Goal: Task Accomplishment & Management: Manage account settings

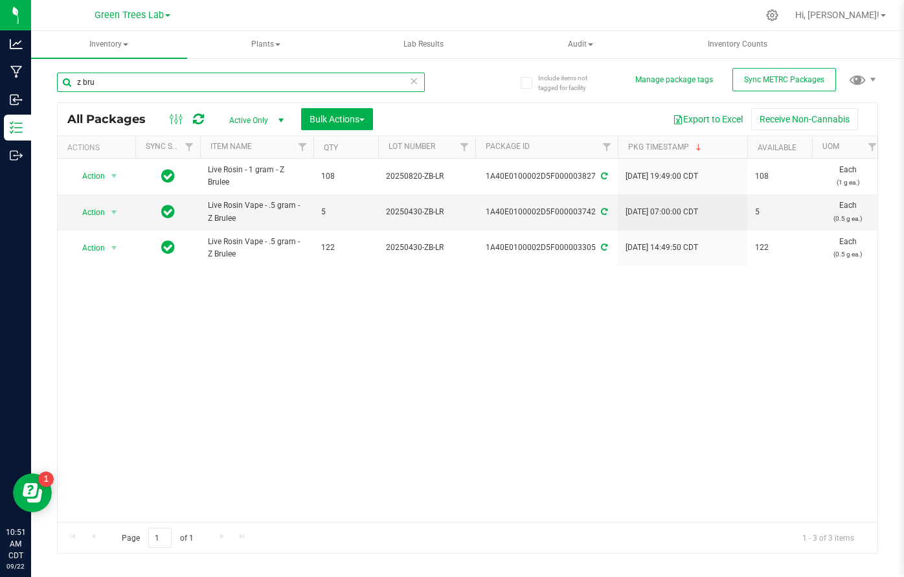
click at [110, 77] on input "z bru" at bounding box center [241, 82] width 368 height 19
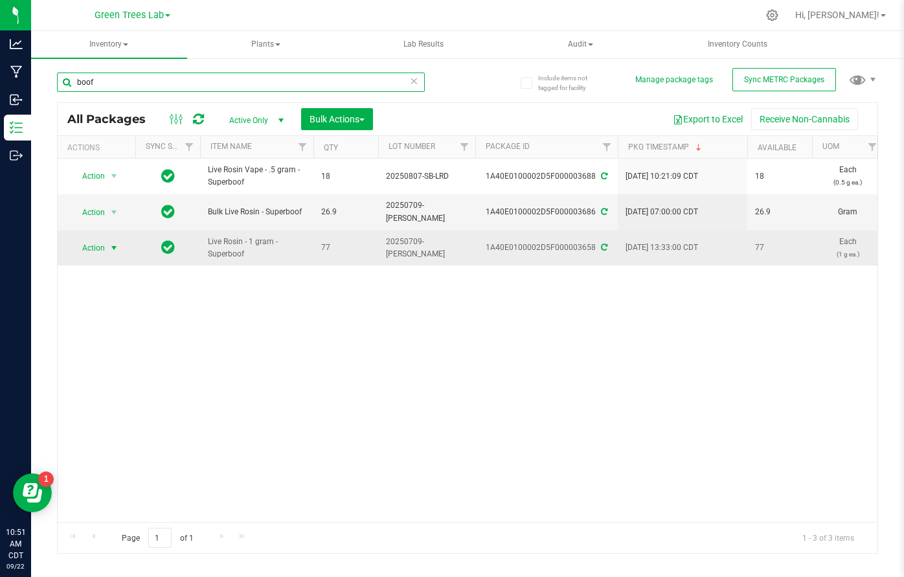
type input "boof"
click at [113, 243] on span "select" at bounding box center [114, 248] width 10 height 10
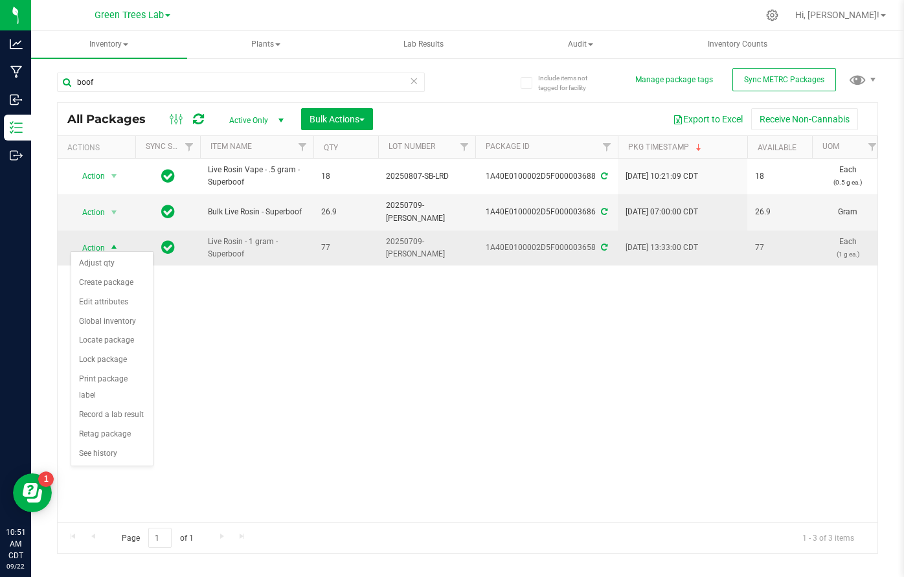
click at [113, 243] on span "select" at bounding box center [114, 248] width 10 height 10
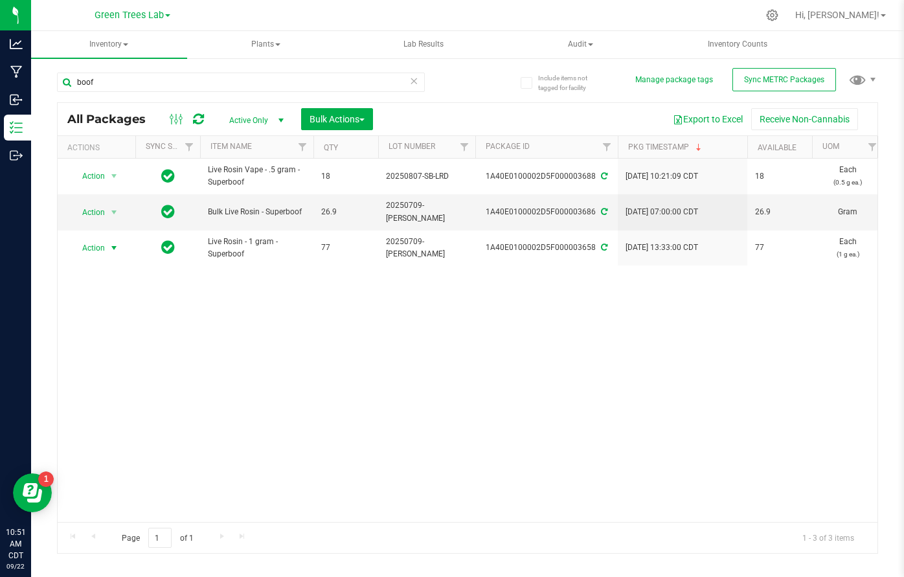
click at [350, 350] on div "Action Action Adjust qty Create package Edit attributes Global inventory Locate…" at bounding box center [468, 340] width 820 height 363
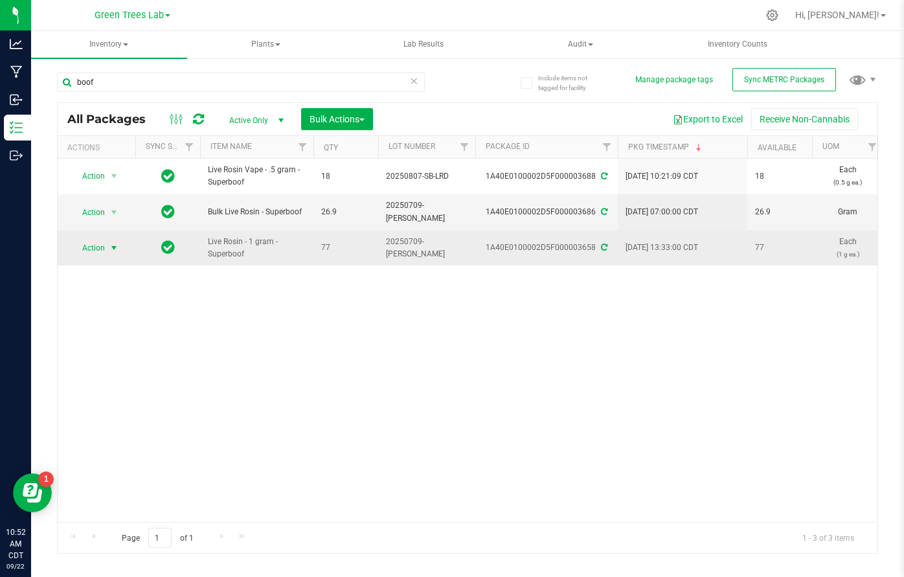
click at [117, 243] on span "select" at bounding box center [114, 248] width 10 height 10
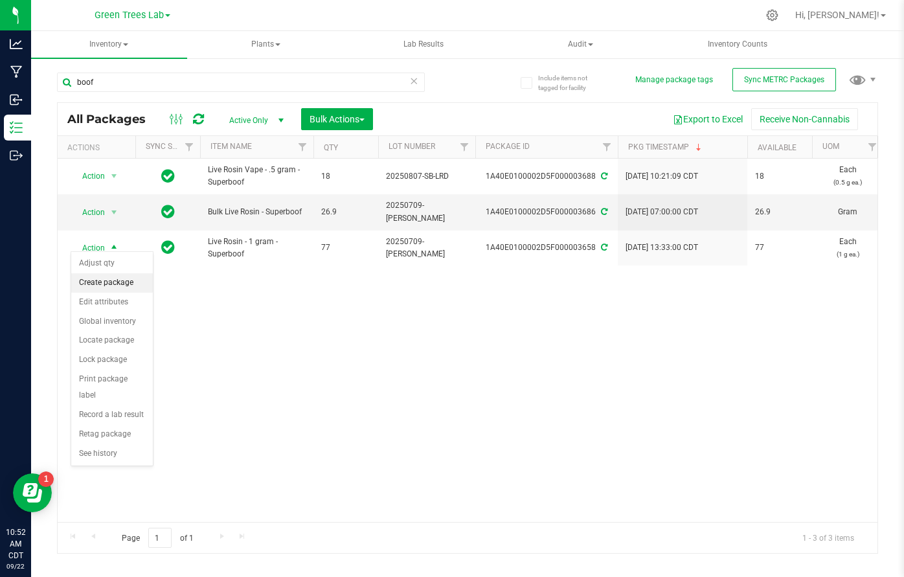
click at [112, 279] on li "Create package" at bounding box center [112, 282] width 82 height 19
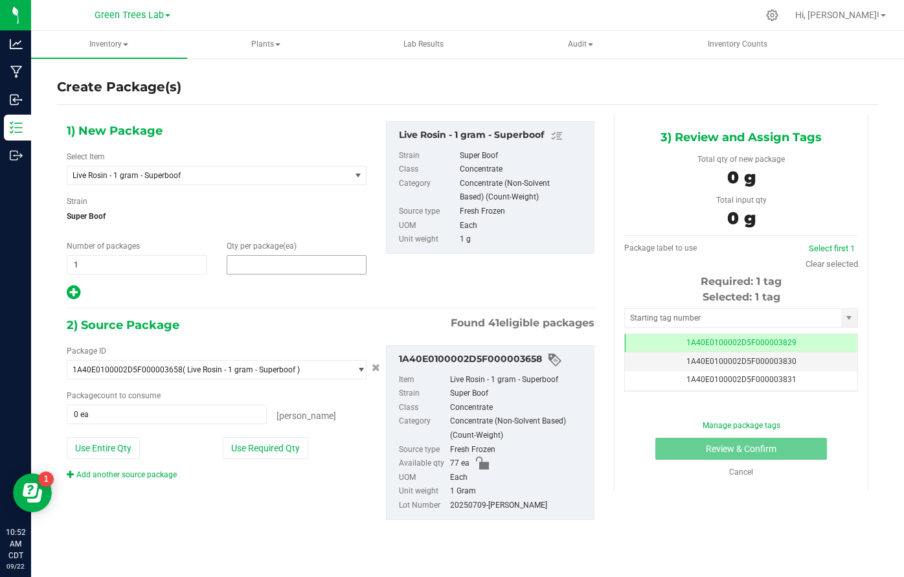
click at [264, 261] on span at bounding box center [297, 264] width 140 height 19
click at [264, 261] on input "text" at bounding box center [296, 265] width 139 height 18
type input "10"
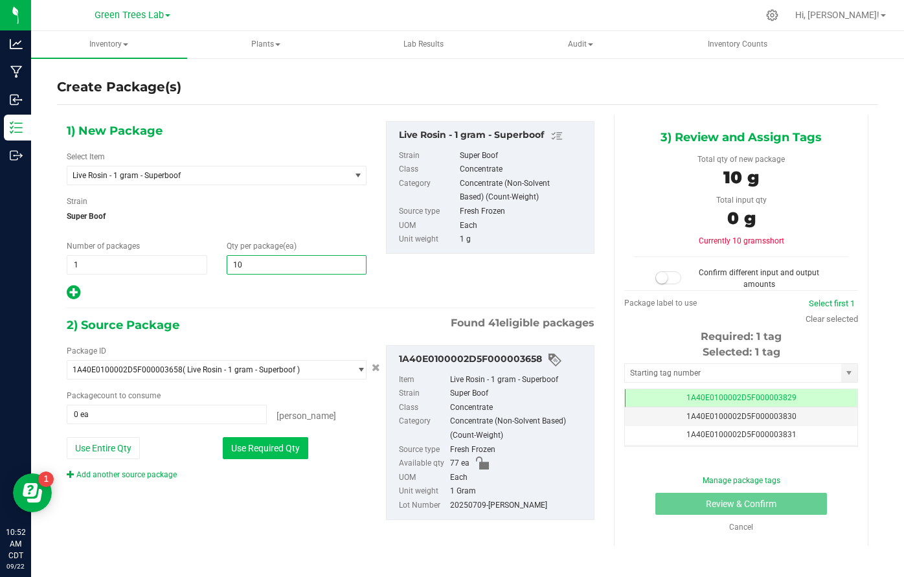
type input "10"
click at [261, 452] on button "Use Required Qty" at bounding box center [265, 448] width 85 height 22
type input "10 ea"
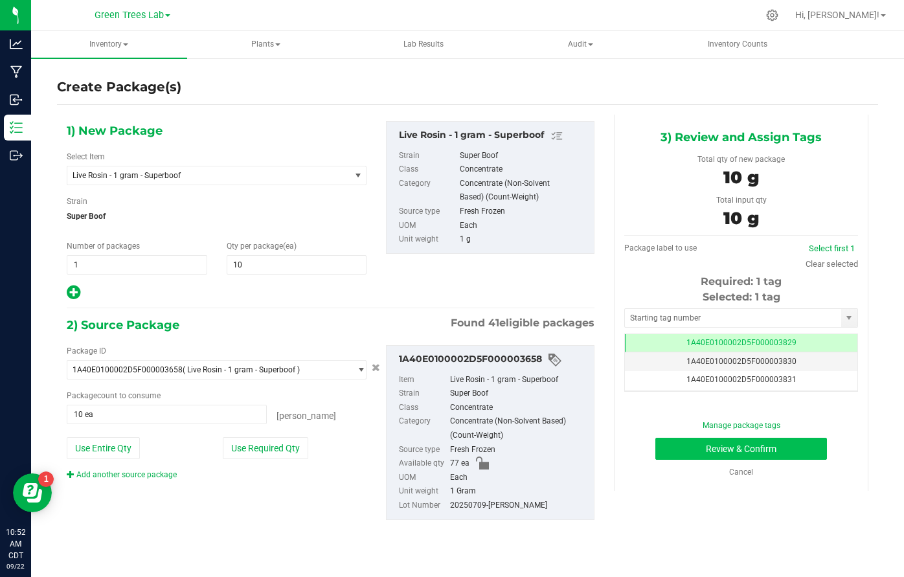
click at [807, 451] on button "Review & Confirm" at bounding box center [741, 449] width 172 height 22
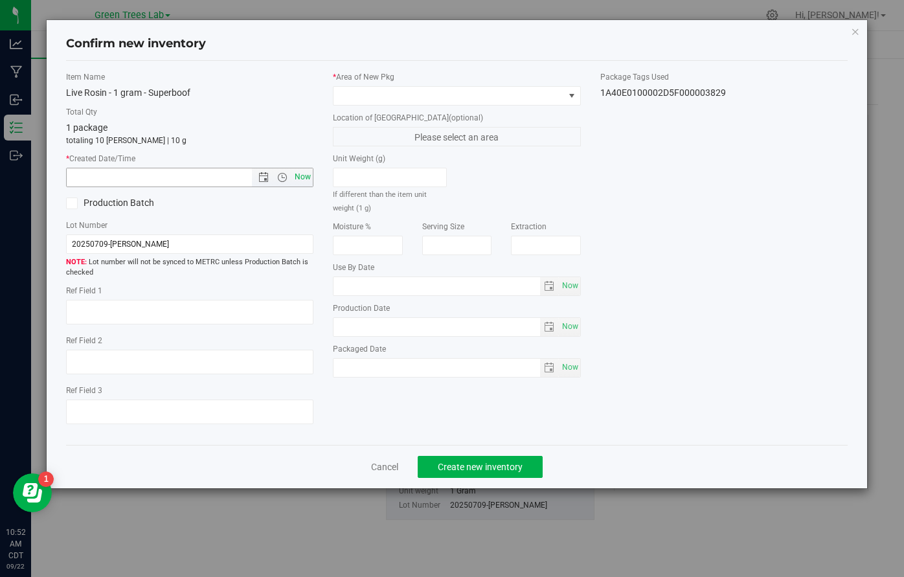
click at [307, 176] on span "Now" at bounding box center [303, 177] width 22 height 19
type input "[DATE] 10:52 AM"
click at [361, 89] on span at bounding box center [448, 96] width 230 height 18
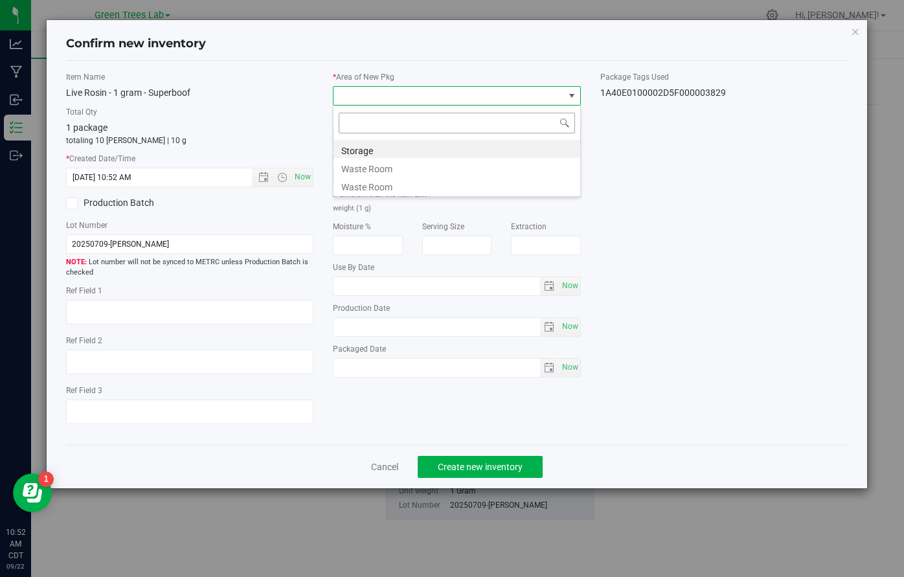
scroll to position [19, 247]
click at [361, 148] on li "Storage" at bounding box center [456, 149] width 247 height 18
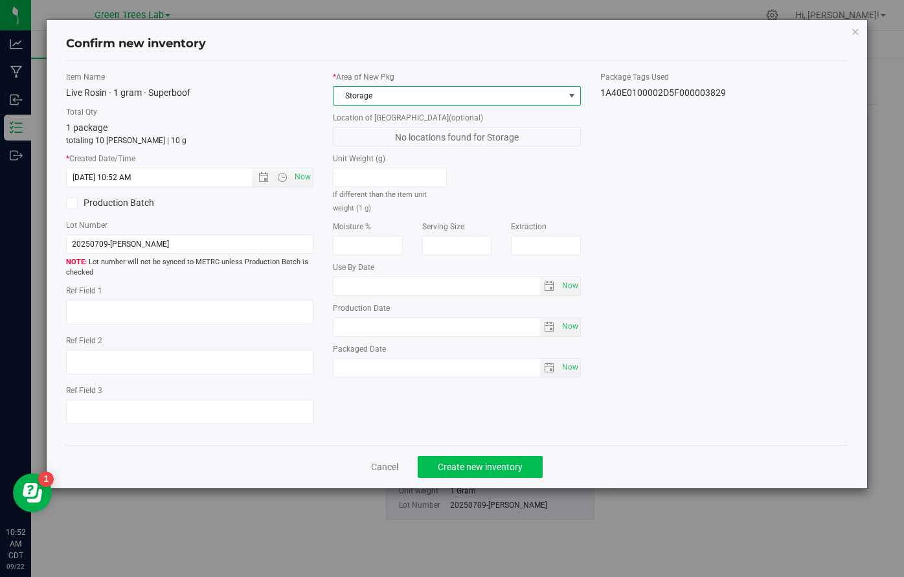
click at [506, 469] on span "Create new inventory" at bounding box center [480, 467] width 85 height 10
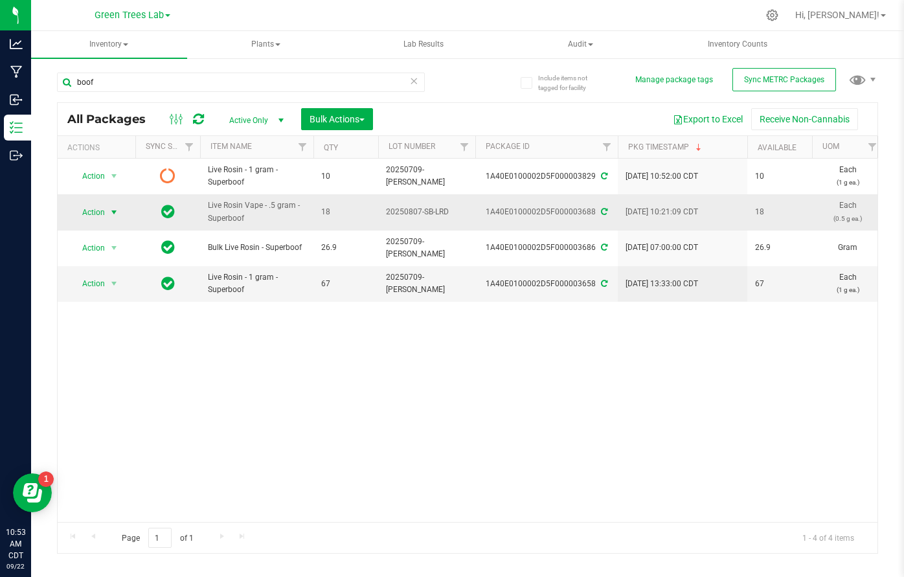
click at [107, 206] on span "select" at bounding box center [114, 212] width 16 height 18
click at [115, 254] on li "Create package" at bounding box center [112, 252] width 82 height 19
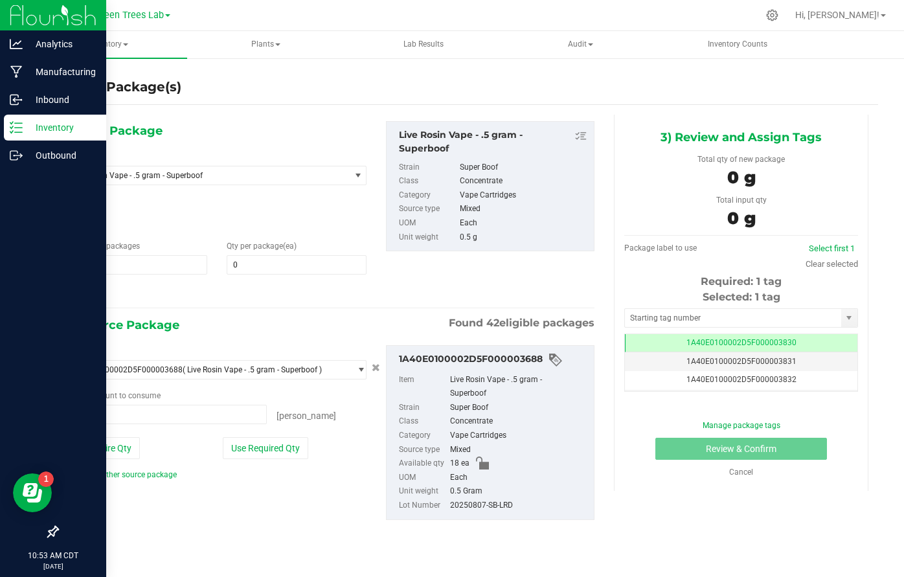
click at [26, 127] on p "Inventory" at bounding box center [62, 128] width 78 height 16
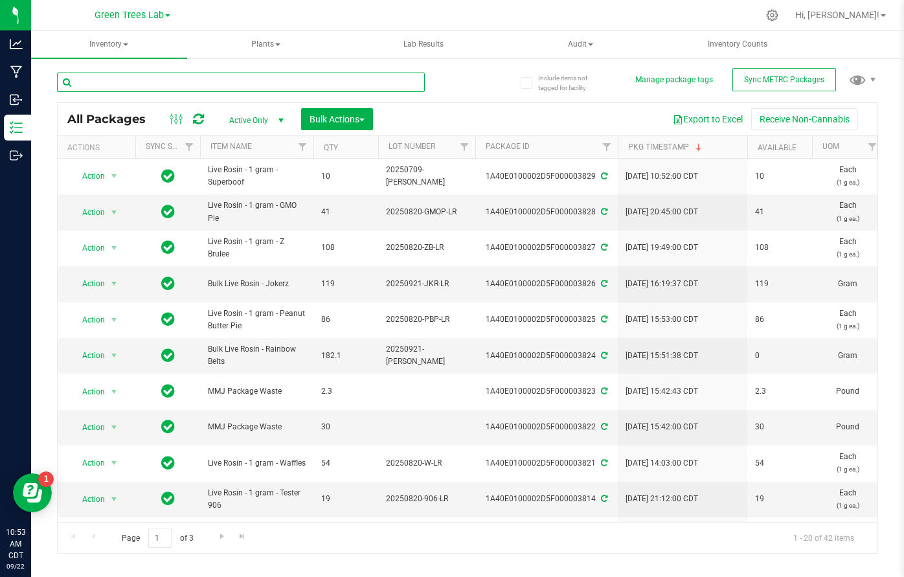
click at [138, 88] on input "text" at bounding box center [241, 82] width 368 height 19
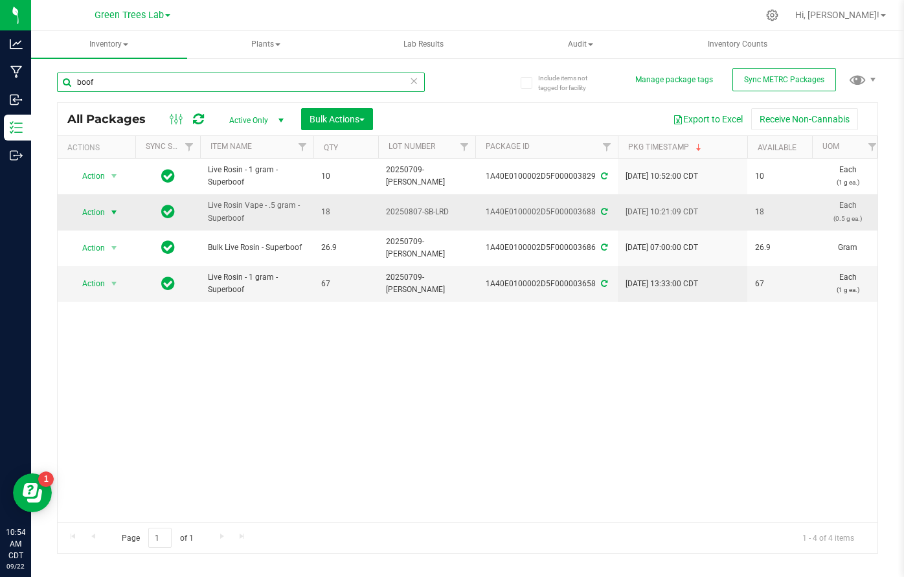
type input "boof"
click at [113, 208] on span "select" at bounding box center [114, 212] width 10 height 10
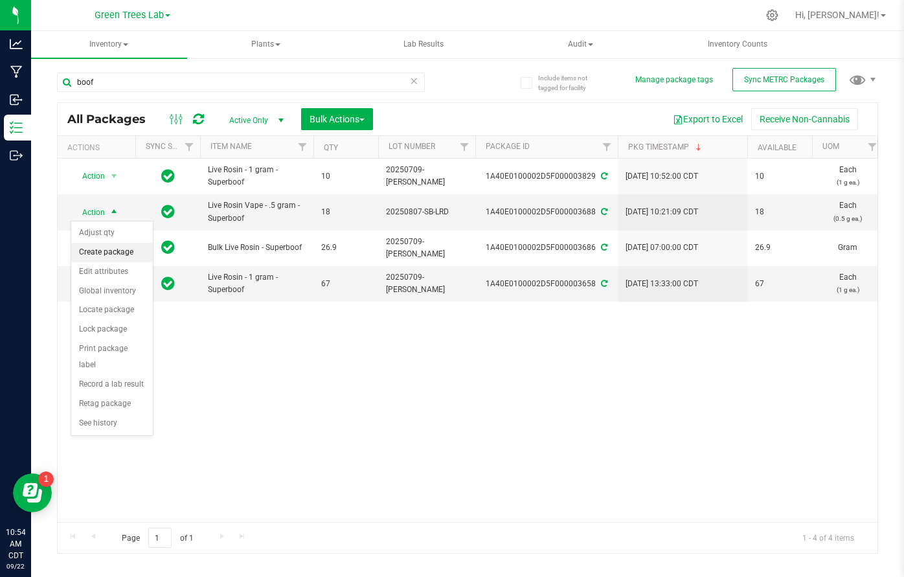
click at [112, 256] on li "Create package" at bounding box center [112, 252] width 82 height 19
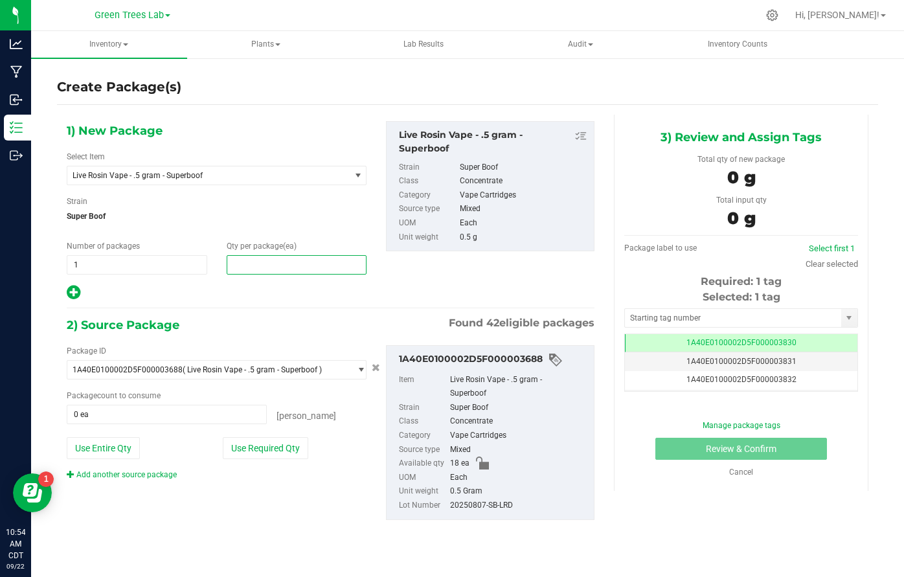
click at [254, 264] on span at bounding box center [297, 264] width 140 height 19
click at [254, 264] on input "text" at bounding box center [296, 265] width 139 height 18
type input "10"
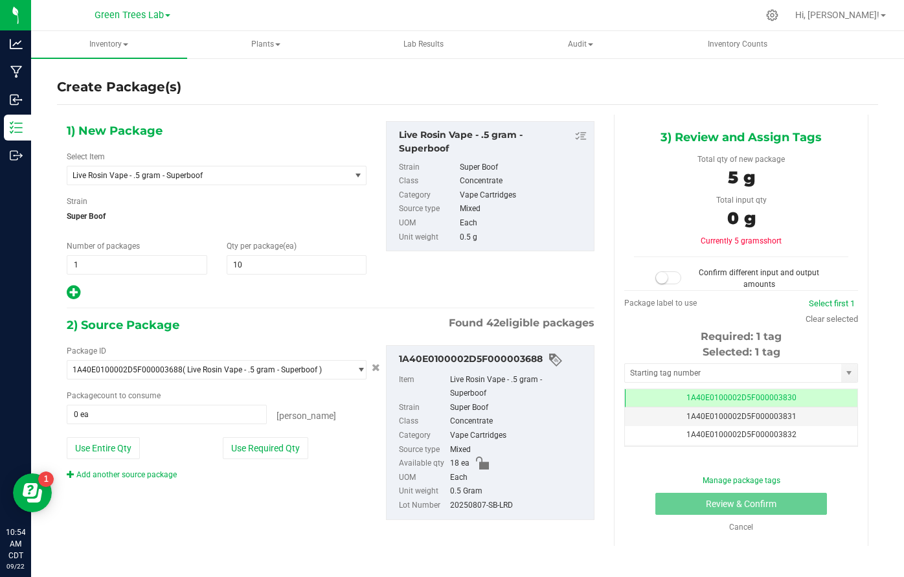
click at [69, 287] on icon at bounding box center [74, 292] width 14 height 16
type input "10"
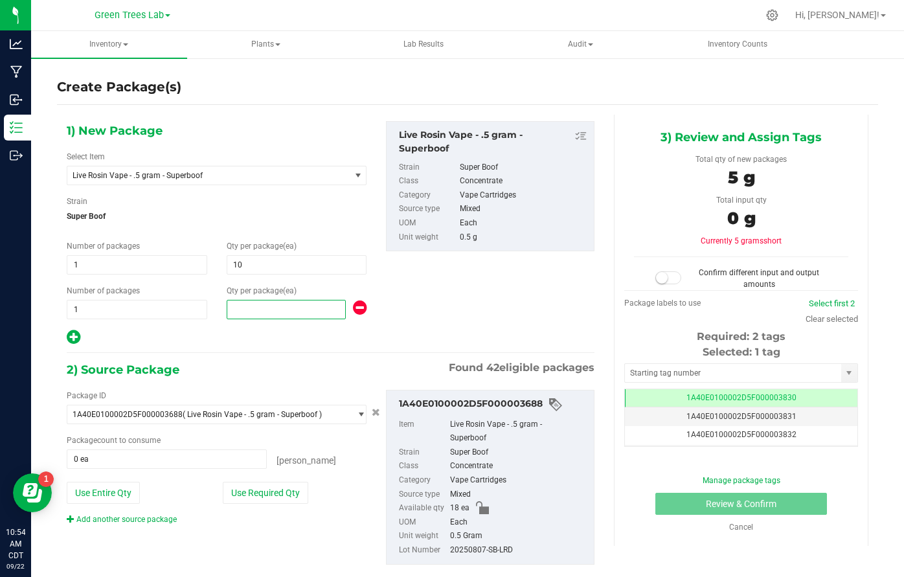
click at [260, 308] on span at bounding box center [286, 309] width 119 height 19
type input "1"
click at [262, 495] on button "Use Required Qty" at bounding box center [265, 493] width 85 height 22
type input "11 ea"
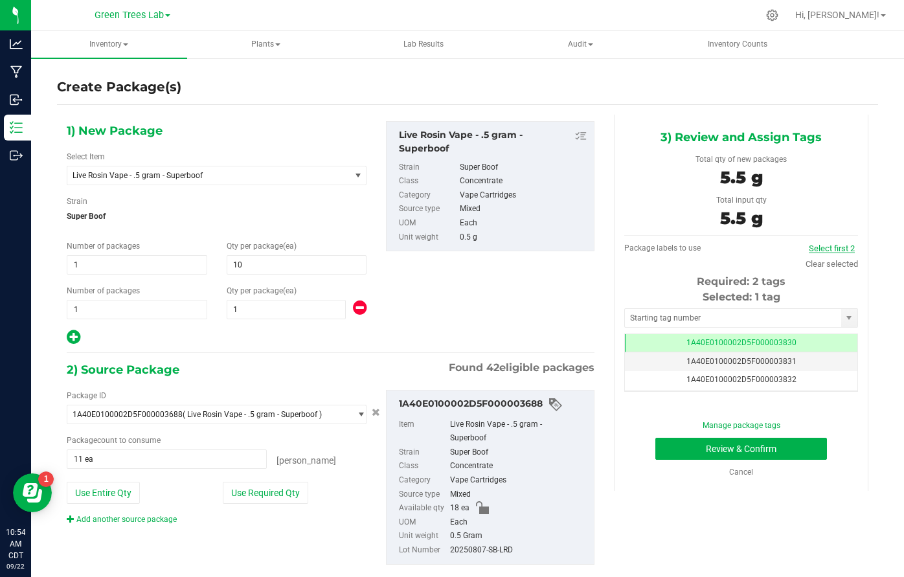
click at [823, 245] on link "Select first 2" at bounding box center [832, 248] width 46 height 10
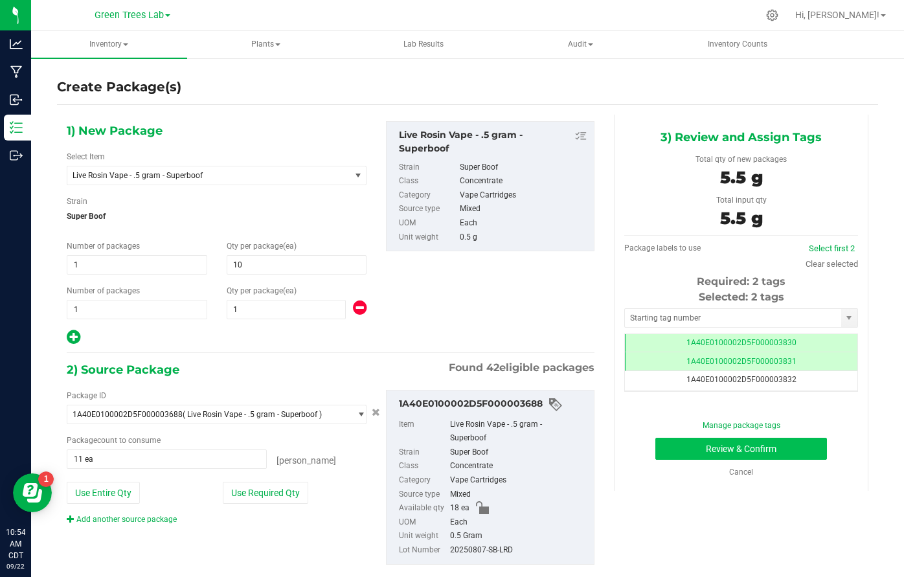
click at [819, 453] on button "Review & Confirm" at bounding box center [741, 449] width 172 height 22
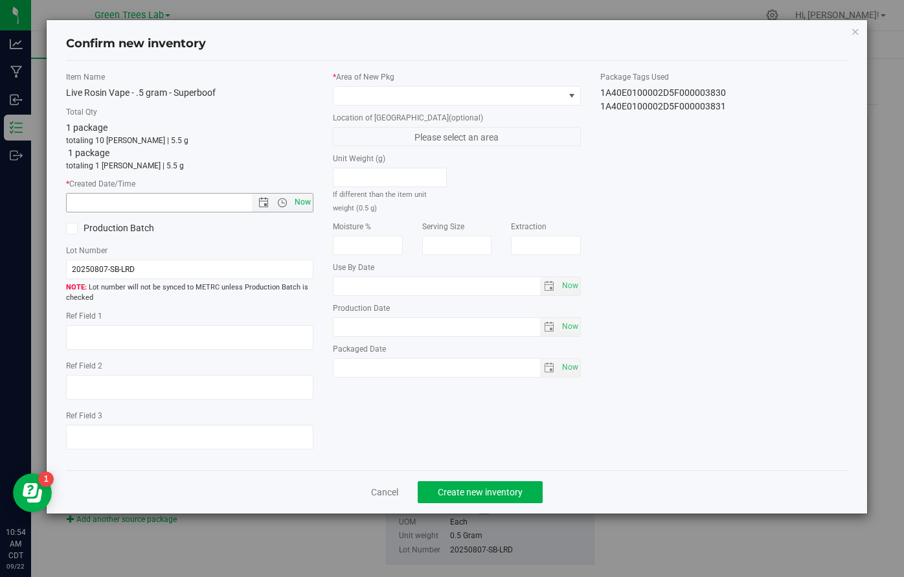
click at [302, 199] on span "Now" at bounding box center [303, 202] width 22 height 19
type input "[DATE] 10:54 AM"
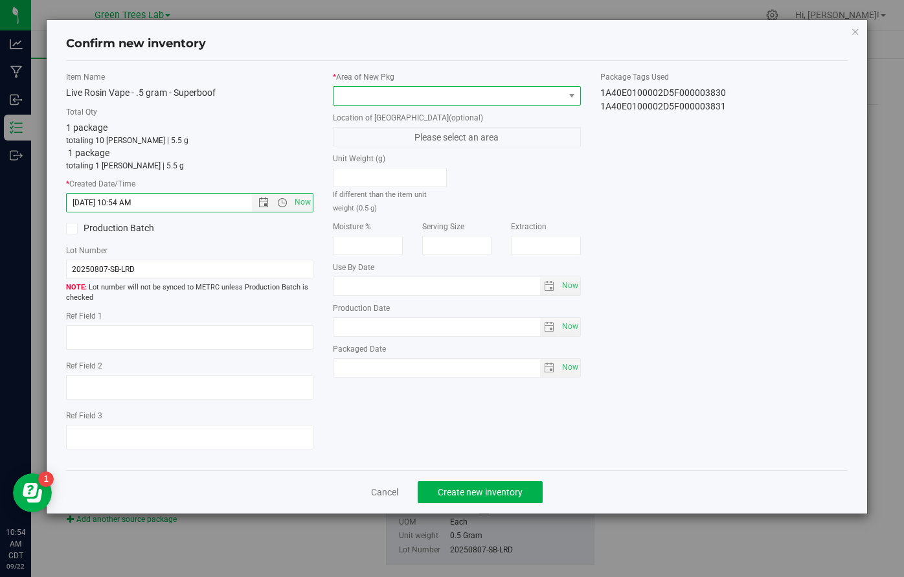
click at [361, 87] on span at bounding box center [448, 96] width 230 height 18
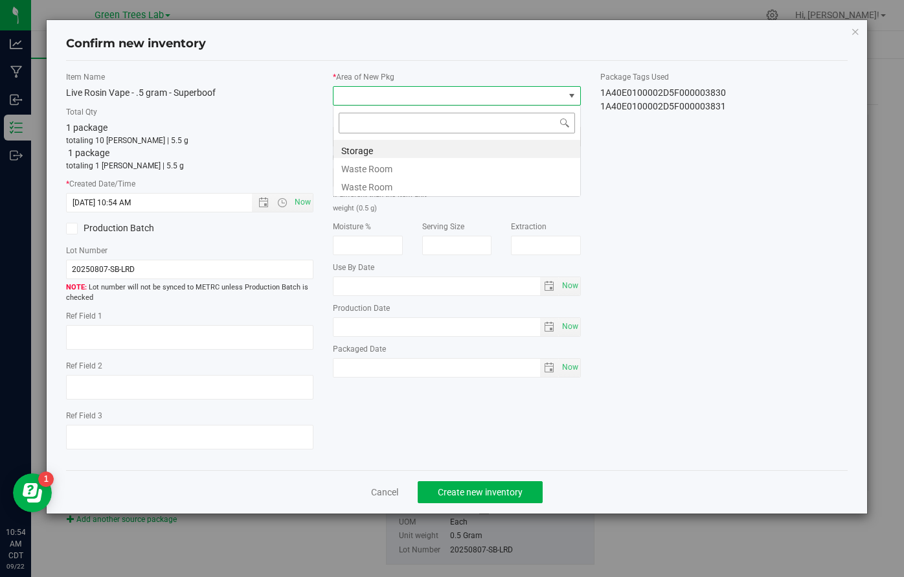
scroll to position [19, 247]
click at [357, 144] on li "Storage" at bounding box center [456, 149] width 247 height 18
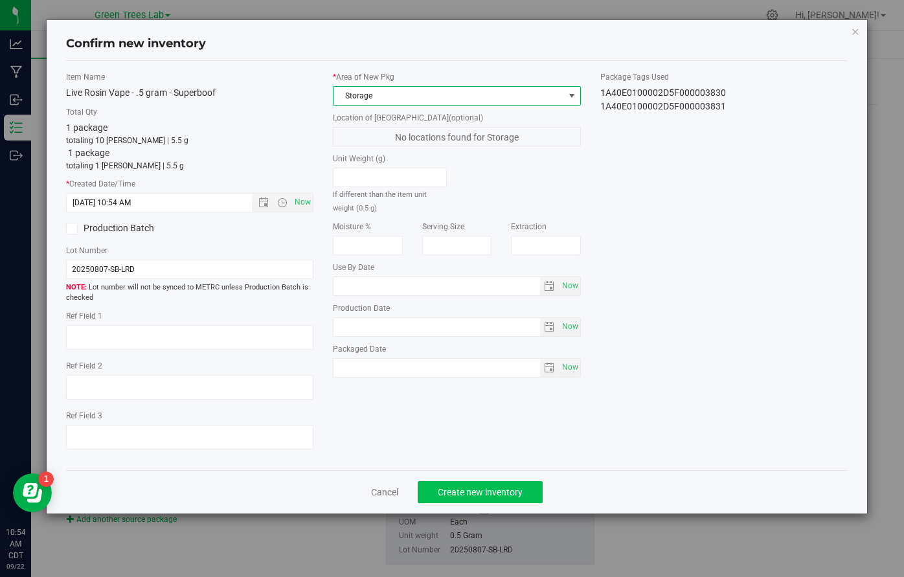
click at [508, 490] on span "Create new inventory" at bounding box center [480, 492] width 85 height 10
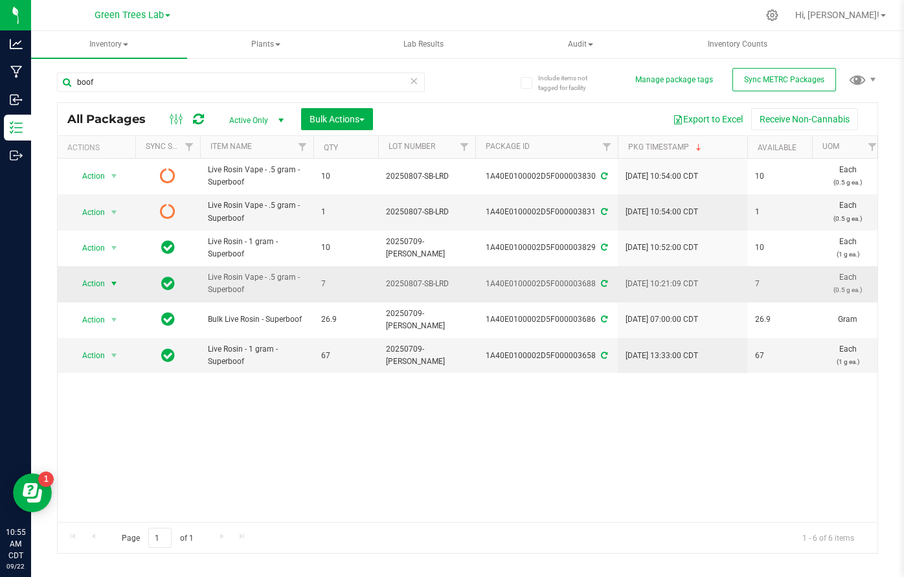
click at [115, 280] on span "select" at bounding box center [114, 283] width 10 height 10
click at [116, 324] on li "Create package" at bounding box center [112, 323] width 82 height 19
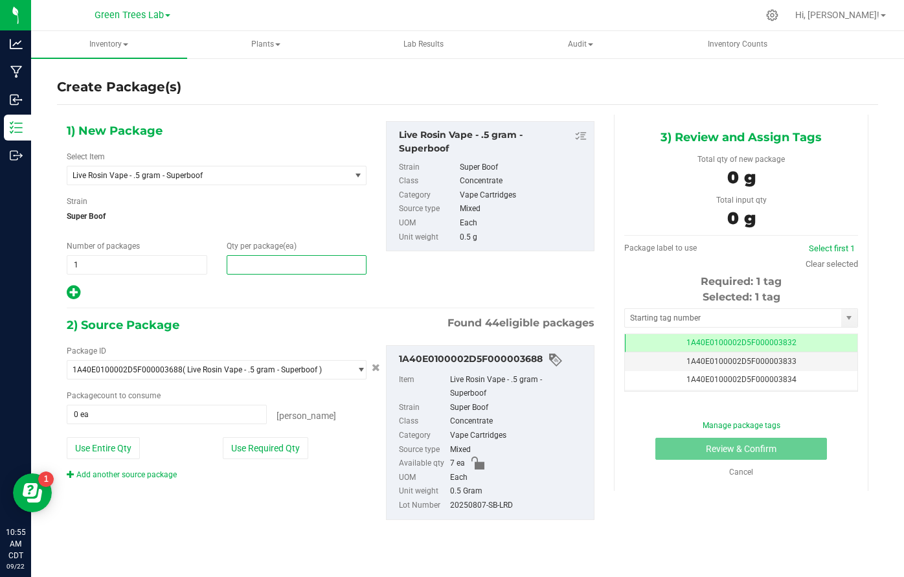
click at [276, 262] on span at bounding box center [297, 264] width 140 height 19
click at [276, 262] on input "text" at bounding box center [296, 265] width 139 height 18
type input "1"
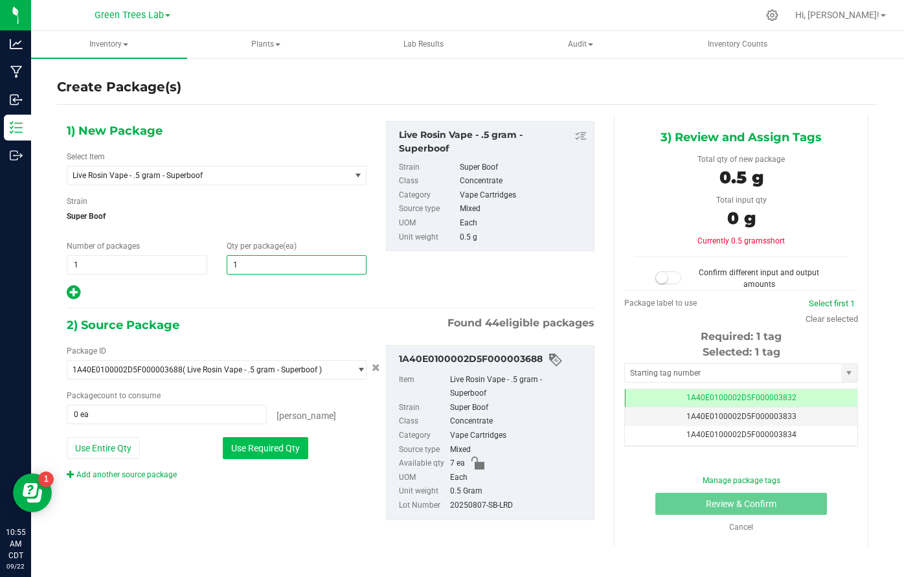
type input "1"
click at [265, 440] on button "Use Required Qty" at bounding box center [265, 448] width 85 height 22
type input "1 ea"
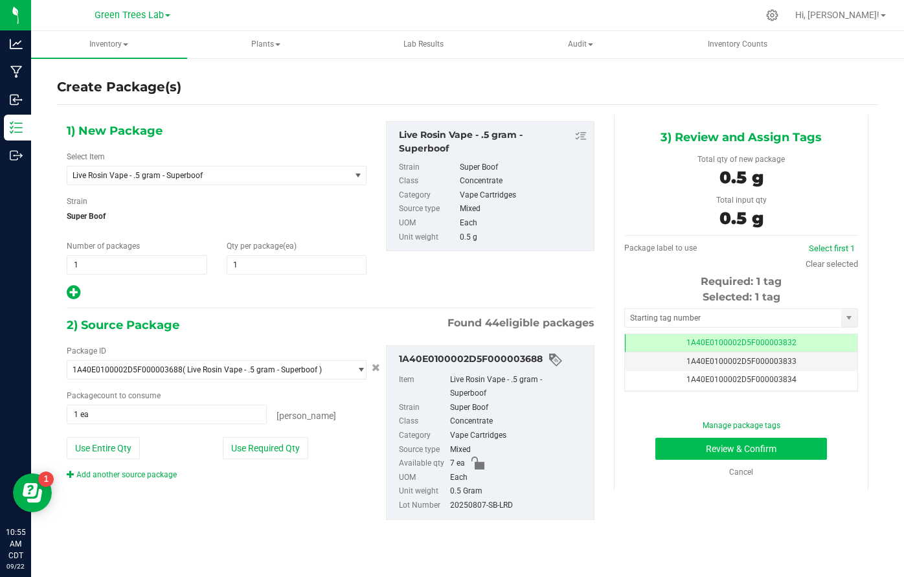
click at [793, 438] on button "Review & Confirm" at bounding box center [741, 449] width 172 height 22
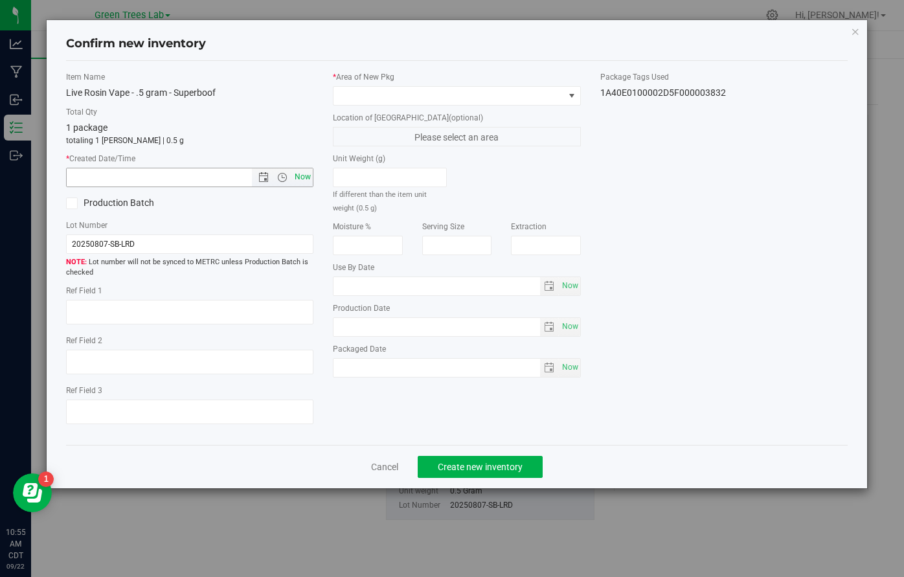
click at [304, 184] on span "Now" at bounding box center [303, 177] width 22 height 19
type input "[DATE] 10:55 AM"
click at [370, 90] on span at bounding box center [448, 96] width 230 height 18
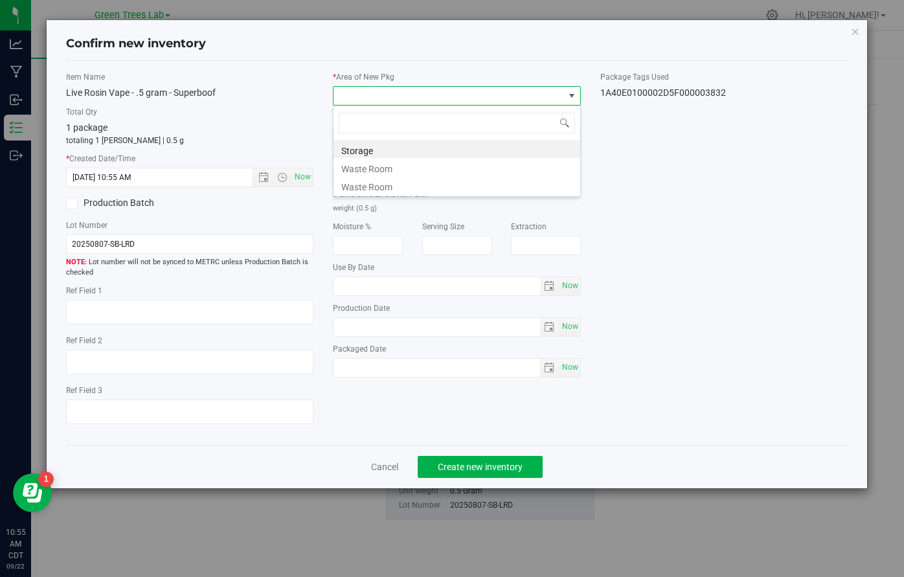
scroll to position [19, 247]
click at [364, 148] on li "Storage" at bounding box center [456, 149] width 247 height 18
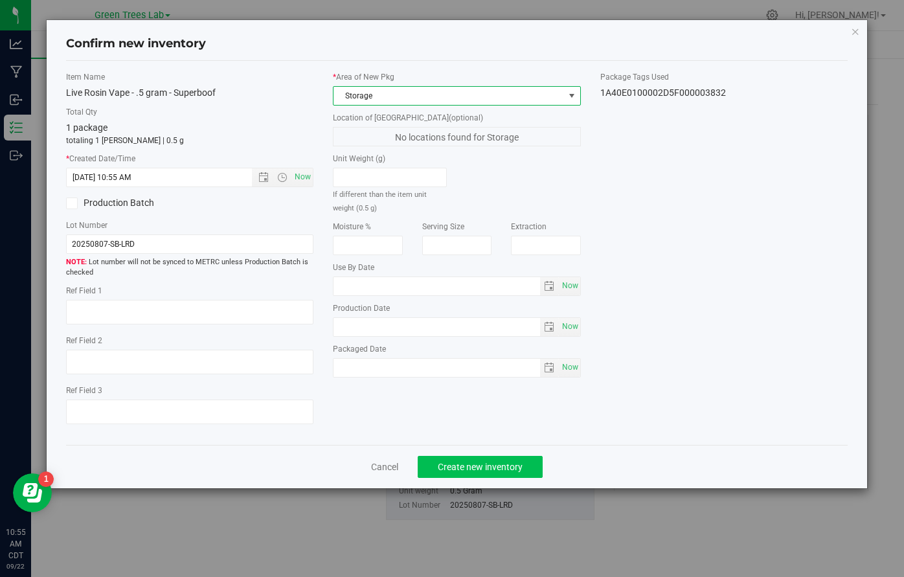
click at [506, 464] on span "Create new inventory" at bounding box center [480, 467] width 85 height 10
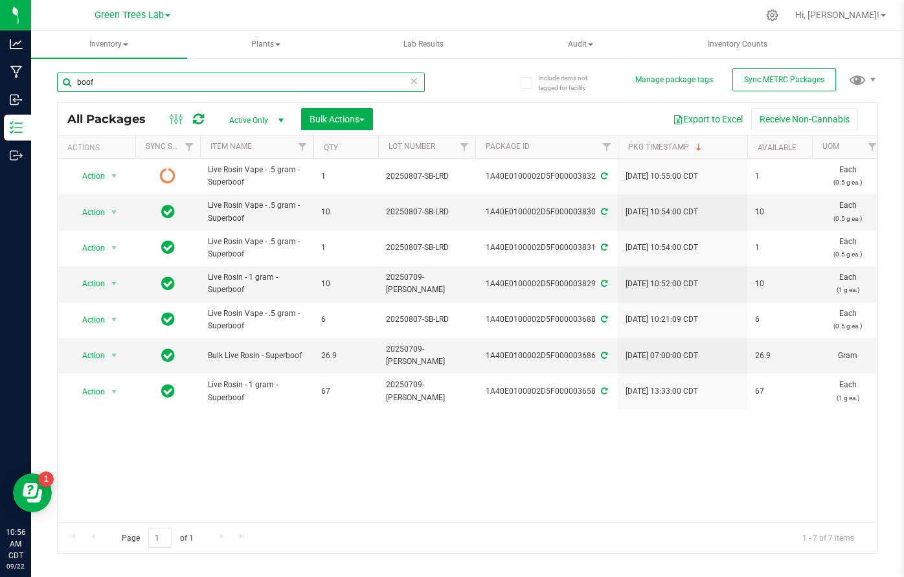
click at [170, 73] on input "boof" at bounding box center [241, 82] width 368 height 19
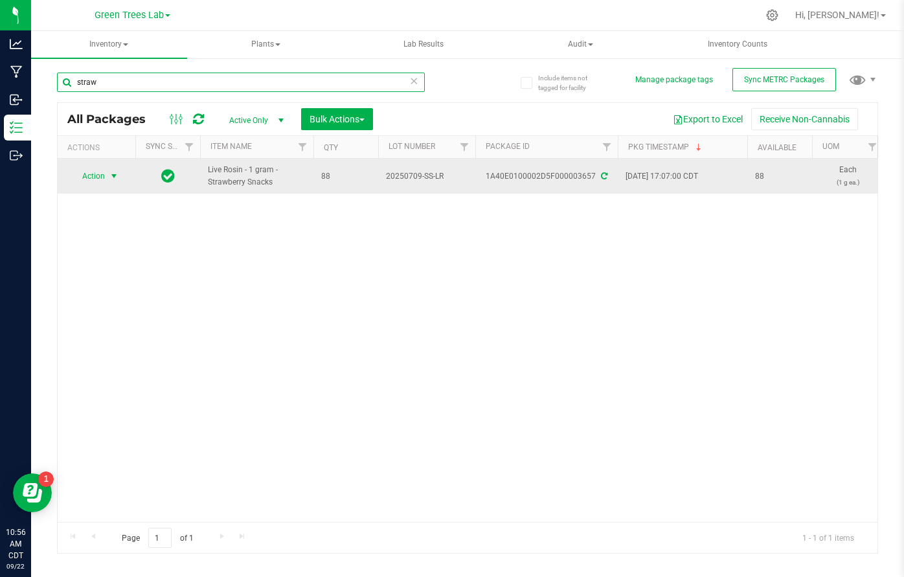
type input "straw"
click at [115, 174] on span "select" at bounding box center [114, 176] width 10 height 10
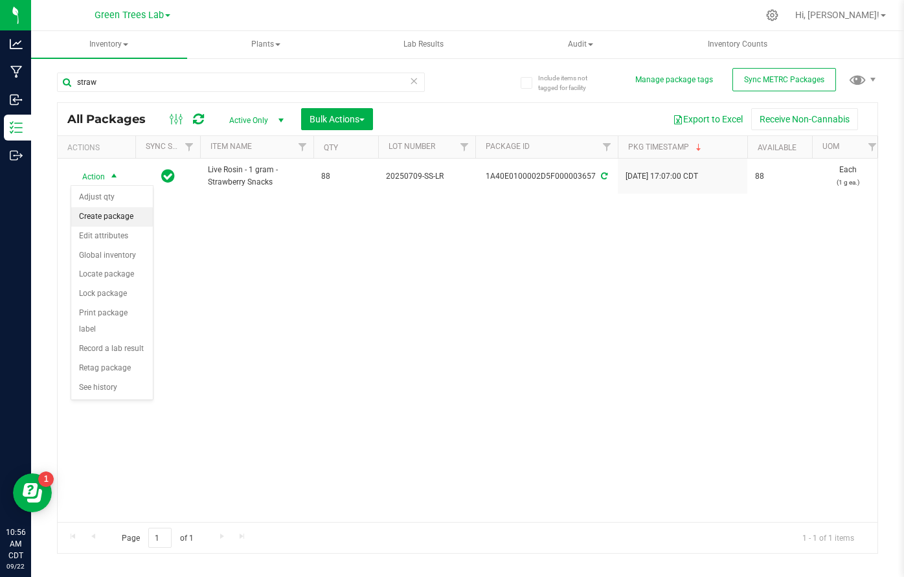
click at [122, 219] on li "Create package" at bounding box center [112, 216] width 82 height 19
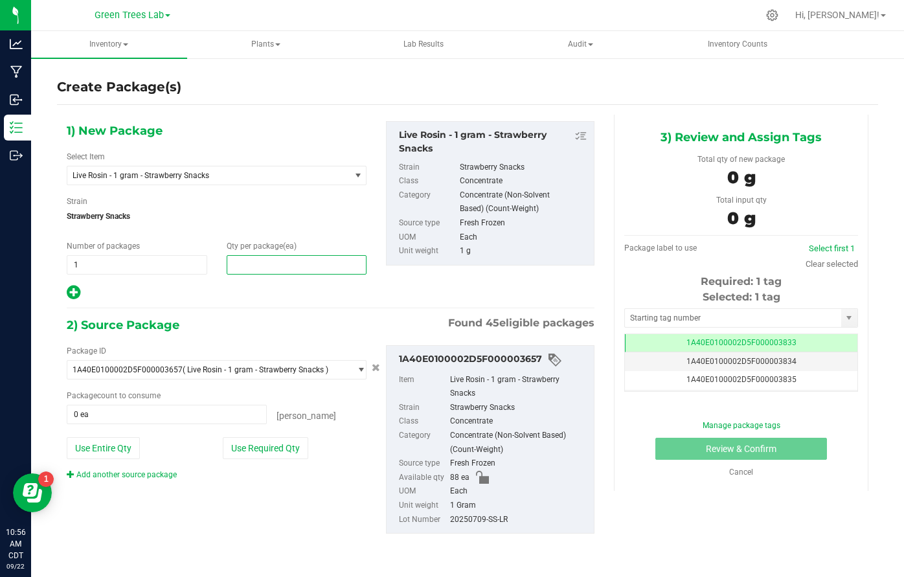
click at [249, 263] on span at bounding box center [297, 264] width 140 height 19
type input "8"
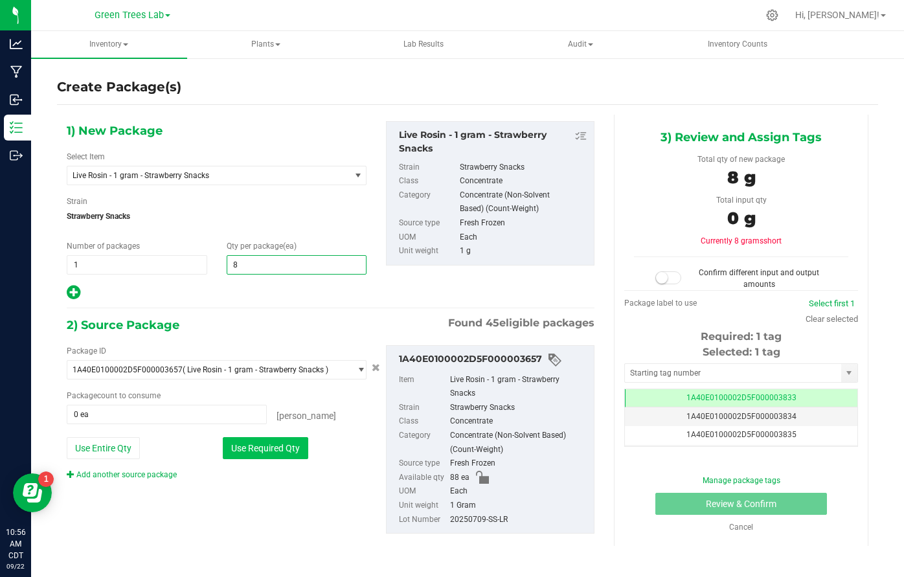
type input "8"
click at [278, 441] on button "Use Required Qty" at bounding box center [265, 448] width 85 height 22
type input "8 ea"
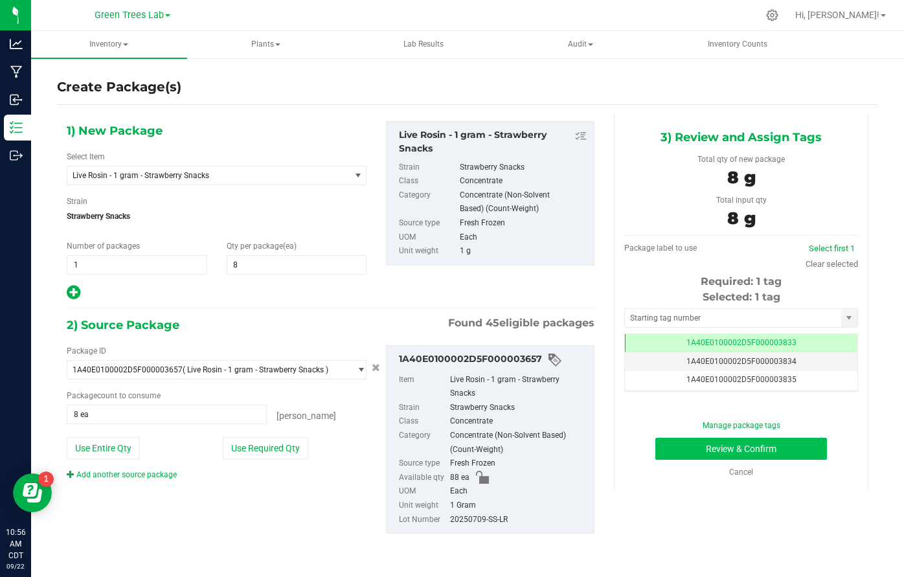
click at [810, 438] on button "Review & Confirm" at bounding box center [741, 449] width 172 height 22
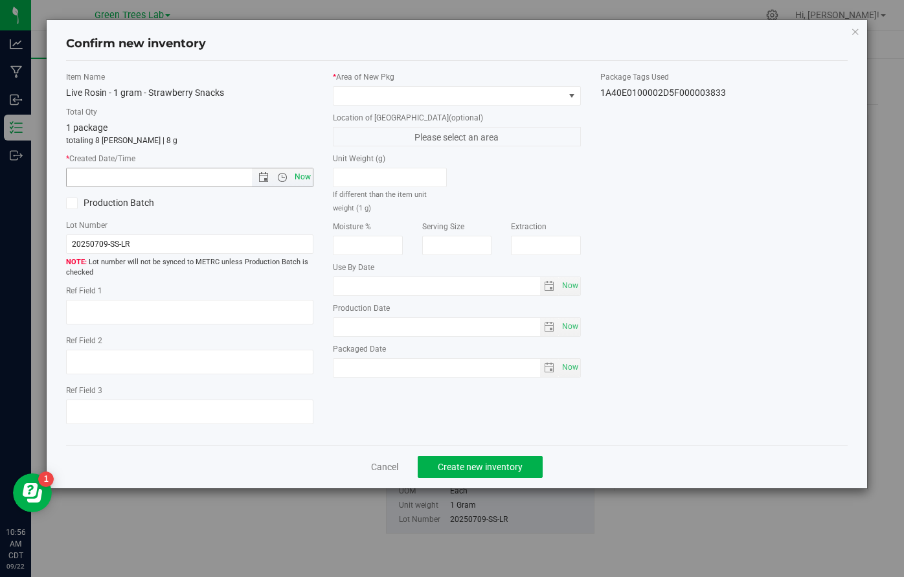
click at [301, 177] on span "Now" at bounding box center [303, 177] width 22 height 19
type input "[DATE] 10:56 AM"
click at [350, 93] on span at bounding box center [448, 96] width 230 height 18
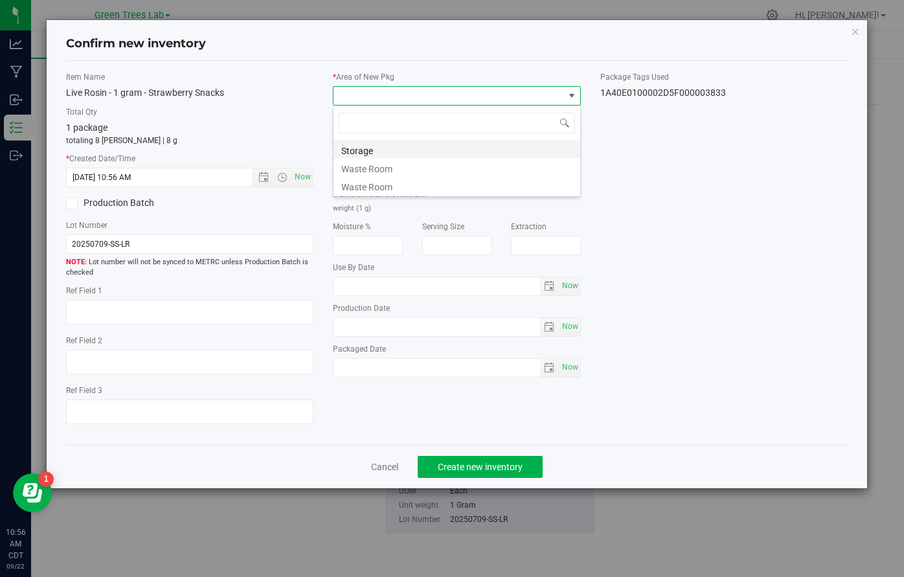
scroll to position [19, 247]
click at [350, 148] on li "Storage" at bounding box center [456, 149] width 247 height 18
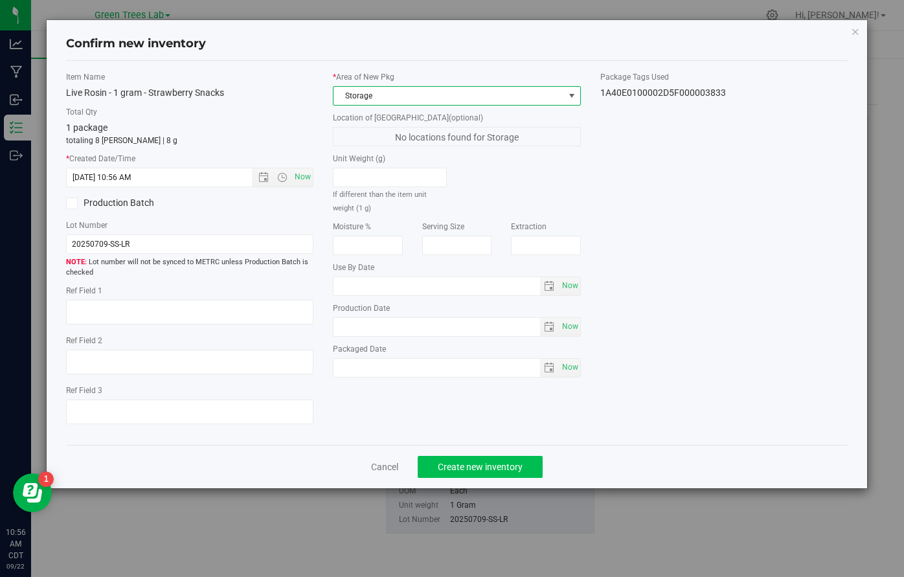
click at [519, 462] on span "Create new inventory" at bounding box center [480, 467] width 85 height 10
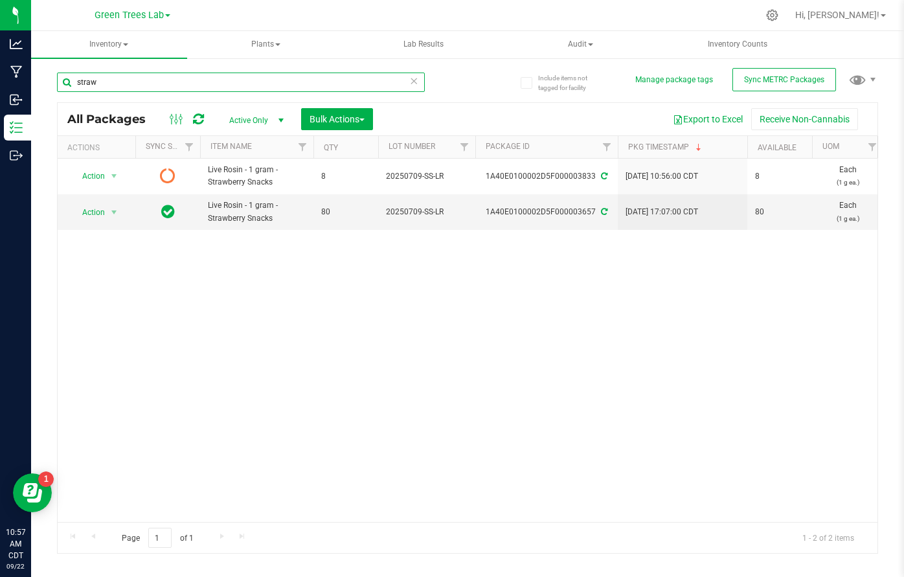
click at [122, 83] on input "straw" at bounding box center [241, 82] width 368 height 19
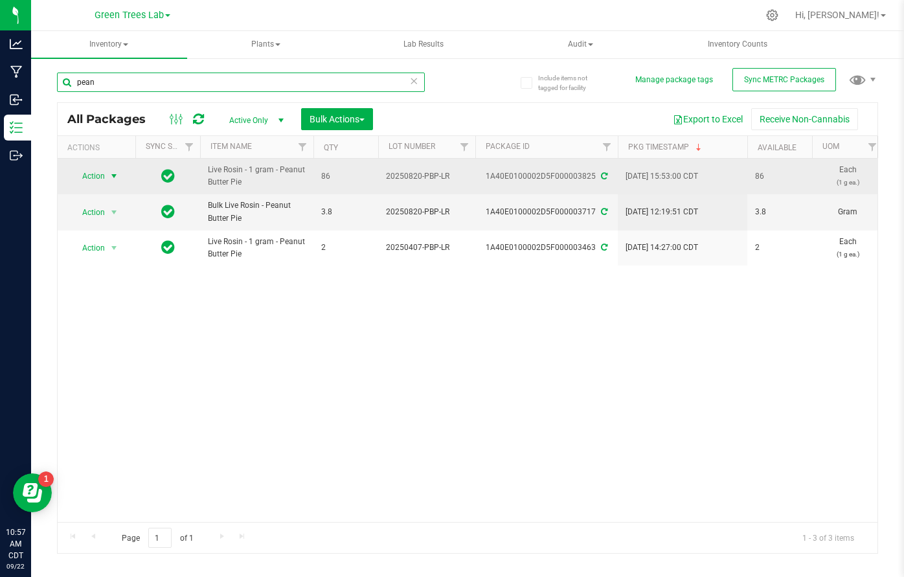
type input "pean"
click at [115, 177] on span "select" at bounding box center [114, 176] width 10 height 10
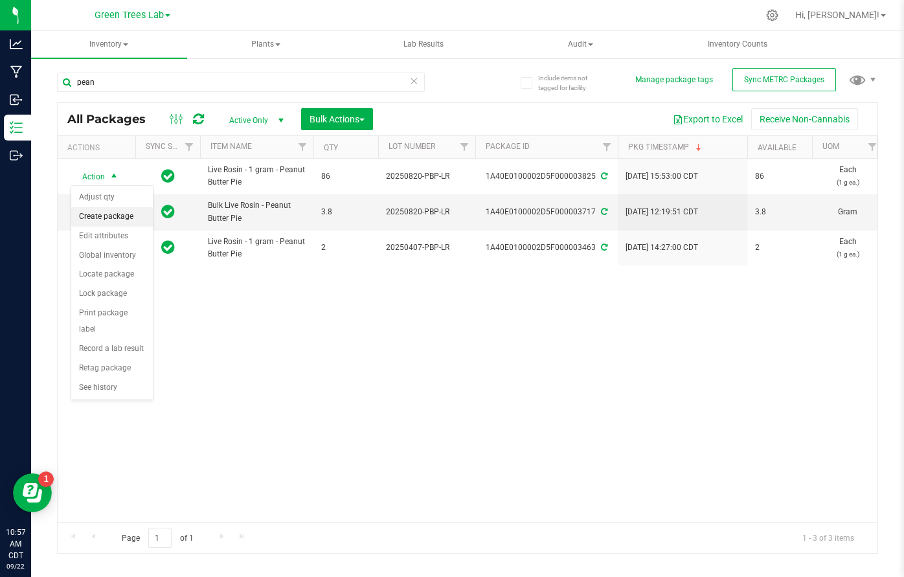
click at [117, 217] on li "Create package" at bounding box center [112, 216] width 82 height 19
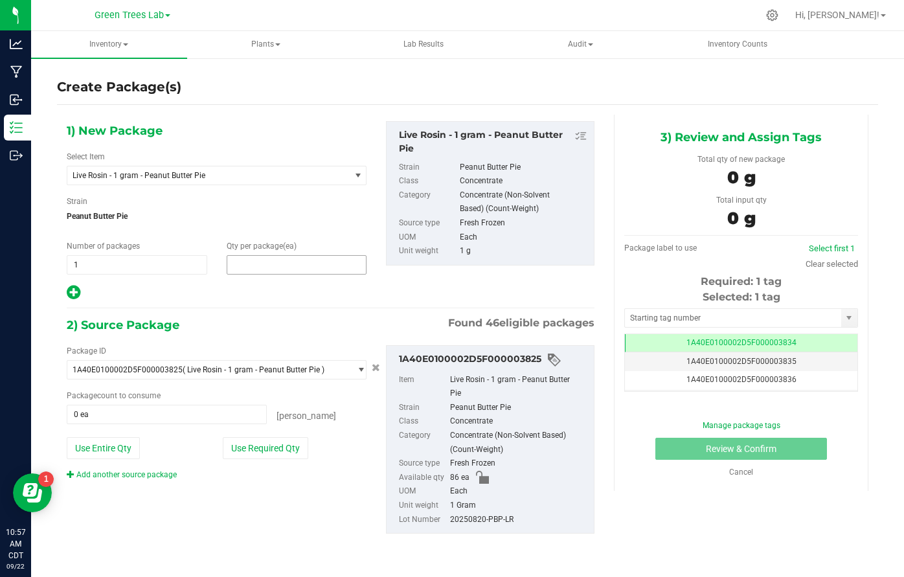
click at [260, 260] on span at bounding box center [297, 264] width 140 height 19
click at [260, 260] on input "text" at bounding box center [296, 265] width 139 height 18
type input "5"
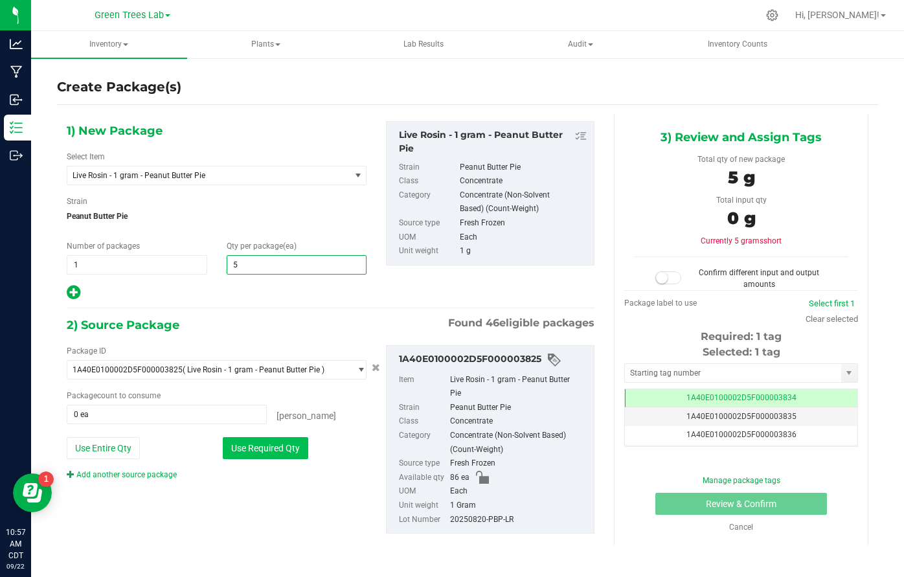
type input "5"
click at [257, 446] on button "Use Required Qty" at bounding box center [265, 448] width 85 height 22
type input "5 ea"
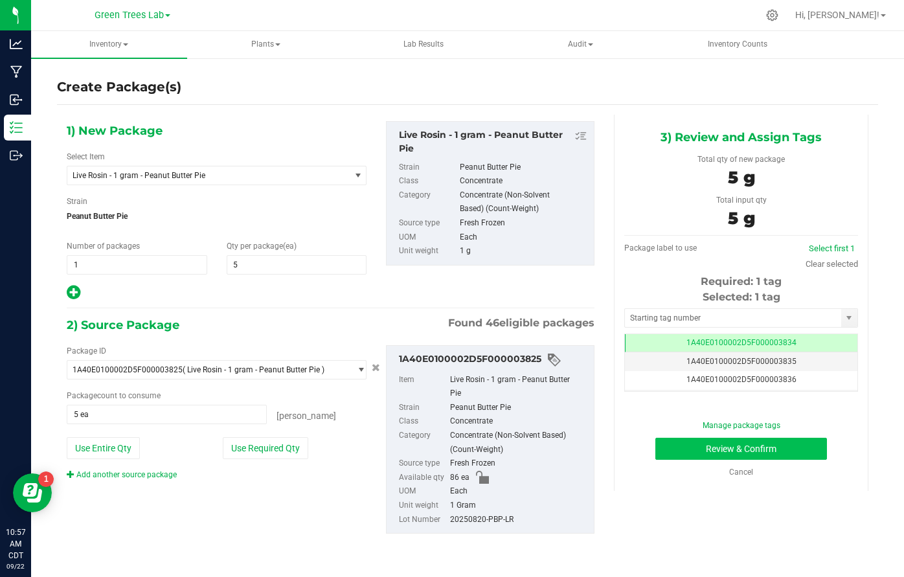
click at [792, 443] on button "Review & Confirm" at bounding box center [741, 449] width 172 height 22
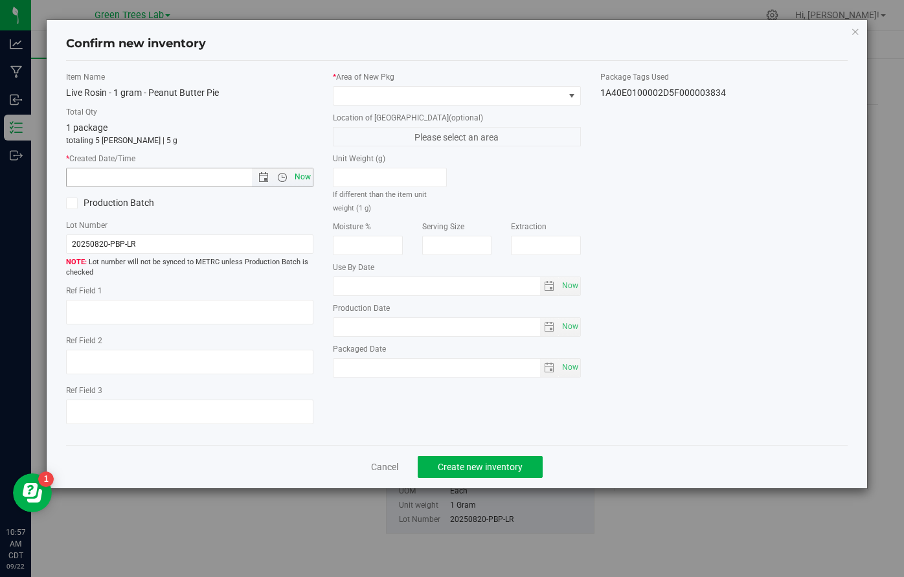
click at [305, 180] on span "Now" at bounding box center [303, 177] width 22 height 19
type input "[DATE] 10:57 AM"
click at [381, 96] on span at bounding box center [448, 96] width 230 height 18
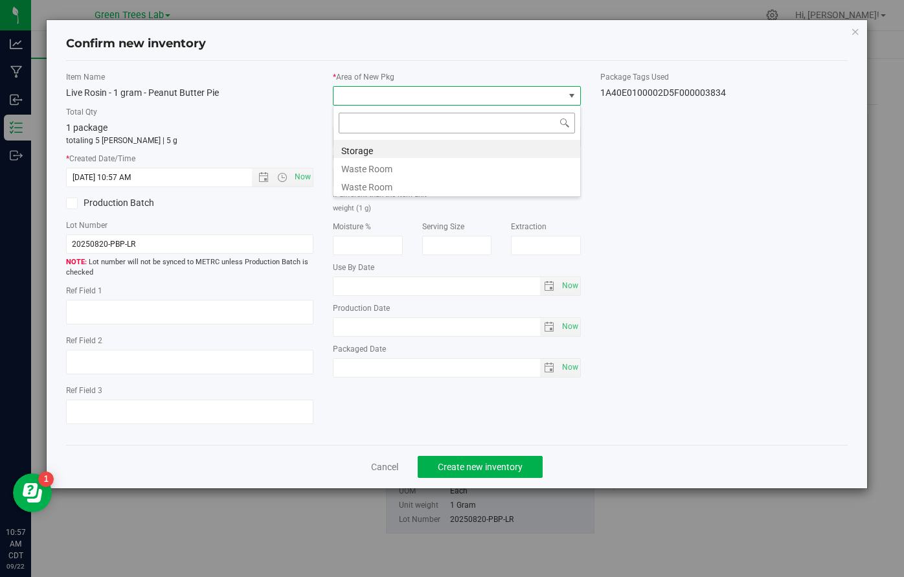
scroll to position [19, 247]
click at [372, 146] on li "Storage" at bounding box center [456, 149] width 247 height 18
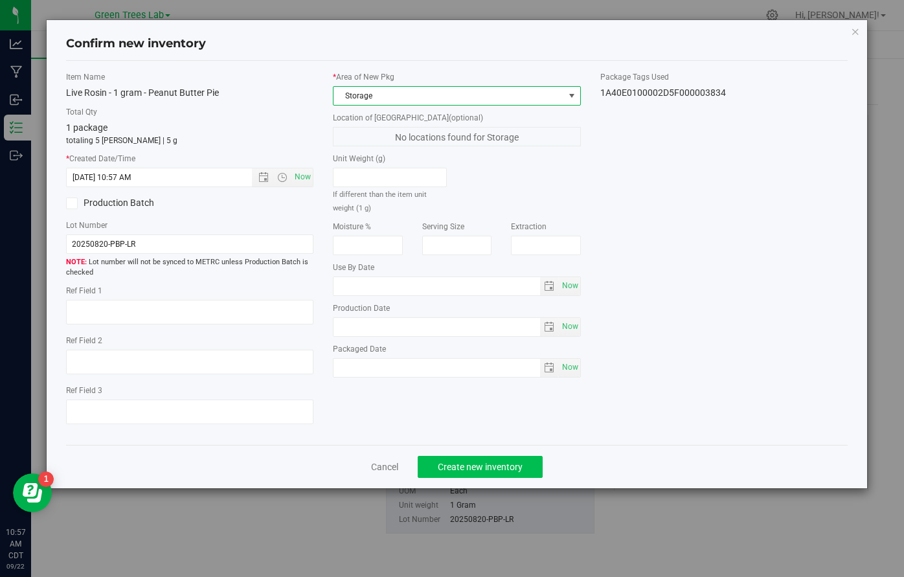
click at [493, 468] on span "Create new inventory" at bounding box center [480, 467] width 85 height 10
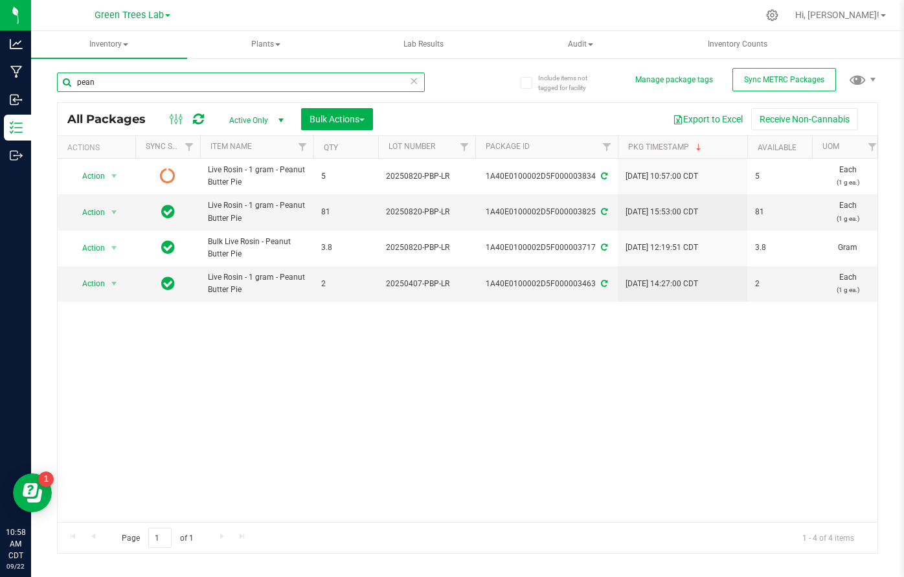
click at [104, 85] on input "pean" at bounding box center [241, 82] width 368 height 19
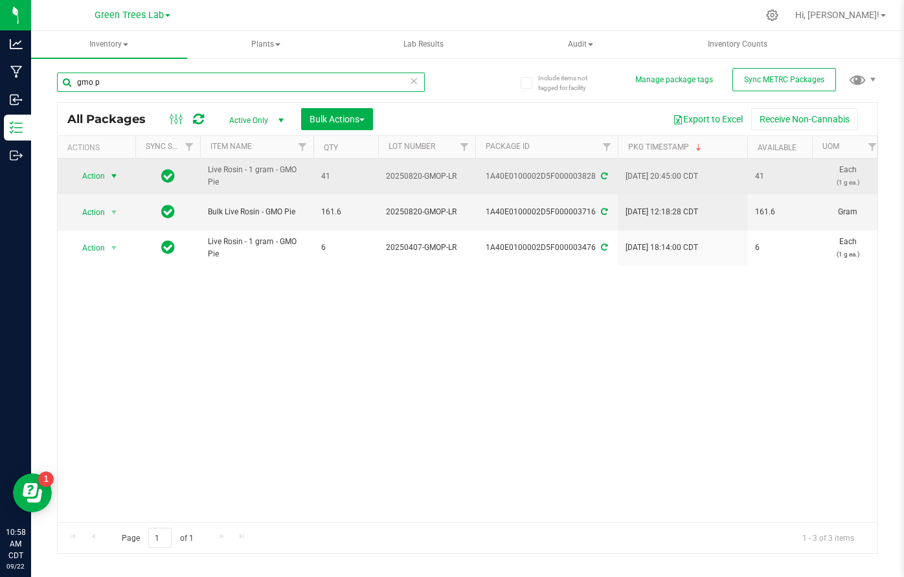
type input "gmo p"
click at [111, 172] on span "select" at bounding box center [114, 176] width 10 height 10
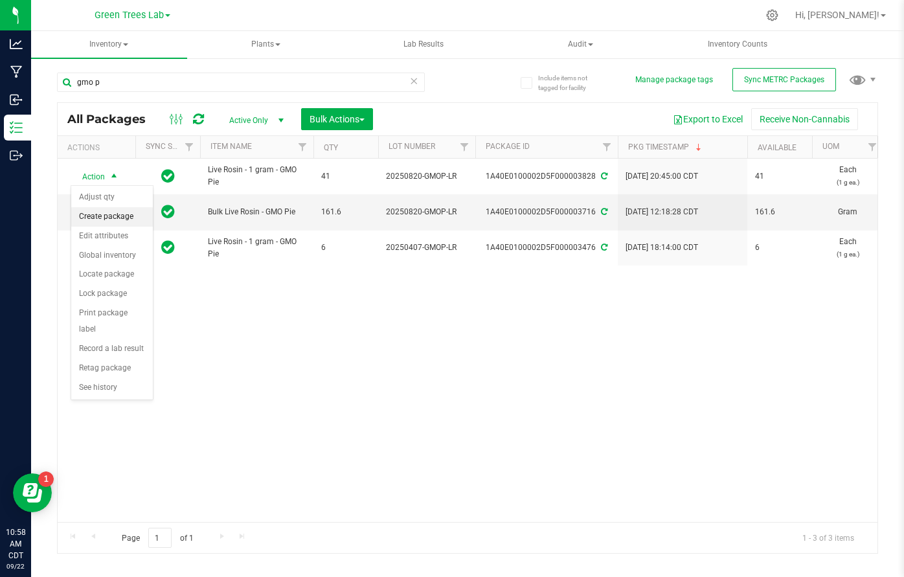
click at [118, 216] on li "Create package" at bounding box center [112, 216] width 82 height 19
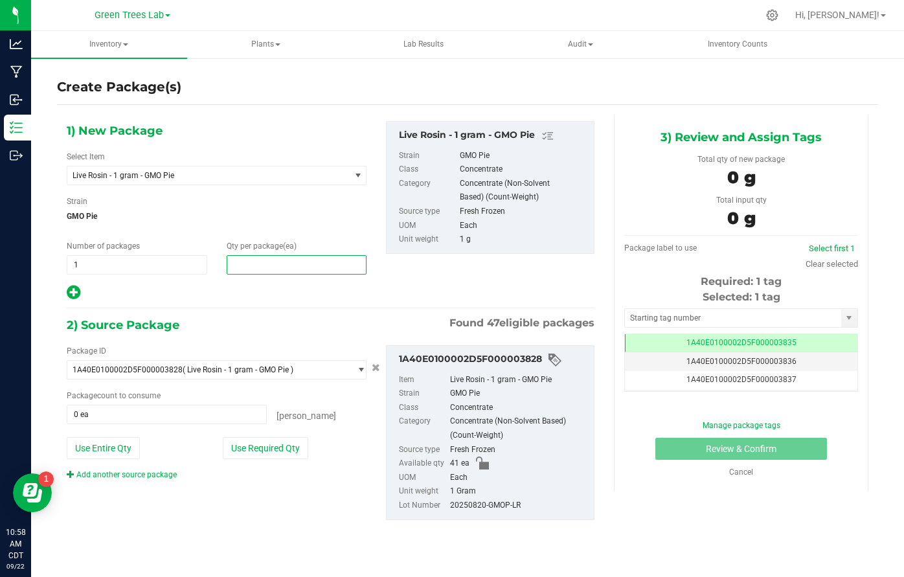
click at [261, 256] on span at bounding box center [297, 264] width 140 height 19
click at [261, 256] on input "text" at bounding box center [296, 265] width 139 height 18
type input "5"
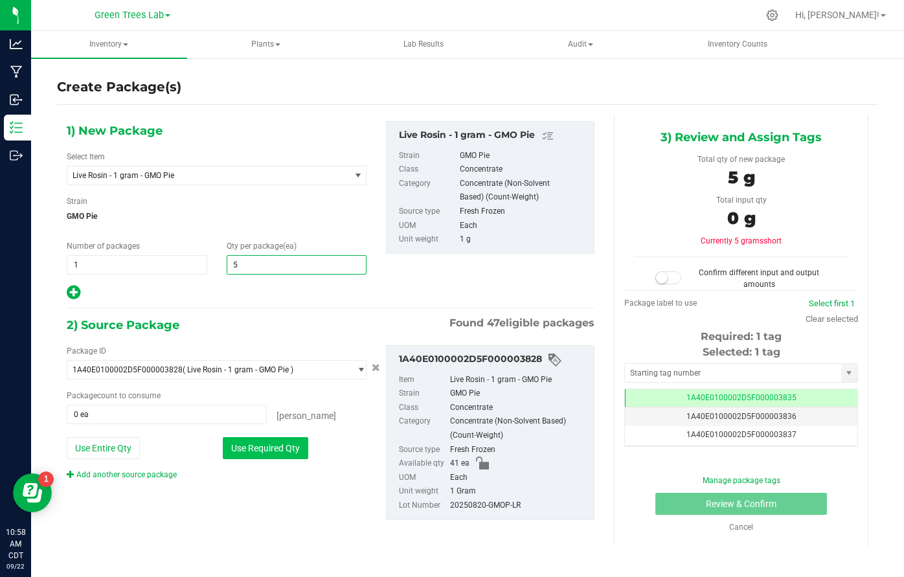
type input "5"
click at [256, 442] on button "Use Required Qty" at bounding box center [265, 448] width 85 height 22
type input "5 ea"
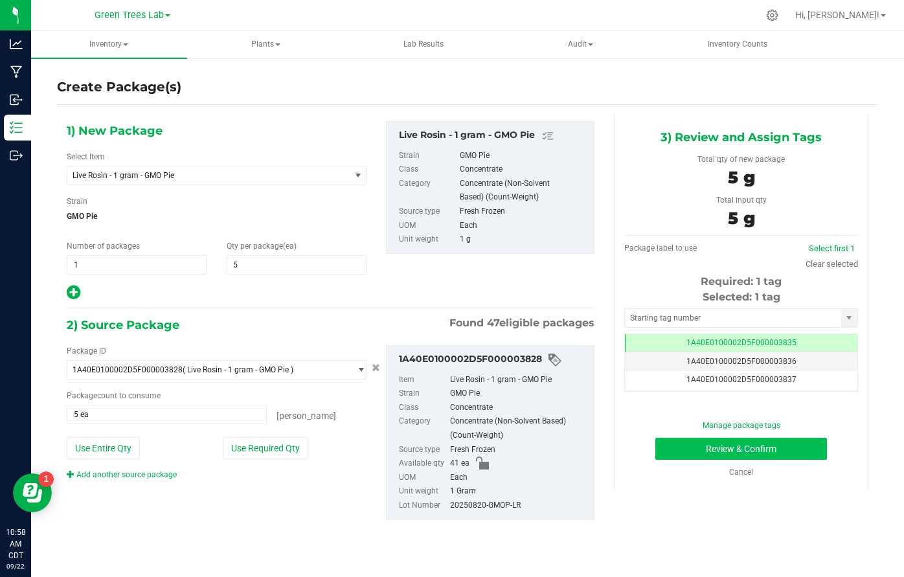
click at [818, 443] on button "Review & Confirm" at bounding box center [741, 449] width 172 height 22
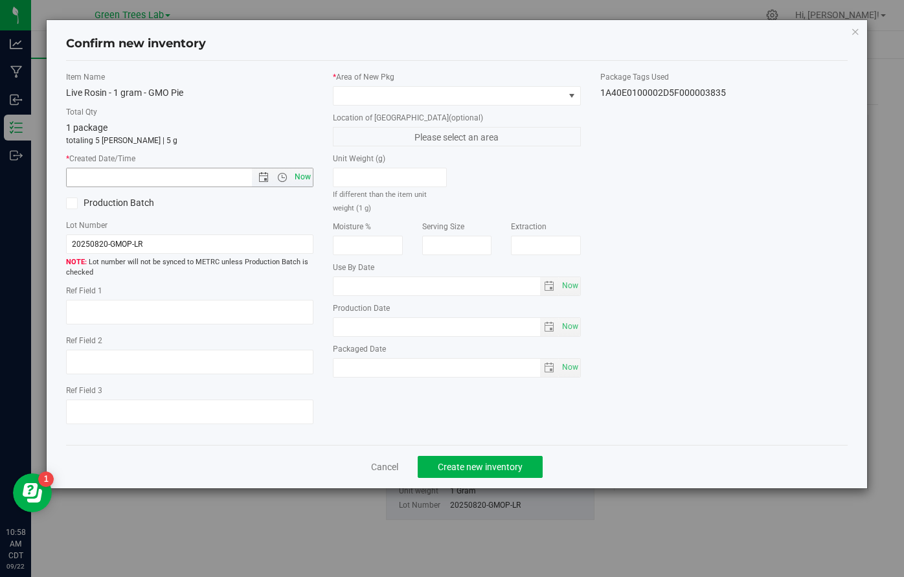
click at [302, 177] on span "Now" at bounding box center [303, 177] width 22 height 19
type input "[DATE] 10:58 AM"
click at [377, 85] on div "* Area of [GEOGRAPHIC_DATA]" at bounding box center [457, 88] width 248 height 34
click at [375, 98] on span at bounding box center [448, 96] width 230 height 18
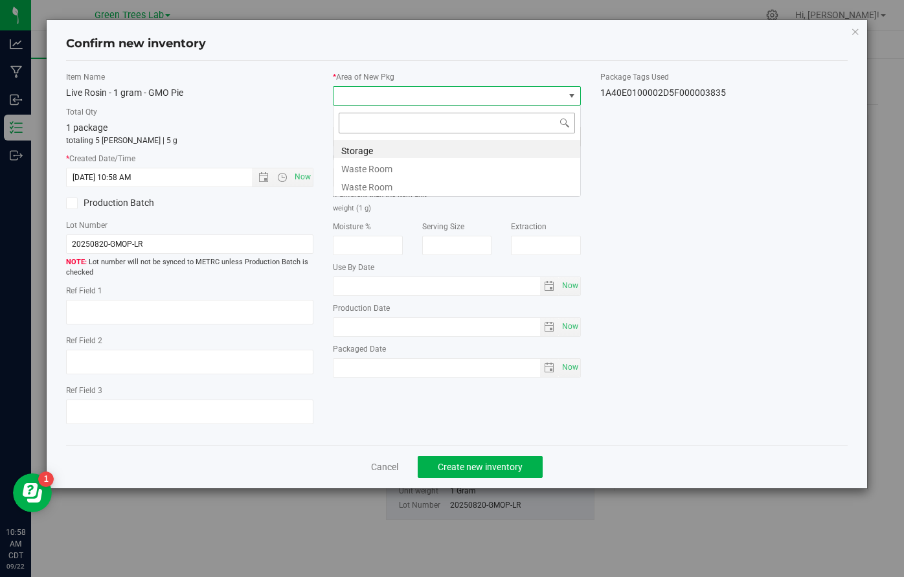
scroll to position [19, 247]
click at [374, 146] on li "Storage" at bounding box center [456, 149] width 247 height 18
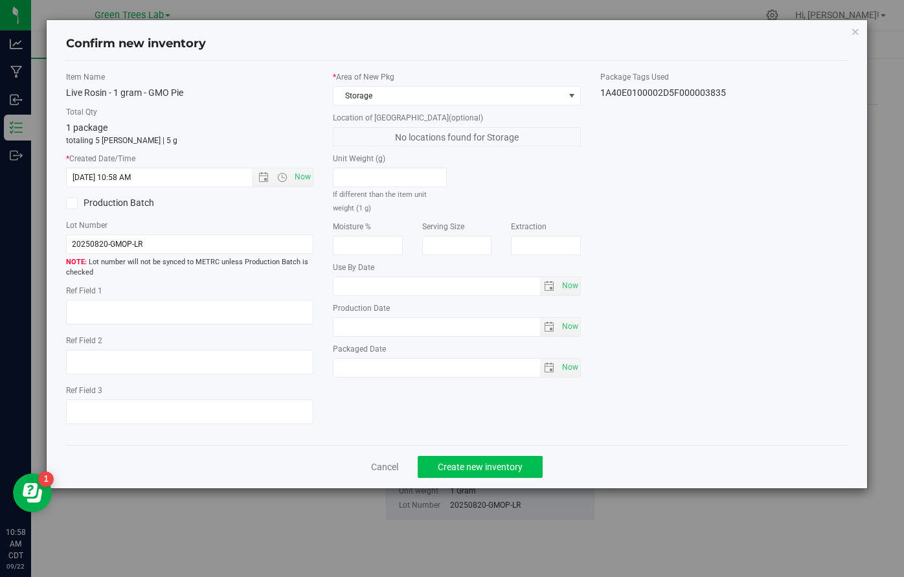
click at [504, 472] on button "Create new inventory" at bounding box center [480, 467] width 125 height 22
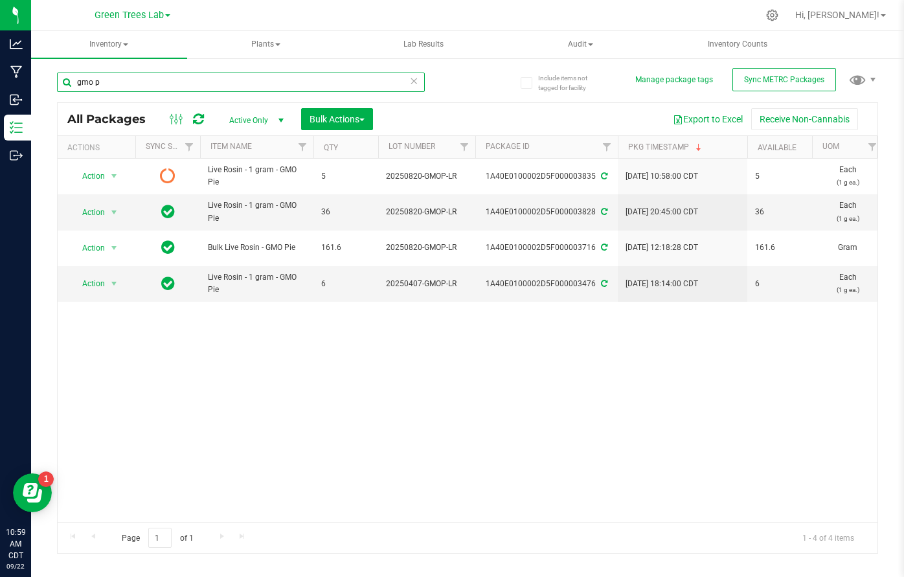
click at [128, 80] on input "gmo p" at bounding box center [241, 82] width 368 height 19
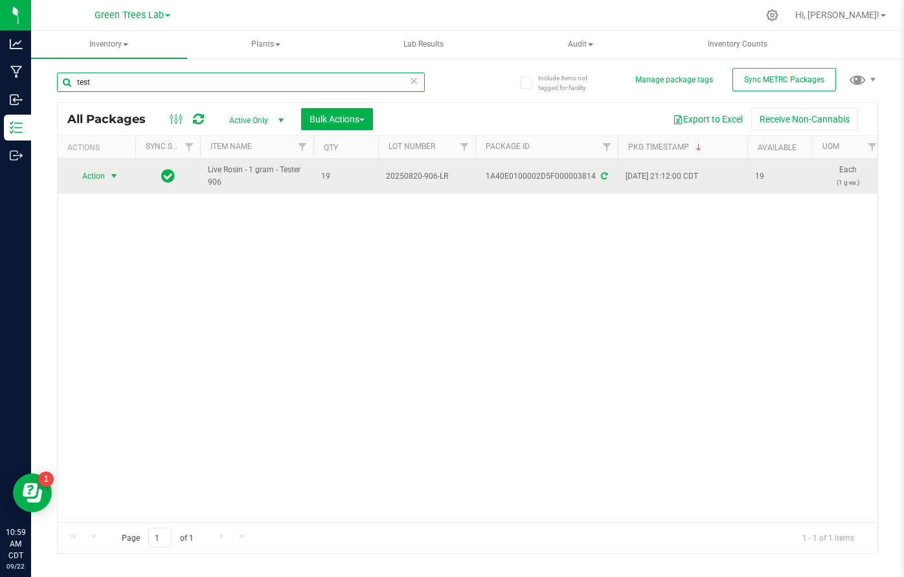
type input "test"
click at [111, 177] on span "select" at bounding box center [114, 176] width 10 height 10
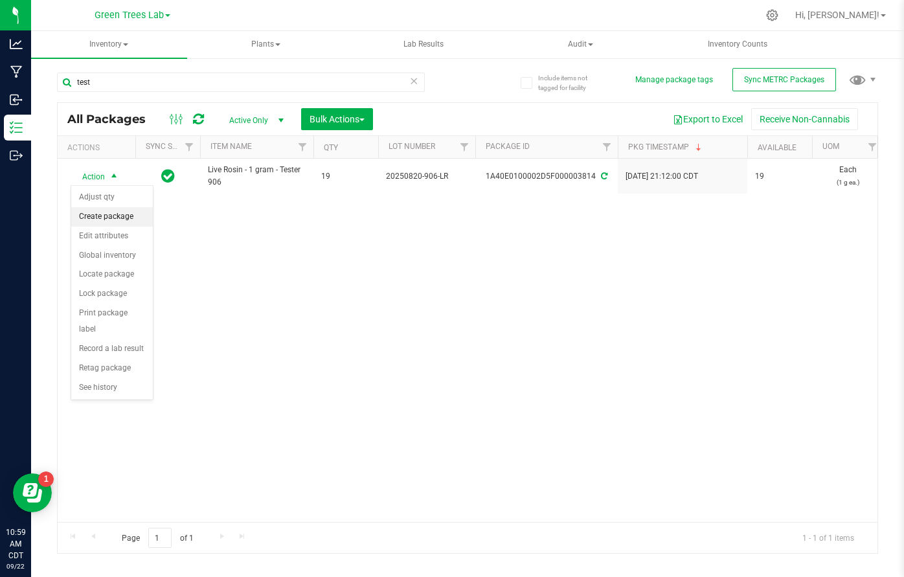
click at [108, 219] on li "Create package" at bounding box center [112, 216] width 82 height 19
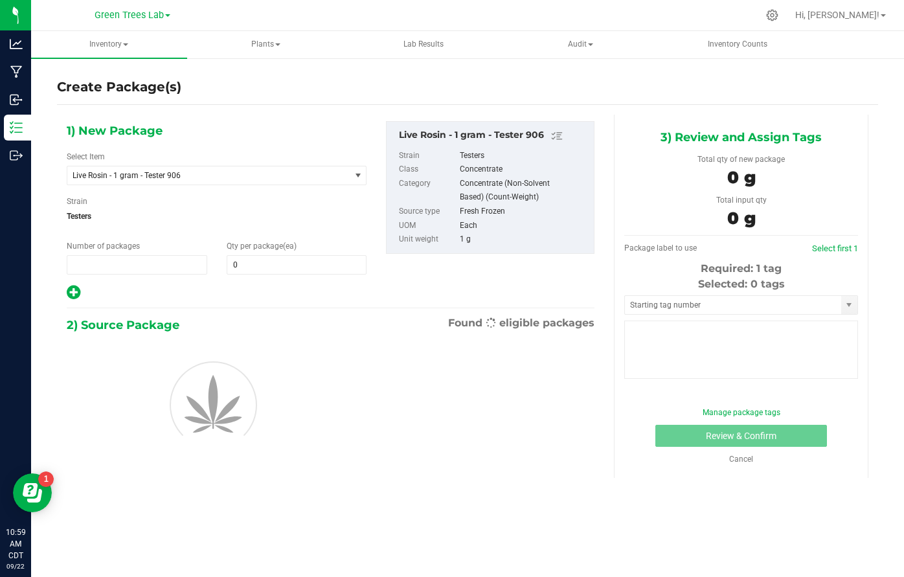
type input "1"
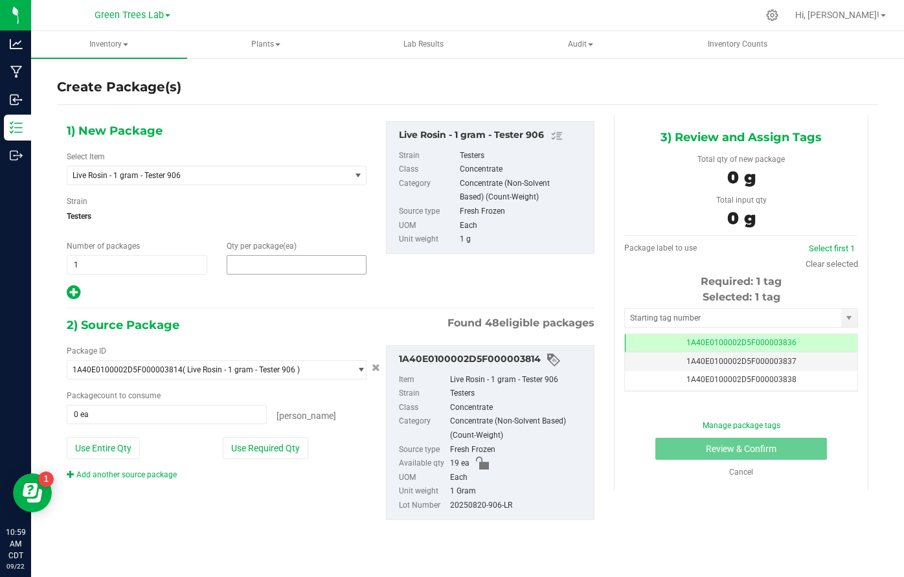
click at [251, 260] on span at bounding box center [297, 264] width 140 height 19
click at [251, 260] on input "text" at bounding box center [296, 265] width 139 height 18
type input "5"
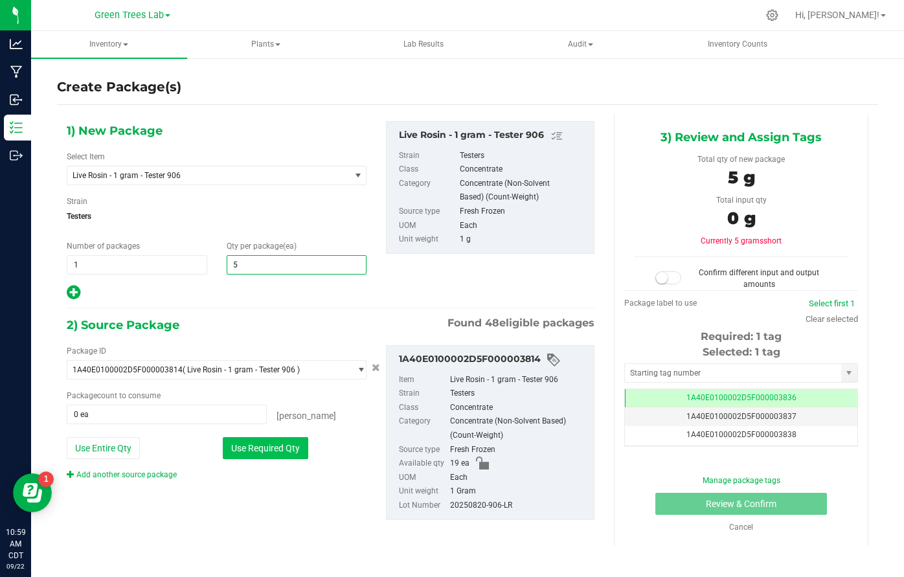
type input "5"
click at [260, 438] on button "Use Required Qty" at bounding box center [265, 448] width 85 height 22
type input "5 ea"
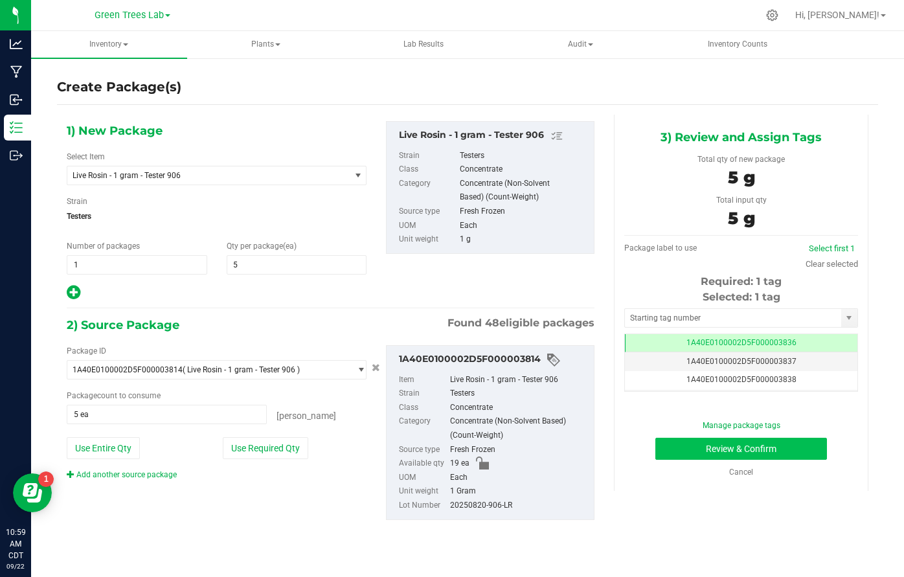
click at [787, 457] on button "Review & Confirm" at bounding box center [741, 449] width 172 height 22
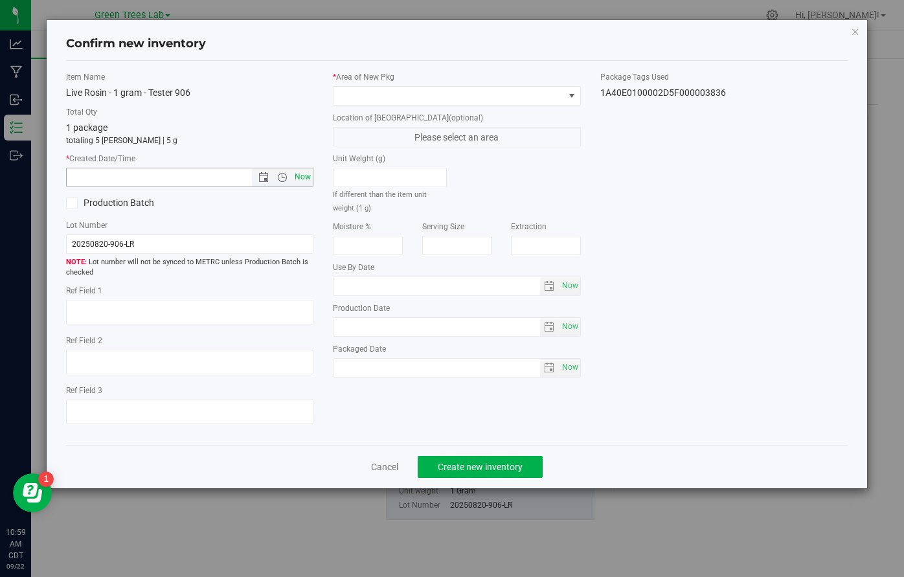
click at [298, 170] on span "Now" at bounding box center [303, 177] width 22 height 19
type input "[DATE] 10:59 AM"
click at [360, 95] on span at bounding box center [448, 96] width 230 height 18
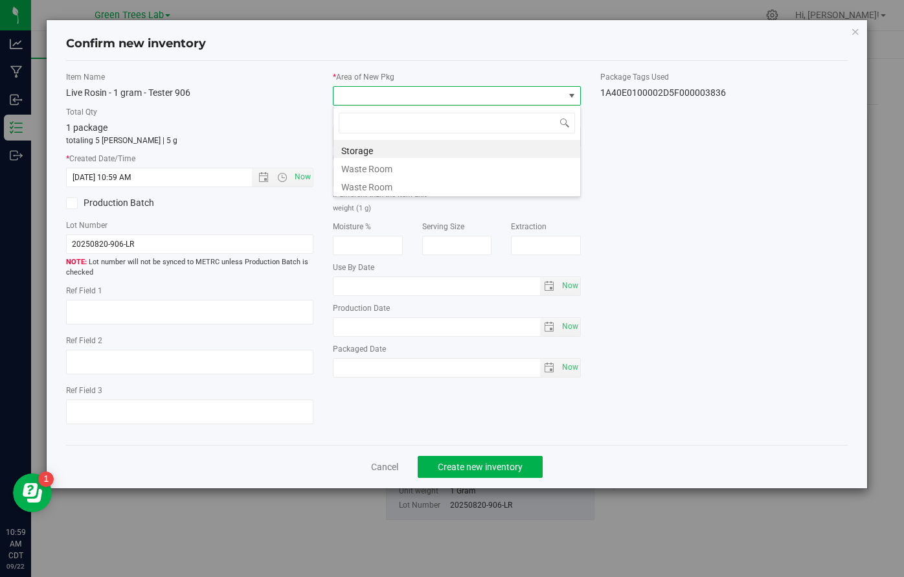
scroll to position [19, 247]
click at [359, 144] on li "Storage" at bounding box center [456, 149] width 247 height 18
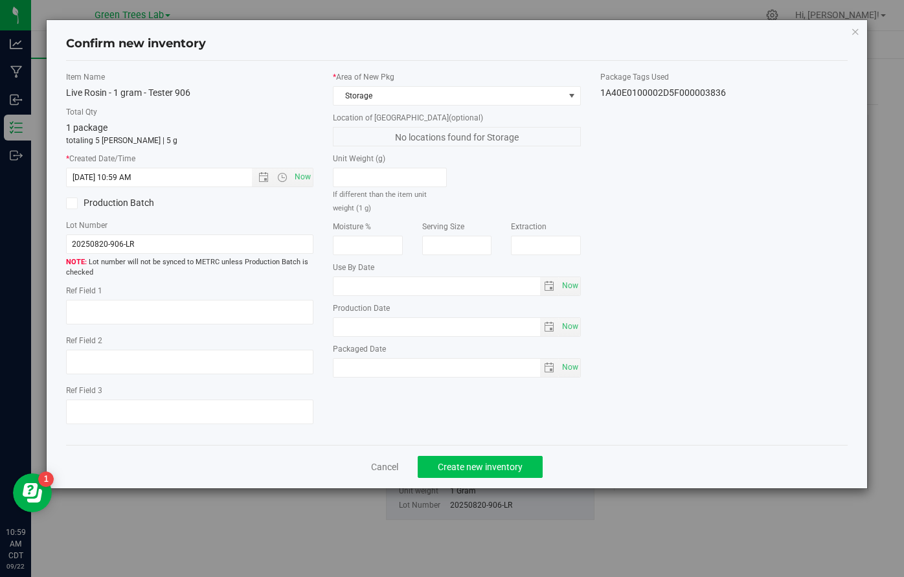
click at [502, 463] on span "Create new inventory" at bounding box center [480, 467] width 85 height 10
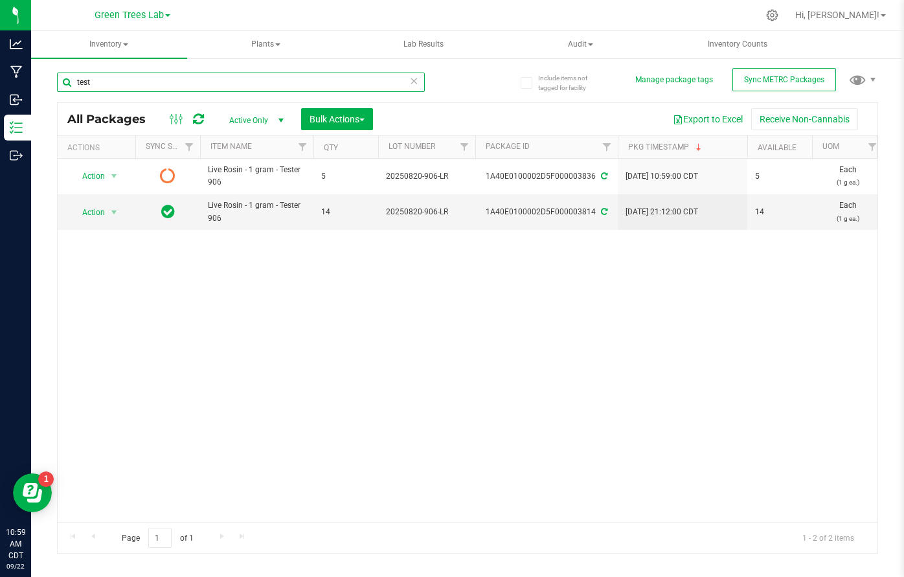
click at [112, 83] on input "test" at bounding box center [241, 82] width 368 height 19
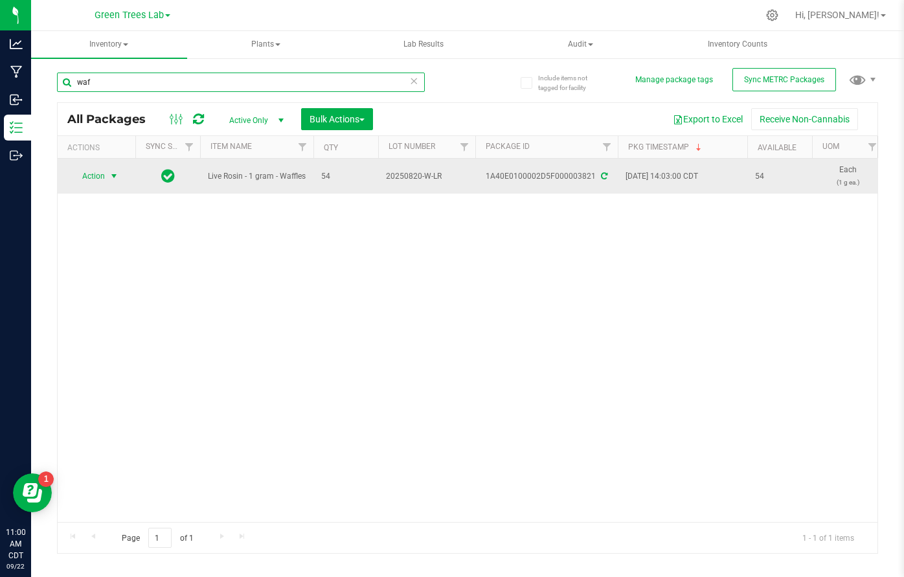
type input "waf"
click at [113, 174] on span "select" at bounding box center [114, 176] width 10 height 10
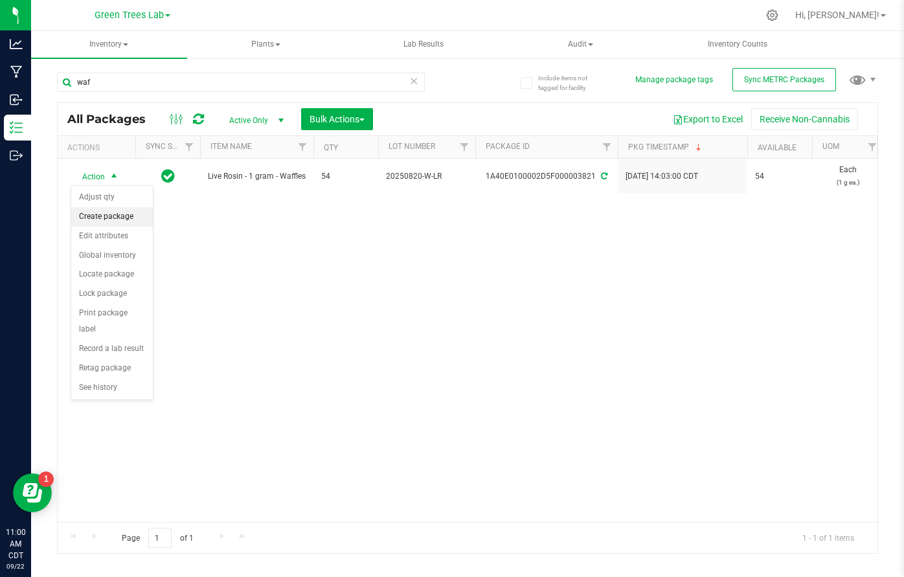
click at [108, 212] on li "Create package" at bounding box center [112, 216] width 82 height 19
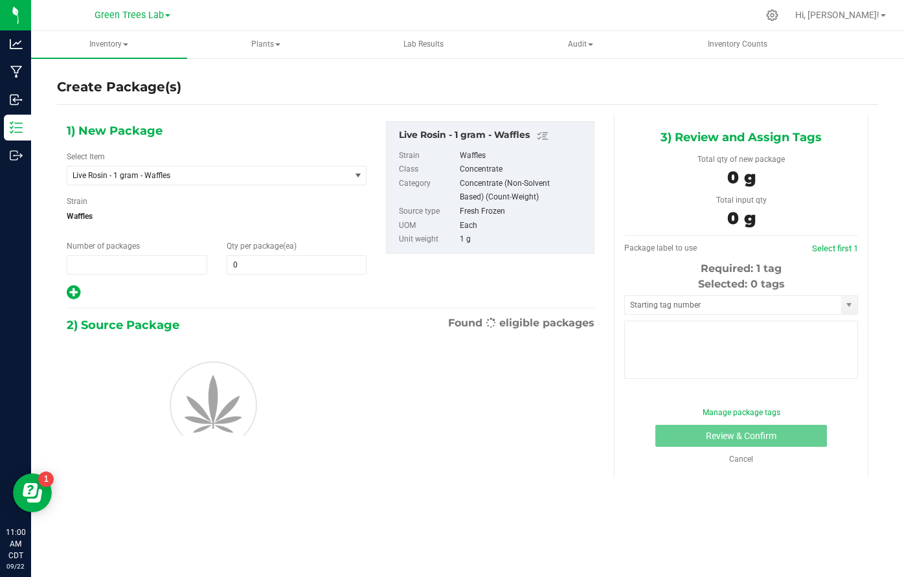
type input "1"
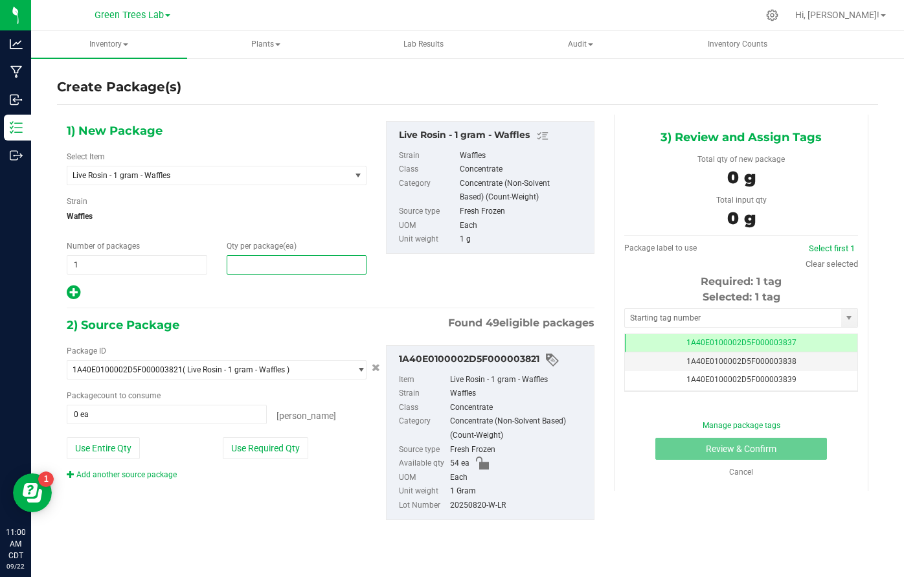
click at [263, 263] on span at bounding box center [297, 264] width 140 height 19
type input "5"
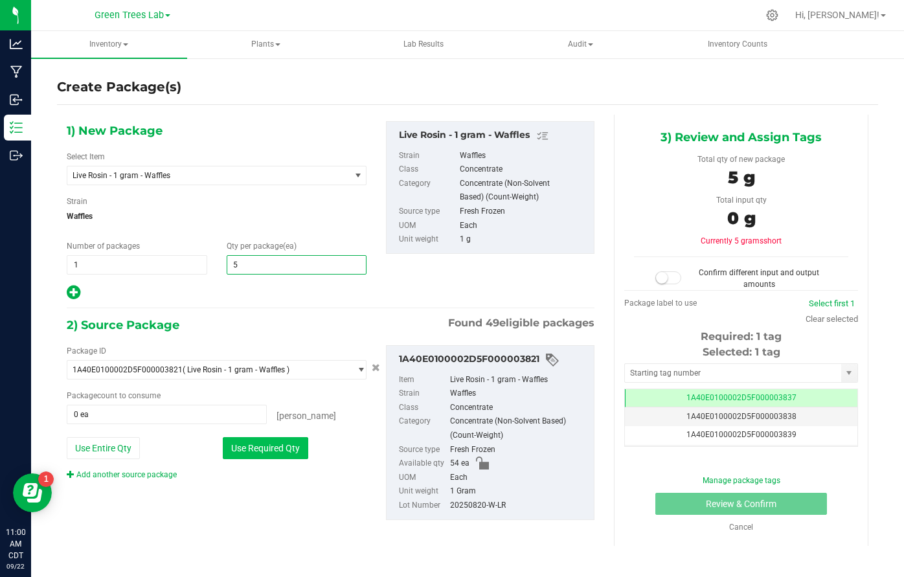
type input "5"
click at [272, 446] on button "Use Required Qty" at bounding box center [265, 448] width 85 height 22
type input "5 ea"
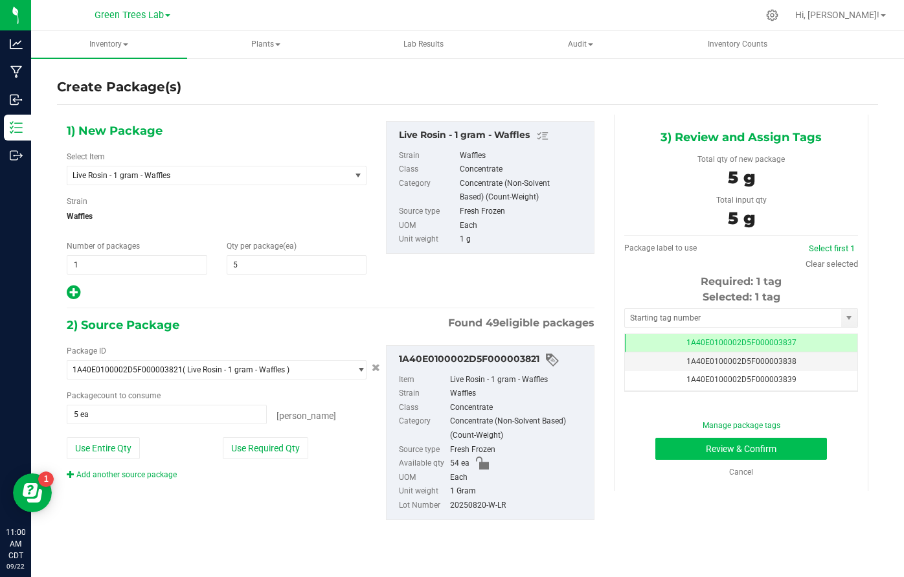
click at [759, 441] on button "Review & Confirm" at bounding box center [741, 449] width 172 height 22
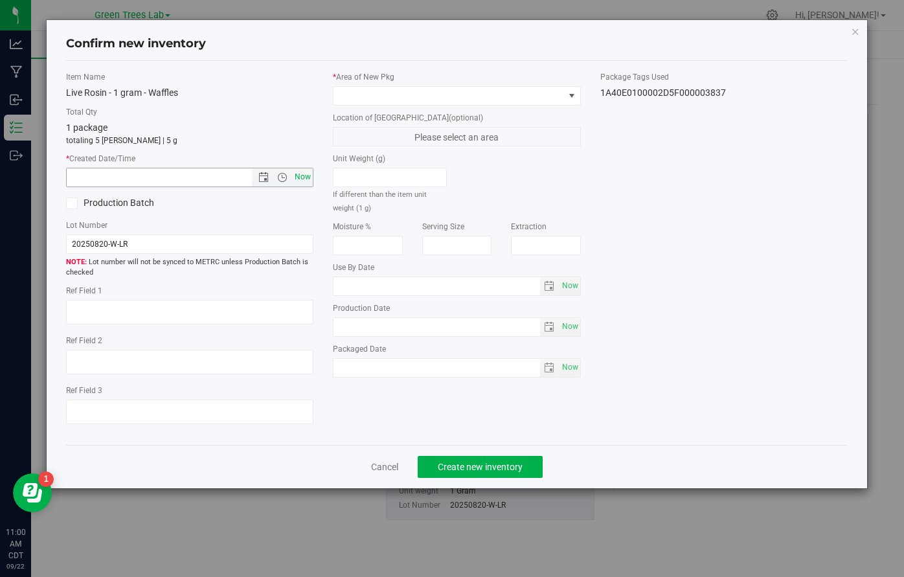
click at [305, 183] on span "Now" at bounding box center [303, 177] width 22 height 19
type input "[DATE] 11:00 AM"
click at [368, 89] on span at bounding box center [448, 96] width 230 height 18
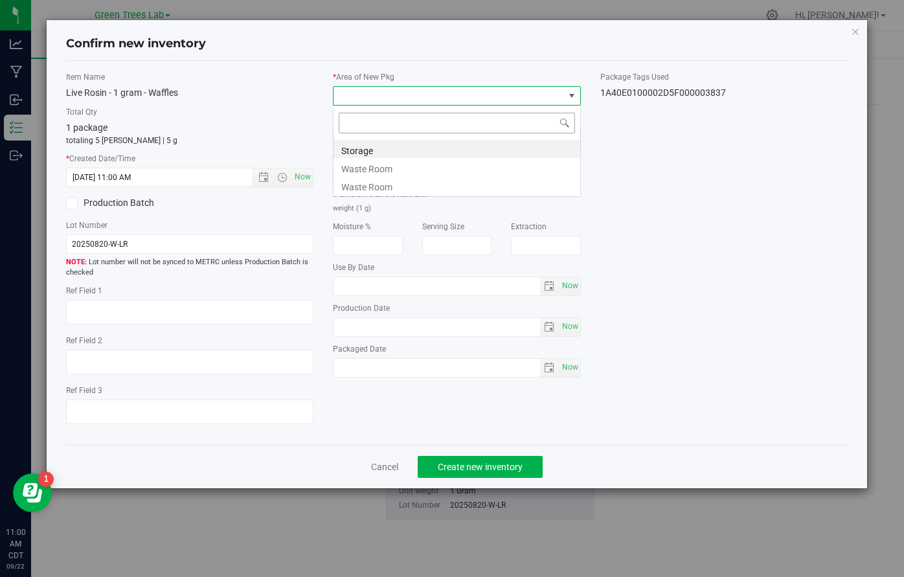
scroll to position [19, 247]
click at [366, 144] on li "Storage" at bounding box center [456, 149] width 247 height 18
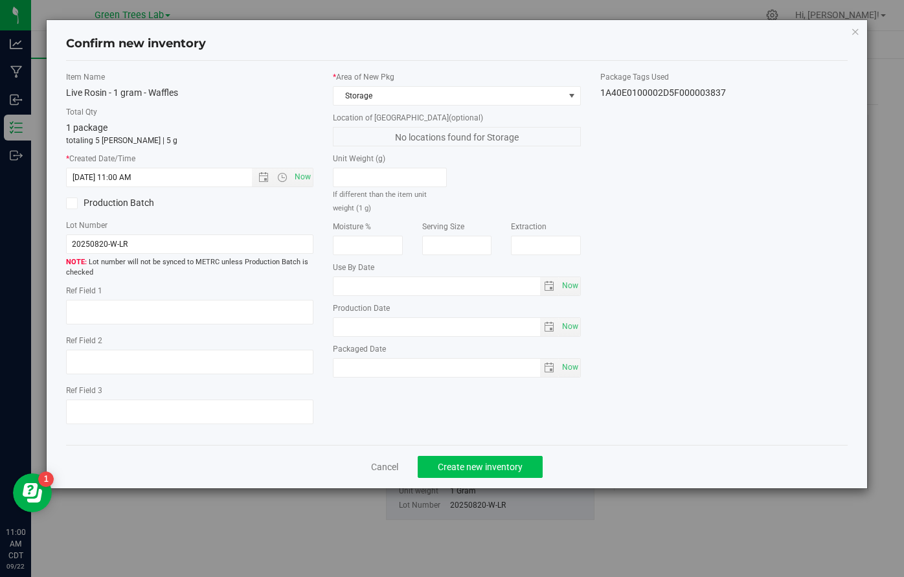
click at [487, 462] on span "Create new inventory" at bounding box center [480, 467] width 85 height 10
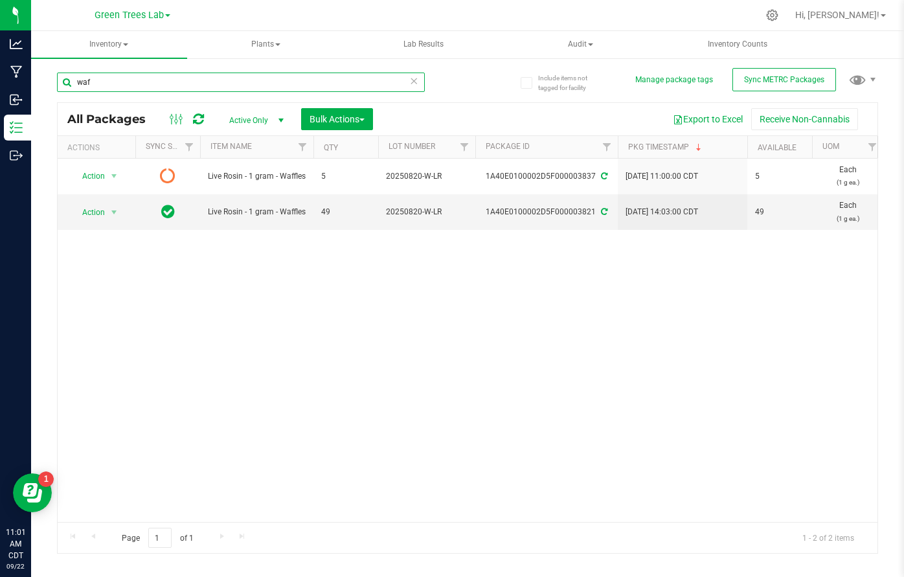
click at [117, 87] on input "waf" at bounding box center [241, 82] width 368 height 19
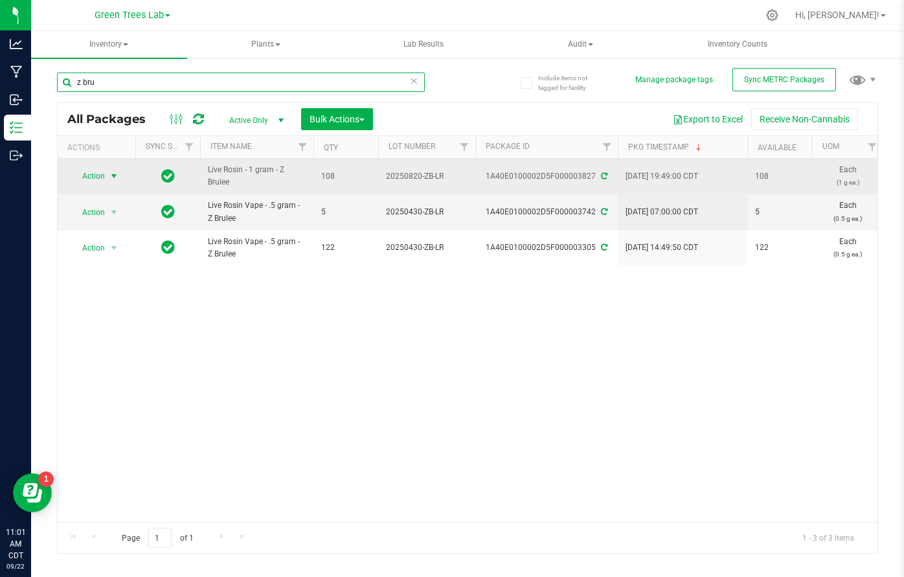
type input "z bru"
click at [116, 175] on span "select" at bounding box center [114, 176] width 10 height 10
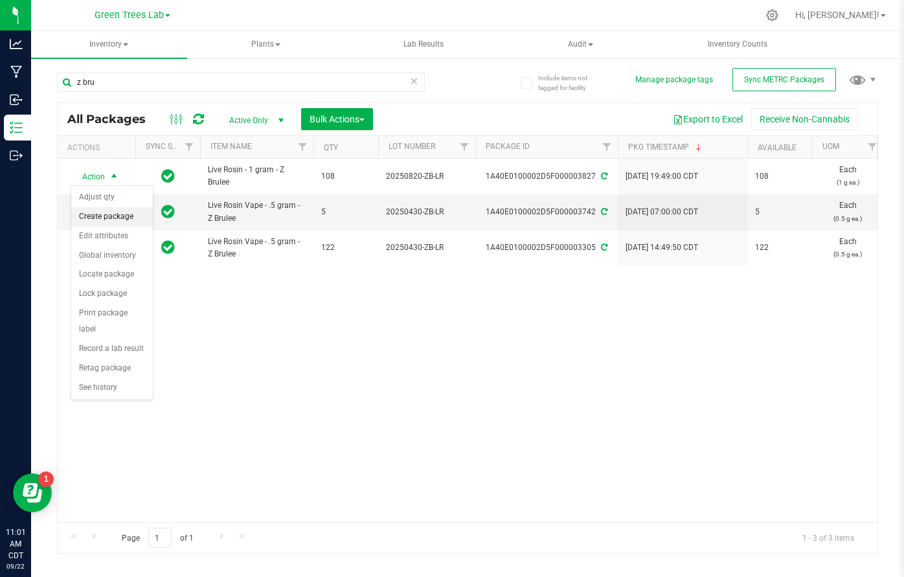
click at [118, 218] on li "Create package" at bounding box center [112, 216] width 82 height 19
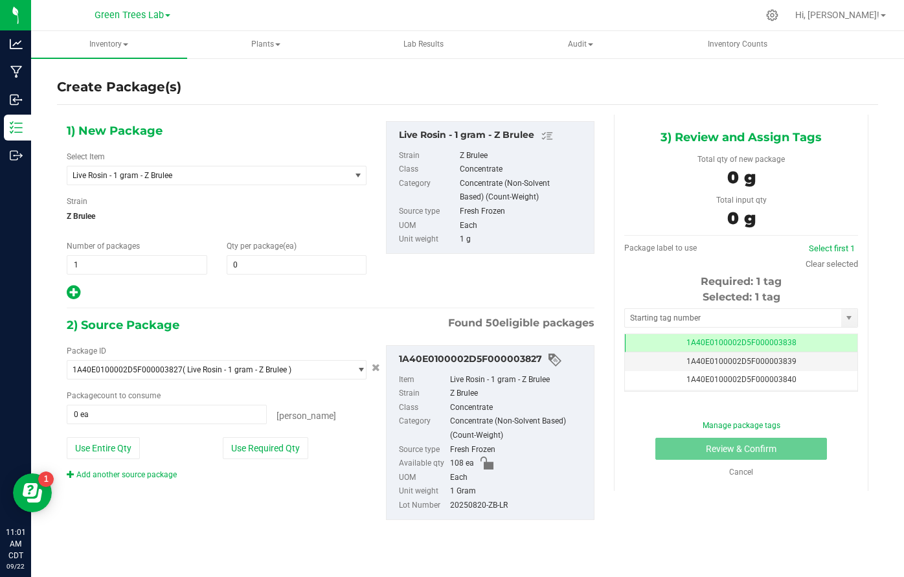
click at [261, 253] on div "Qty per package (ea) 0 0" at bounding box center [297, 257] width 160 height 34
click at [257, 268] on span at bounding box center [297, 264] width 140 height 19
click at [257, 268] on input "text" at bounding box center [296, 265] width 139 height 18
type input "5"
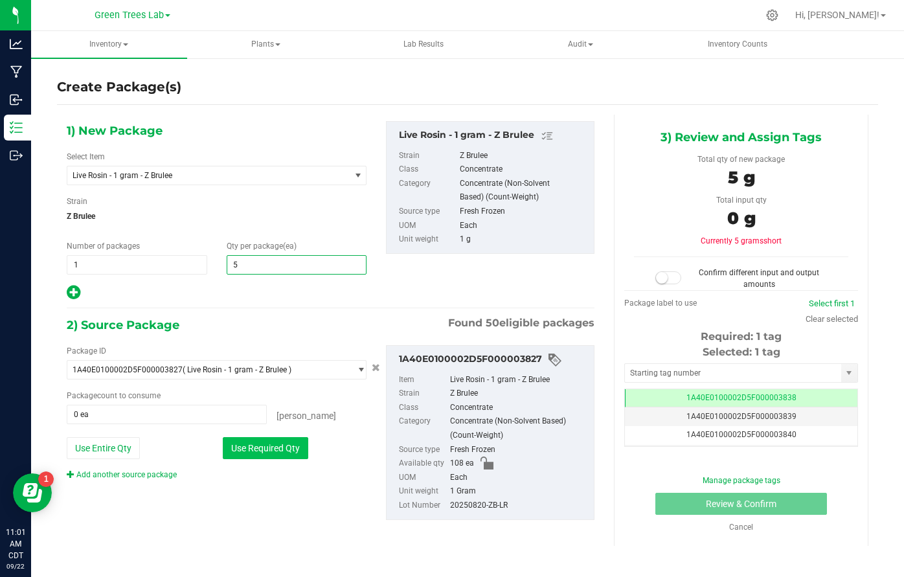
type input "5"
click at [276, 450] on button "Use Required Qty" at bounding box center [265, 448] width 85 height 22
type input "5 ea"
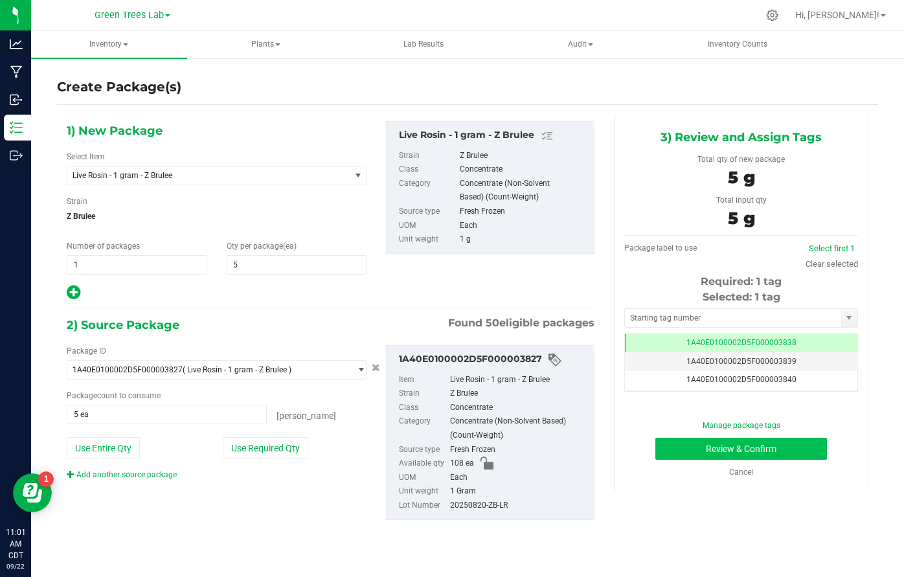
click at [818, 453] on button "Review & Confirm" at bounding box center [741, 449] width 172 height 22
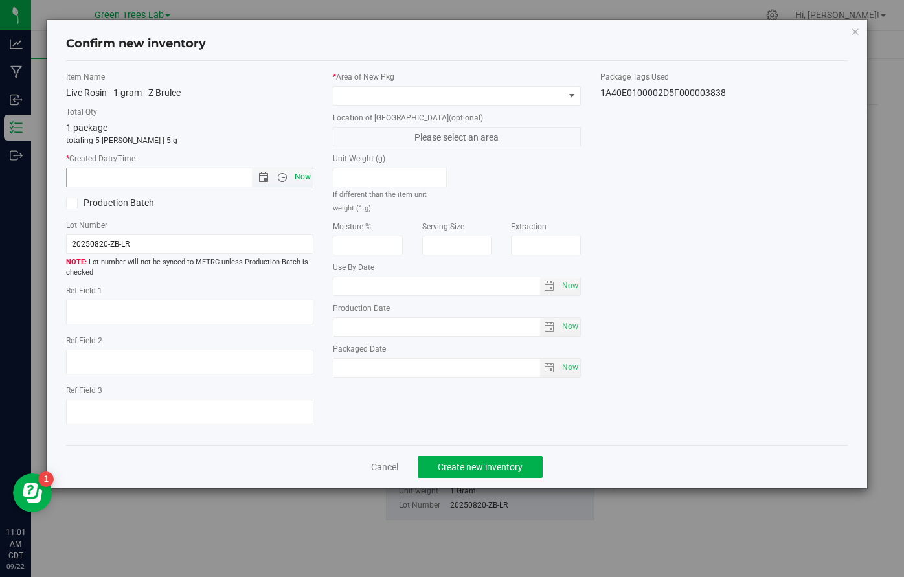
click at [308, 179] on span "Now" at bounding box center [303, 177] width 22 height 19
type input "[DATE] 11:01 AM"
click at [353, 94] on span at bounding box center [448, 96] width 230 height 18
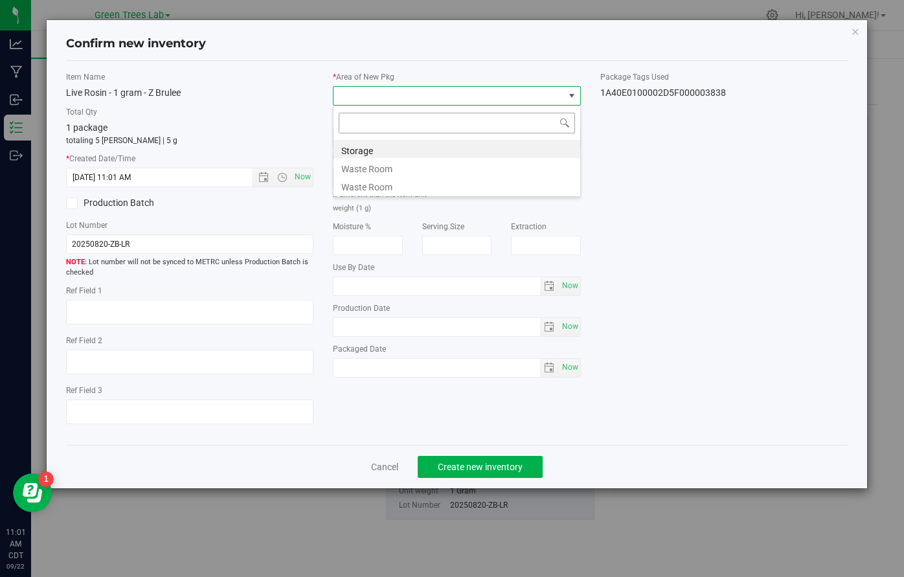
scroll to position [19, 247]
click at [354, 153] on li "Storage" at bounding box center [456, 149] width 247 height 18
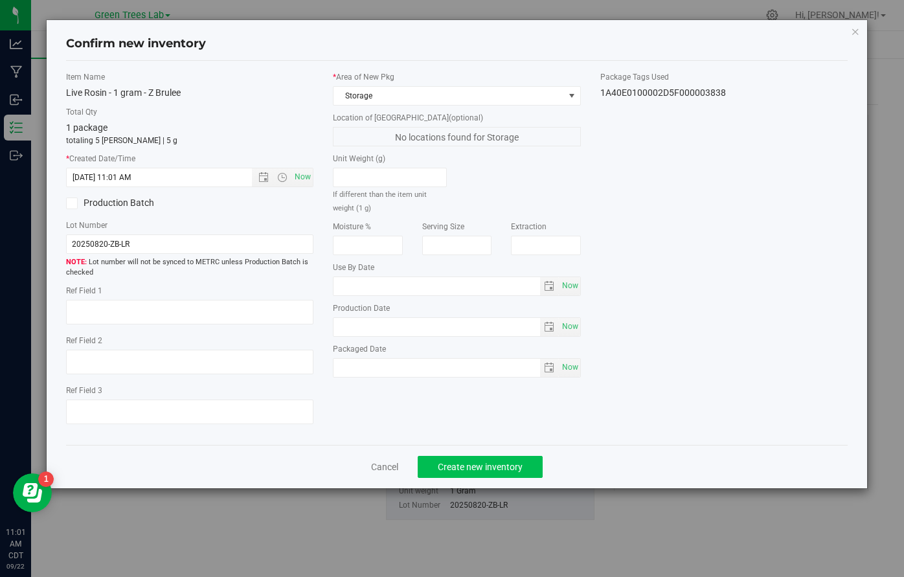
click at [526, 462] on button "Create new inventory" at bounding box center [480, 467] width 125 height 22
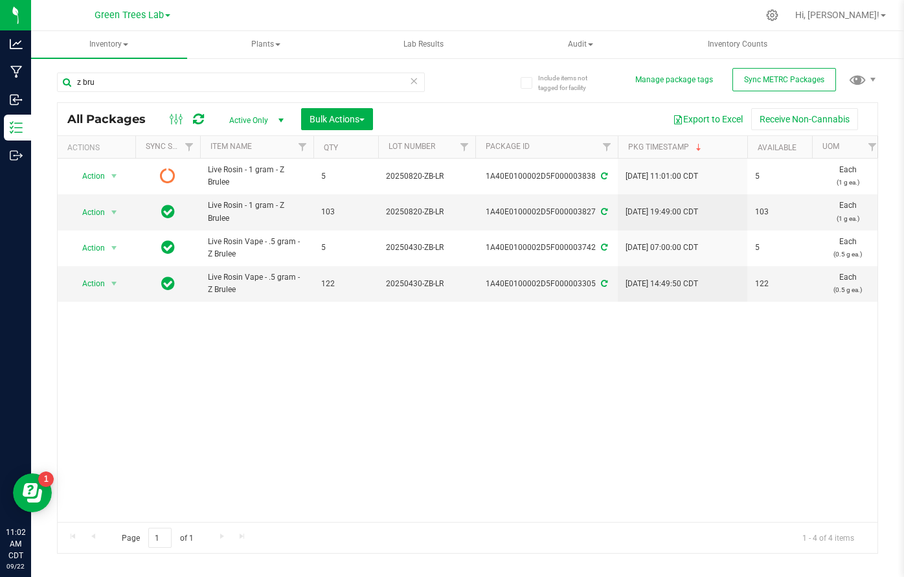
click at [378, 112] on div "Bulk Actions" at bounding box center [342, 119] width 82 height 22
click at [368, 118] on button "Bulk Actions" at bounding box center [337, 119] width 72 height 22
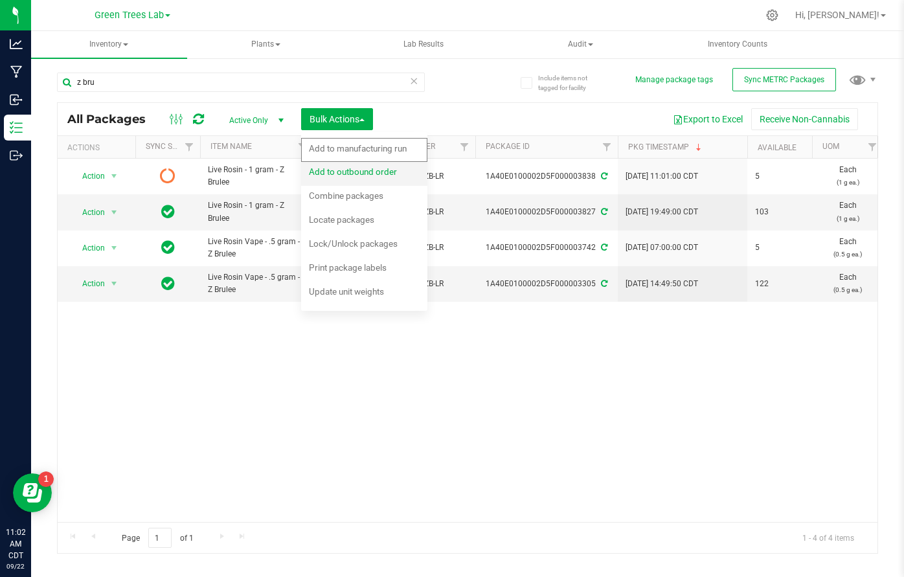
click at [363, 170] on span "Add to outbound order" at bounding box center [353, 171] width 88 height 10
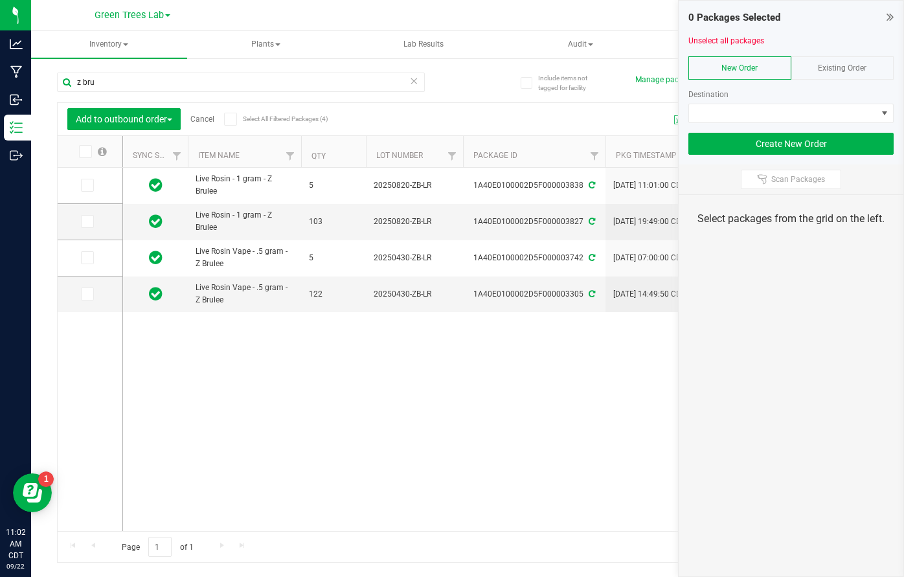
click at [414, 84] on icon at bounding box center [414, 81] width 9 height 16
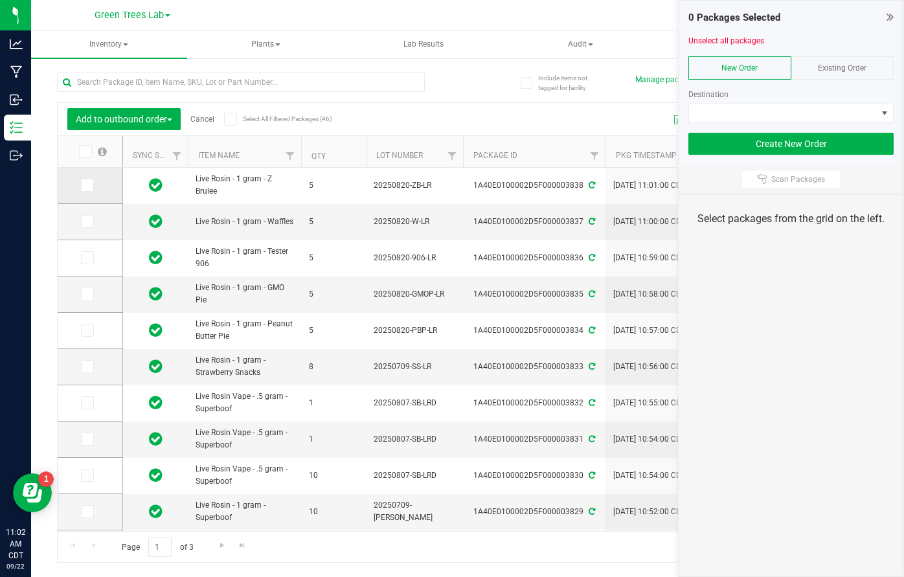
click at [82, 185] on icon at bounding box center [86, 185] width 8 height 0
click at [0, 0] on input "checkbox" at bounding box center [0, 0] width 0 height 0
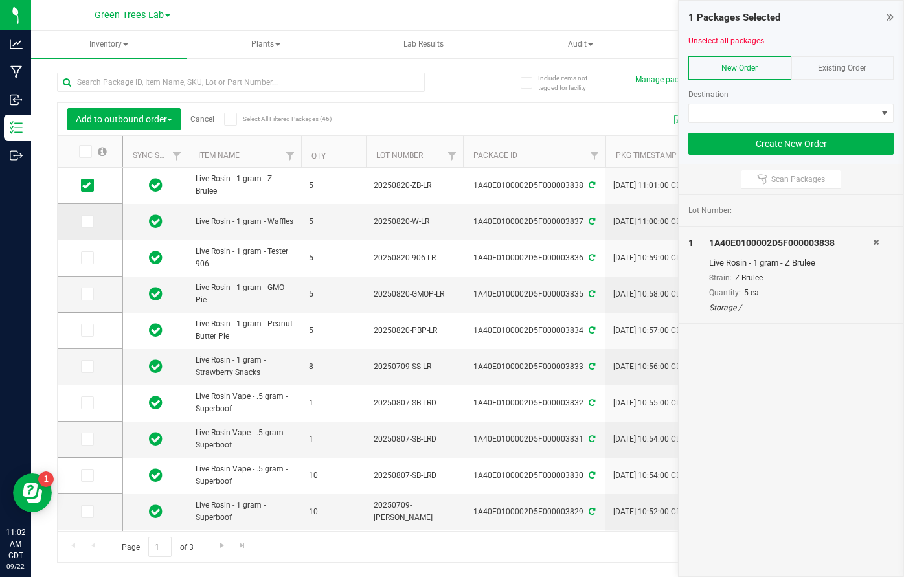
click at [82, 221] on icon at bounding box center [86, 221] width 8 height 0
click at [0, 0] on input "checkbox" at bounding box center [0, 0] width 0 height 0
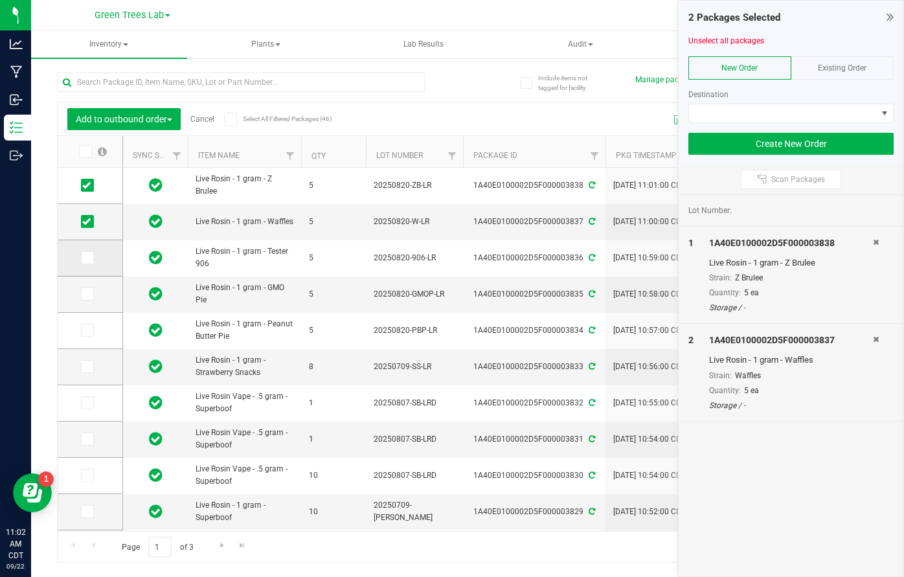
click at [81, 254] on span at bounding box center [87, 257] width 13 height 13
click at [0, 0] on input "checkbox" at bounding box center [0, 0] width 0 height 0
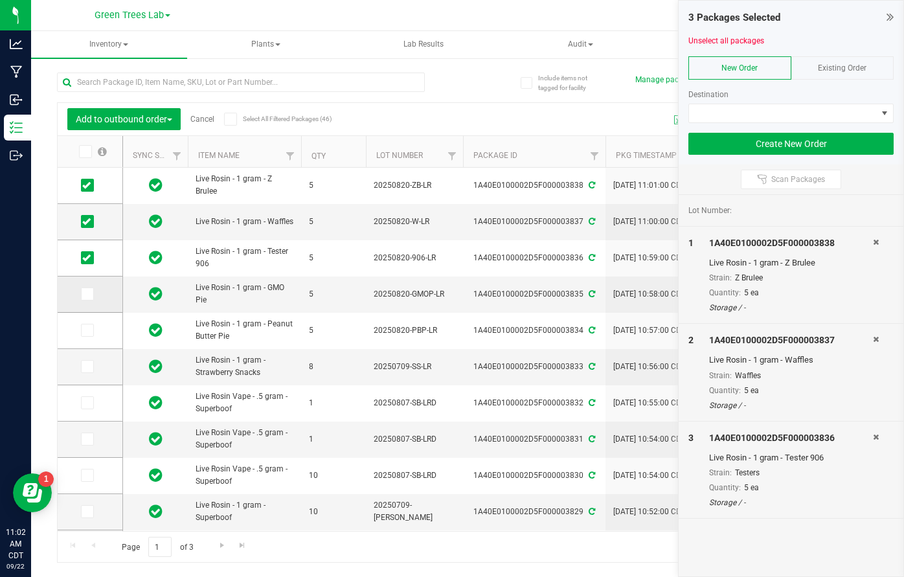
click at [82, 294] on icon at bounding box center [86, 294] width 8 height 0
click at [0, 0] on input "checkbox" at bounding box center [0, 0] width 0 height 0
click at [82, 330] on icon at bounding box center [86, 330] width 8 height 0
click at [0, 0] on input "checkbox" at bounding box center [0, 0] width 0 height 0
click at [82, 366] on icon at bounding box center [86, 366] width 8 height 0
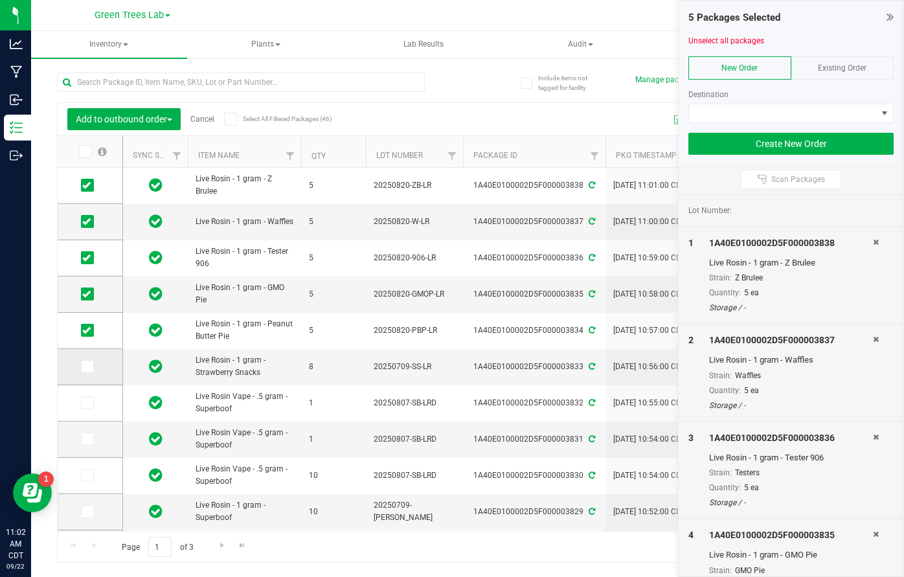
click at [0, 0] on input "checkbox" at bounding box center [0, 0] width 0 height 0
click at [82, 439] on icon at bounding box center [86, 439] width 8 height 0
click at [0, 0] on input "checkbox" at bounding box center [0, 0] width 0 height 0
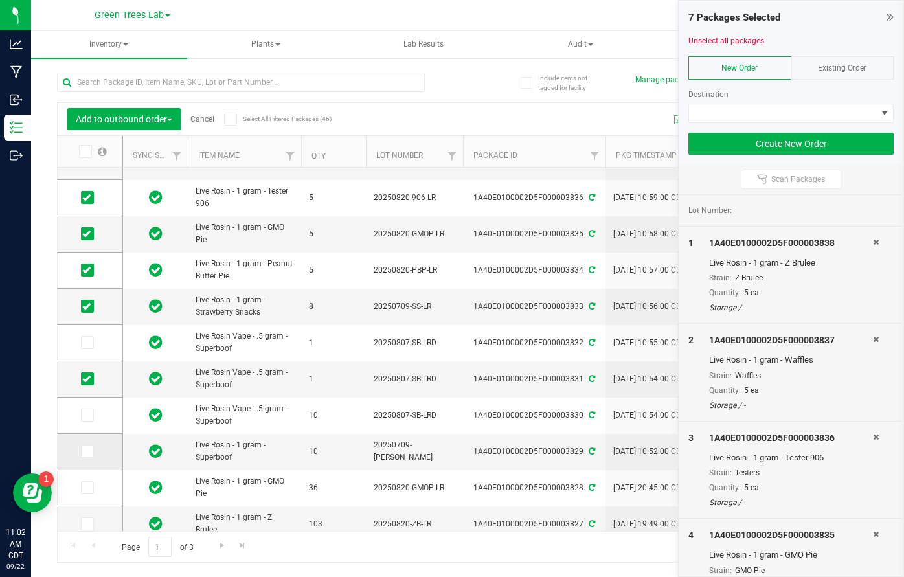
scroll to position [60, 0]
click at [82, 415] on icon at bounding box center [86, 415] width 8 height 0
click at [0, 0] on input "checkbox" at bounding box center [0, 0] width 0 height 0
click at [82, 451] on icon at bounding box center [86, 451] width 8 height 0
click at [0, 0] on input "checkbox" at bounding box center [0, 0] width 0 height 0
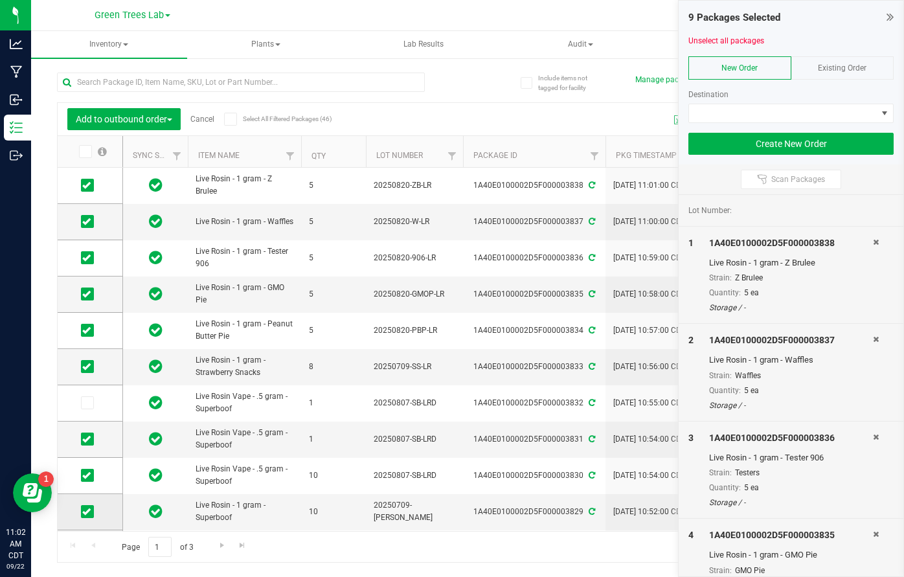
scroll to position [0, 0]
click at [803, 110] on span at bounding box center [783, 113] width 188 height 18
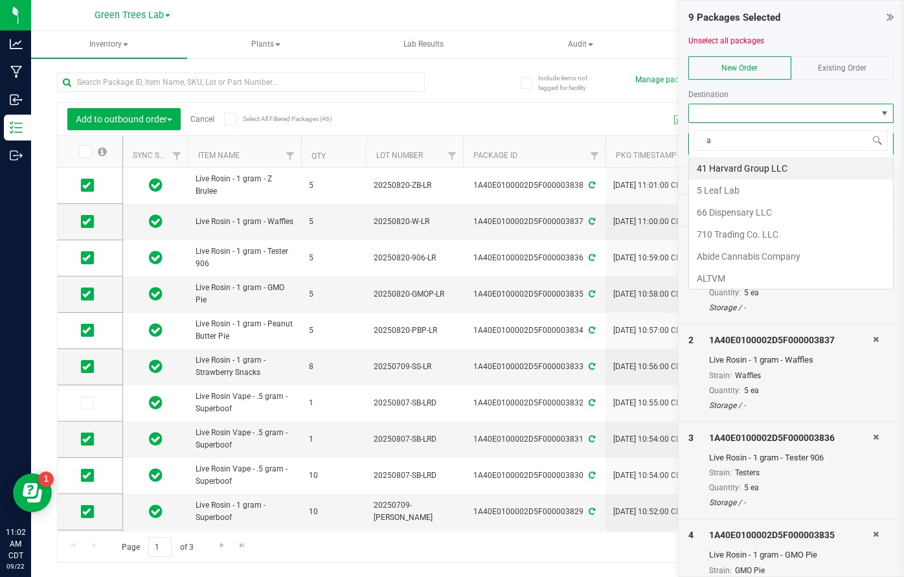
scroll to position [19, 205]
type input "abide"
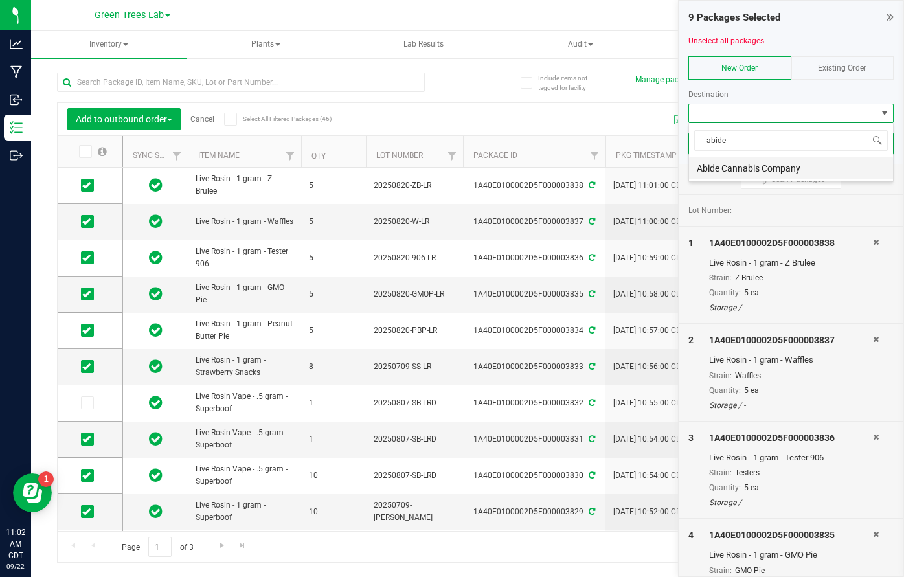
click at [789, 161] on li "Abide Cannabis Company" at bounding box center [791, 168] width 204 height 22
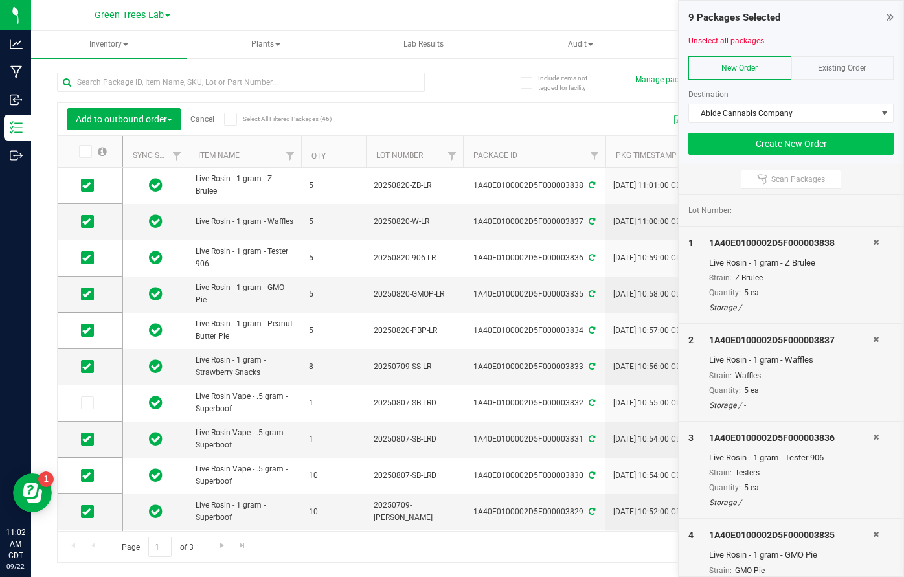
click at [807, 138] on button "Create New Order" at bounding box center [790, 144] width 205 height 22
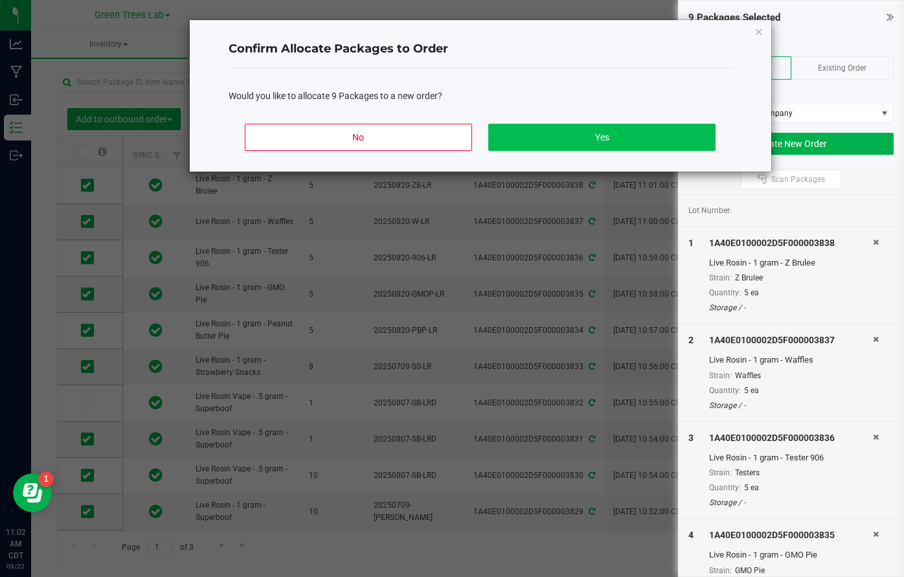
click at [688, 136] on button "Yes" at bounding box center [601, 137] width 227 height 27
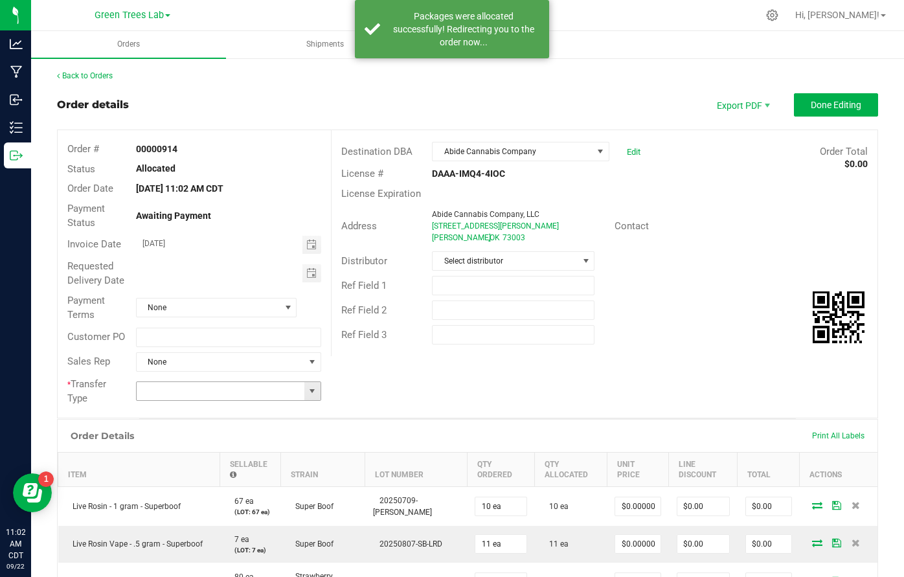
click at [307, 386] on span at bounding box center [312, 391] width 10 height 10
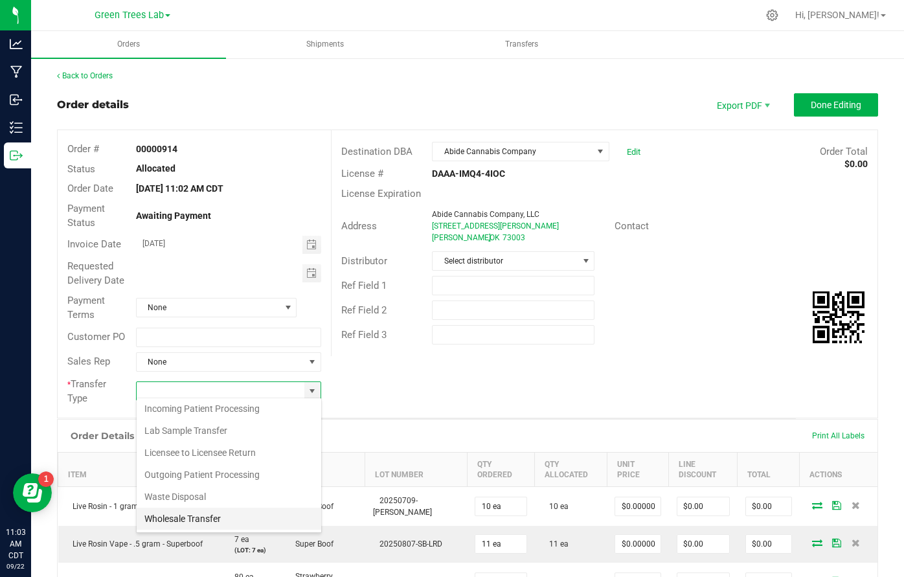
scroll to position [25, 0]
click at [219, 517] on li "Wholesale Transfer" at bounding box center [229, 519] width 185 height 22
type input "Wholesale Transfer"
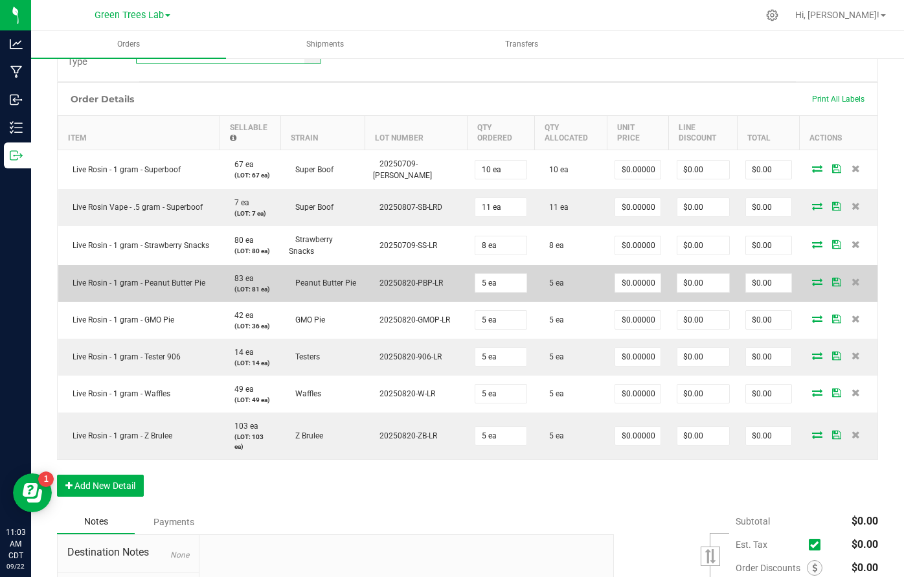
scroll to position [340, 0]
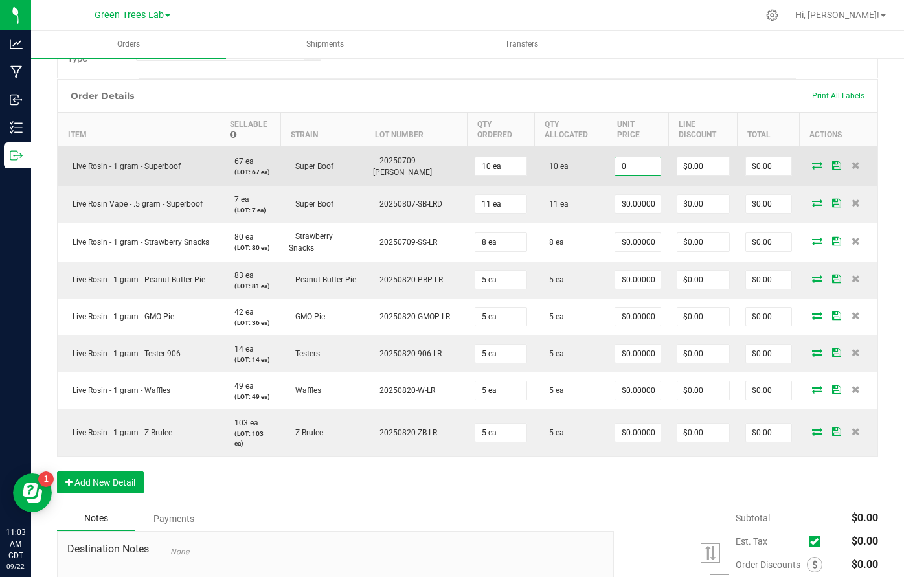
click at [618, 166] on input "0" at bounding box center [637, 166] width 45 height 18
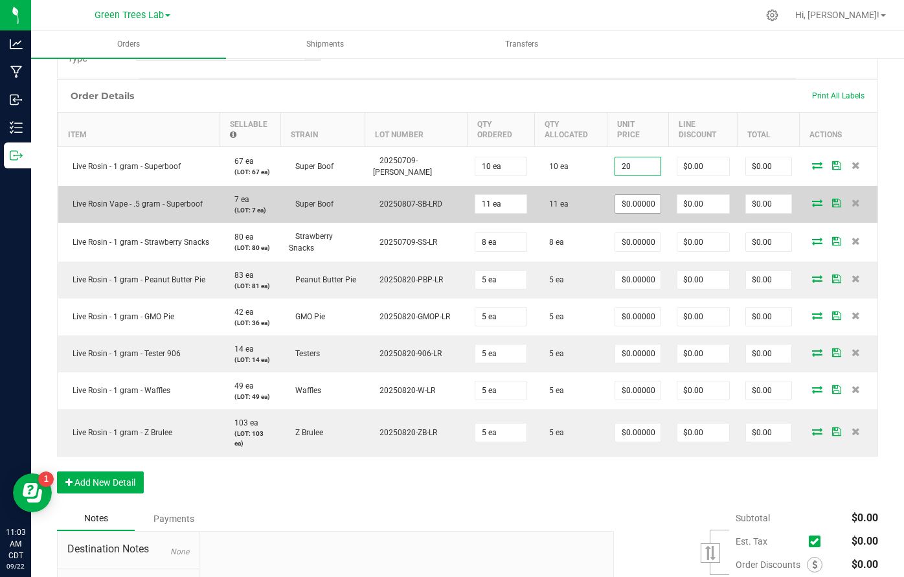
type input "$20.00000"
type input "$200.00"
click at [616, 197] on input "0" at bounding box center [637, 204] width 45 height 18
type input "$20.00000"
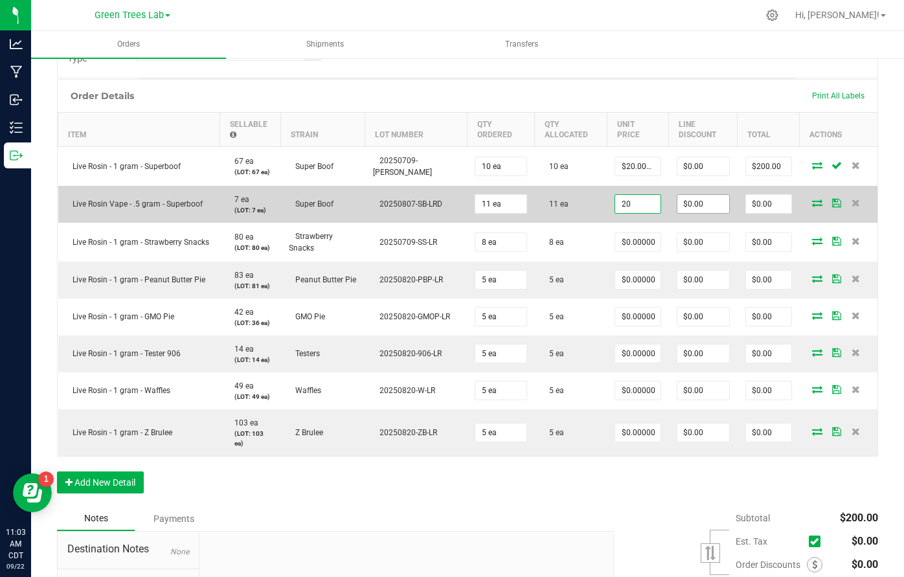
type input "0"
type input "$220.00"
click at [689, 198] on input "0" at bounding box center [703, 204] width 52 height 18
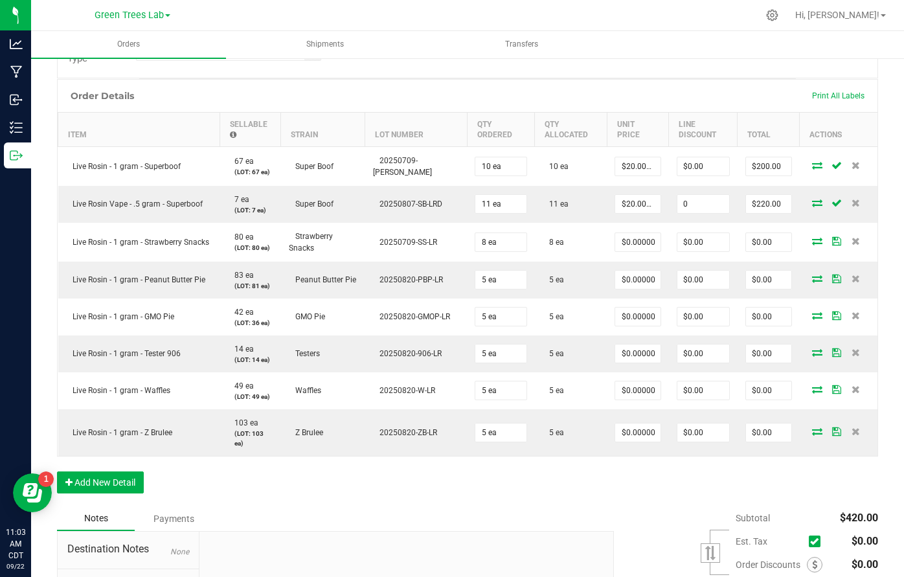
click at [689, 198] on input "0" at bounding box center [703, 204] width 52 height 18
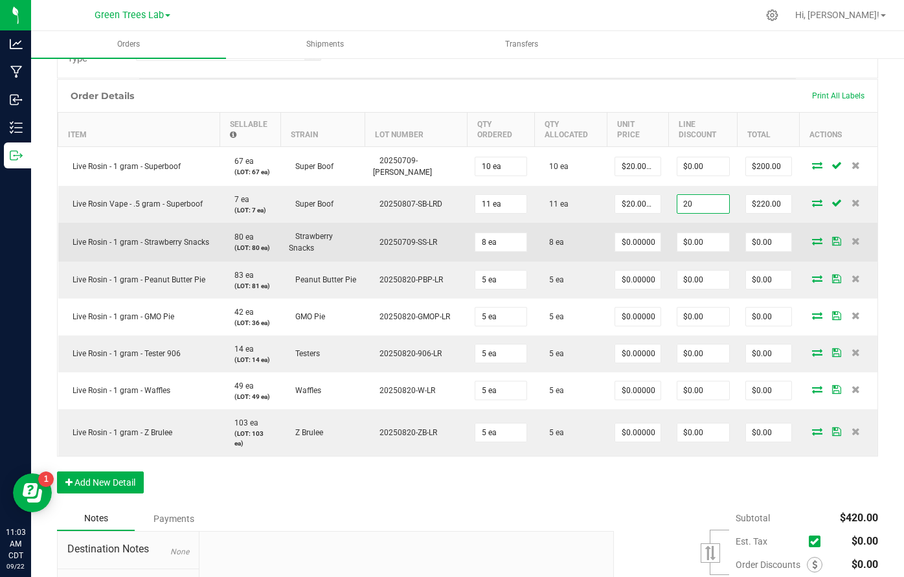
type input "$20.00"
type input "$200.00"
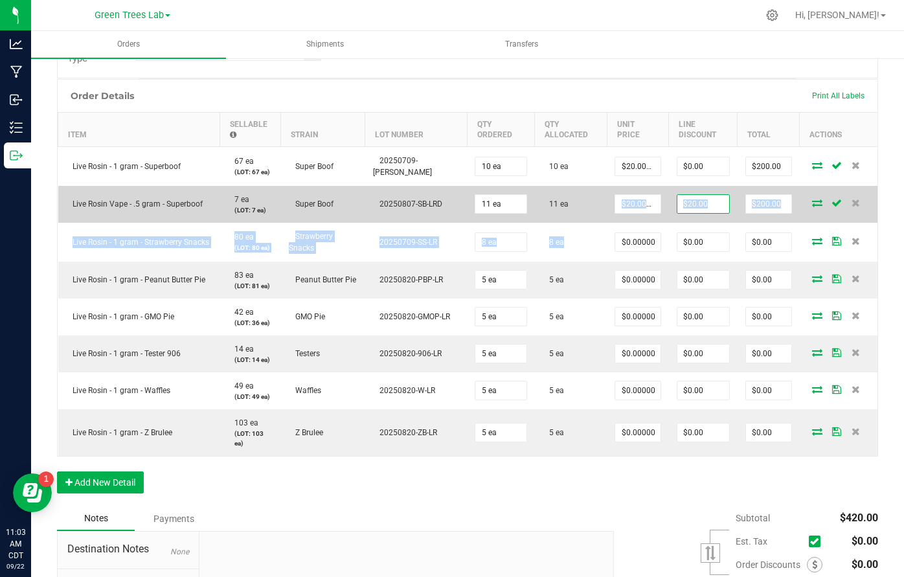
click at [657, 216] on tbody "Live Rosin - 1 gram - Superboof 67 ea (LOT: 67 ea) Super Boof 20250709-[PERSON_…" at bounding box center [468, 300] width 820 height 309
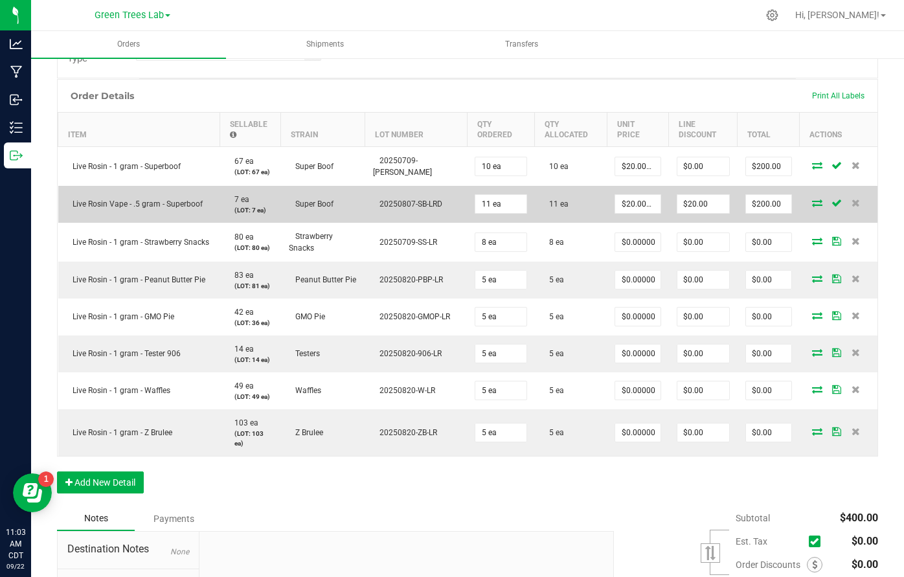
click at [586, 186] on td "11 ea" at bounding box center [571, 204] width 73 height 37
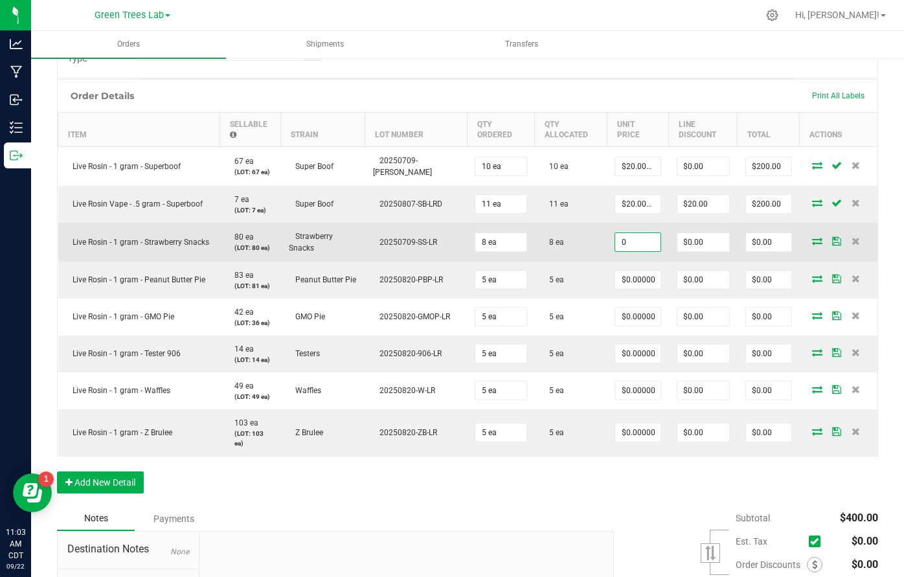
click at [615, 239] on input "0" at bounding box center [637, 242] width 45 height 18
type input "$20.00000"
type input "$160.00"
click at [583, 251] on td "8 ea" at bounding box center [571, 242] width 73 height 39
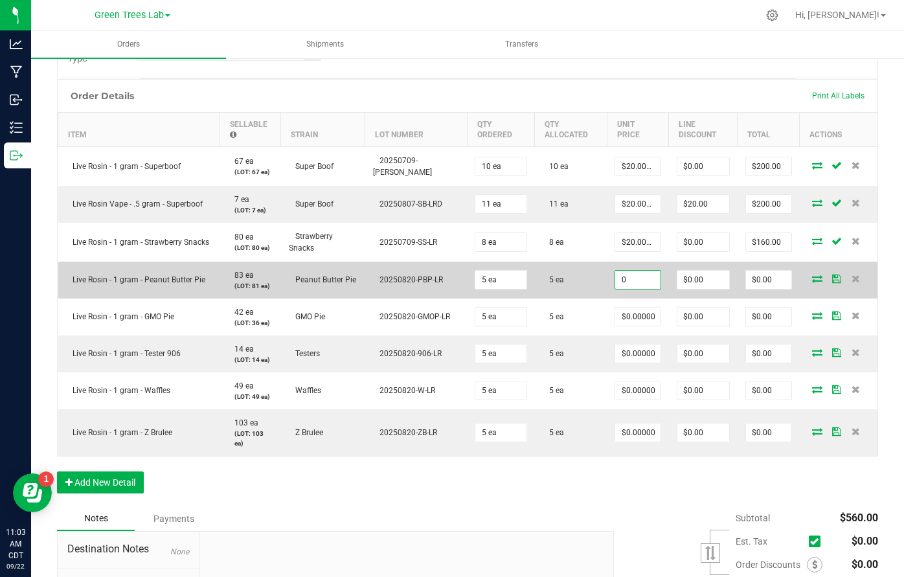
click at [615, 274] on input "0" at bounding box center [637, 280] width 45 height 18
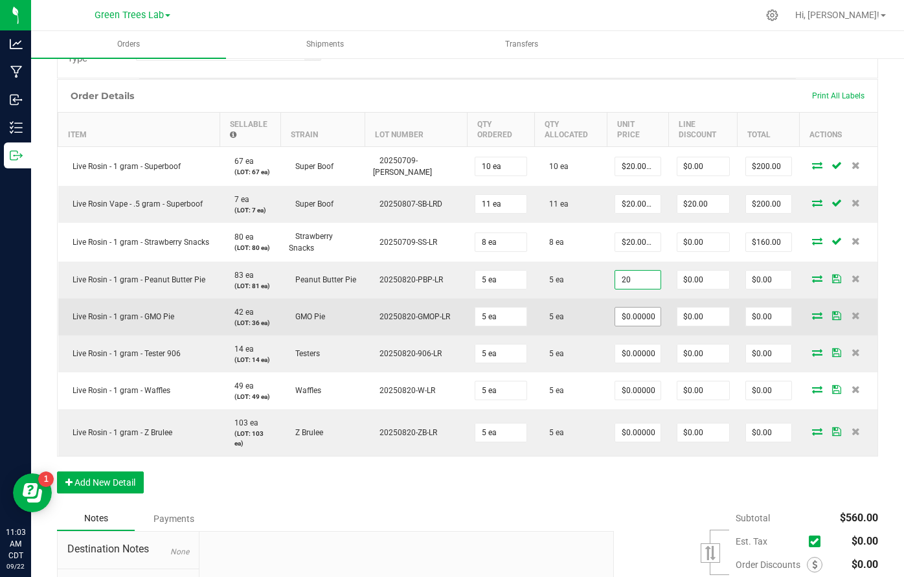
type input "$20.00000"
type input "$100.00"
click at [615, 308] on input "0" at bounding box center [637, 317] width 45 height 18
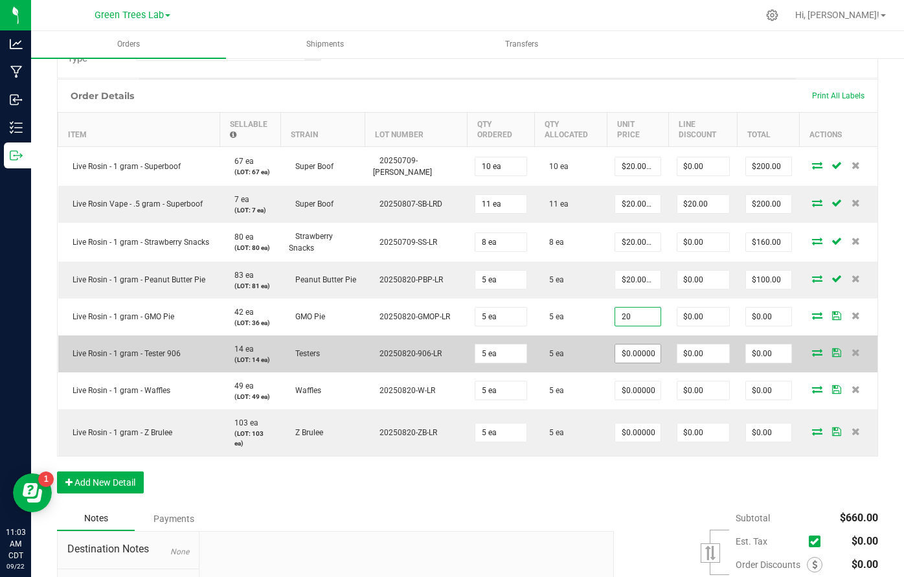
type input "$20.00000"
type input "$100.00"
click at [615, 347] on input "0" at bounding box center [637, 353] width 45 height 18
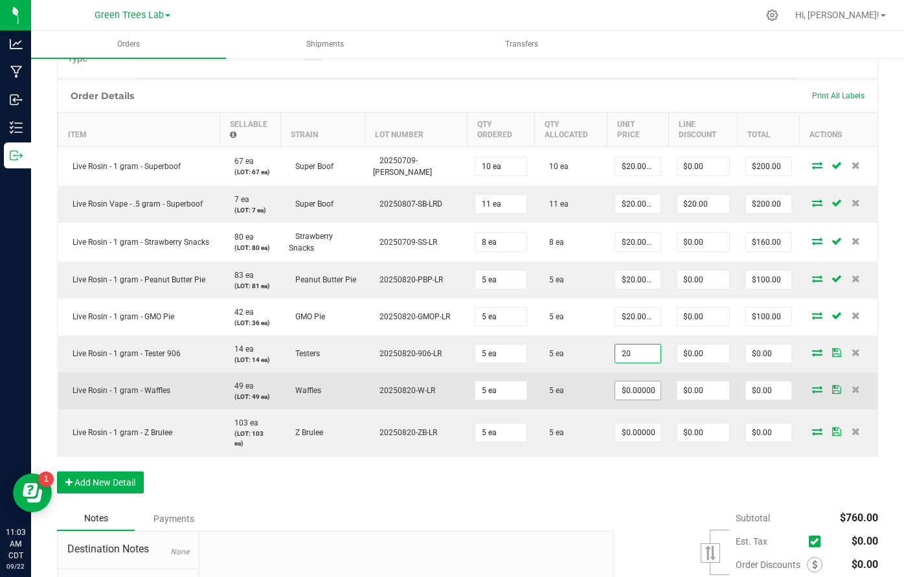
type input "$20.00000"
type input "$100.00"
click at [615, 390] on input "0" at bounding box center [637, 390] width 45 height 18
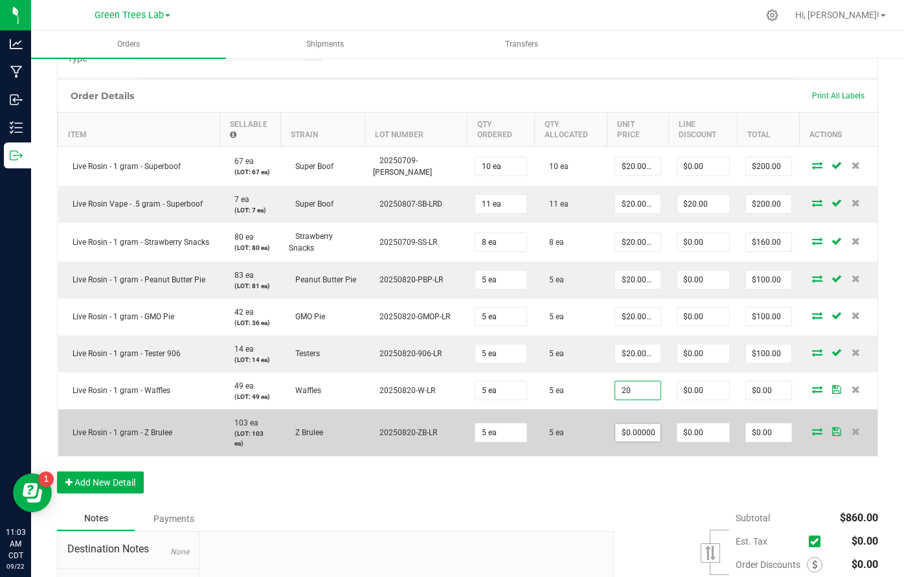
type input "$20.00000"
type input "$100.00"
click at [615, 435] on input "0" at bounding box center [637, 432] width 45 height 18
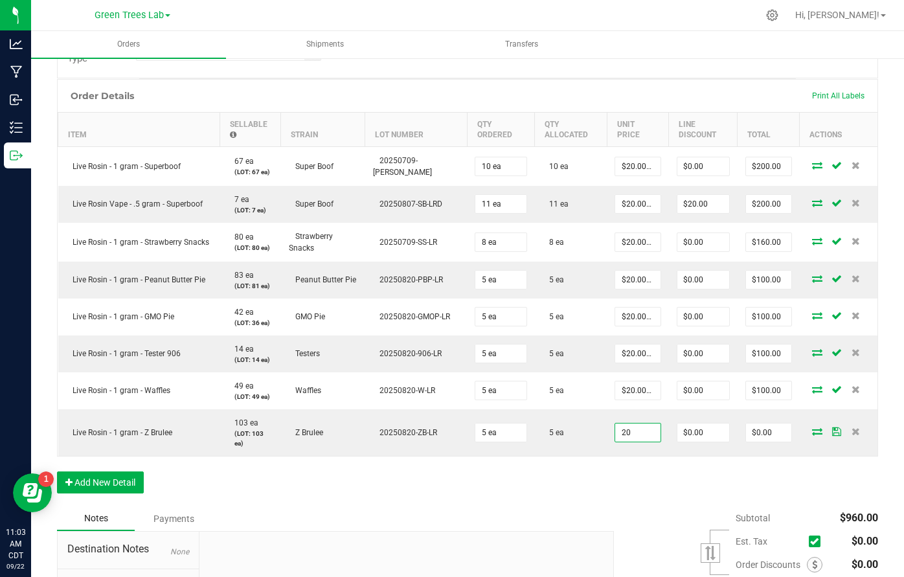
type input "$20.00000"
type input "$100.00"
click at [595, 489] on div "Order Details Print All Labels Item Sellable Strain Lot Number Qty Ordered Qty …" at bounding box center [467, 292] width 821 height 427
click at [595, 489] on div "Order Details Print All Labels Item Sellable Strain Lot Number Qty Ordered Qty …" at bounding box center [467, 291] width 821 height 427
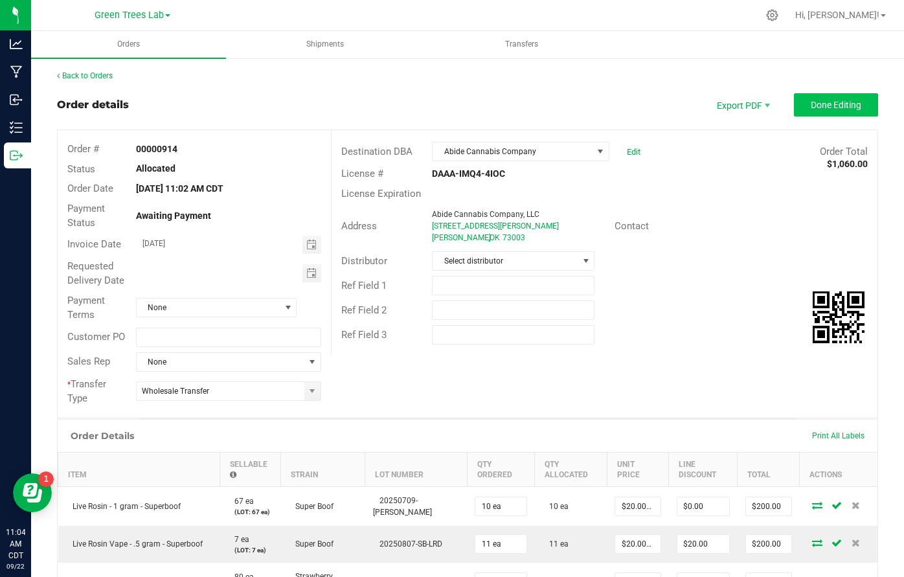
scroll to position [0, 0]
click at [821, 108] on span "Done Editing" at bounding box center [836, 105] width 50 height 10
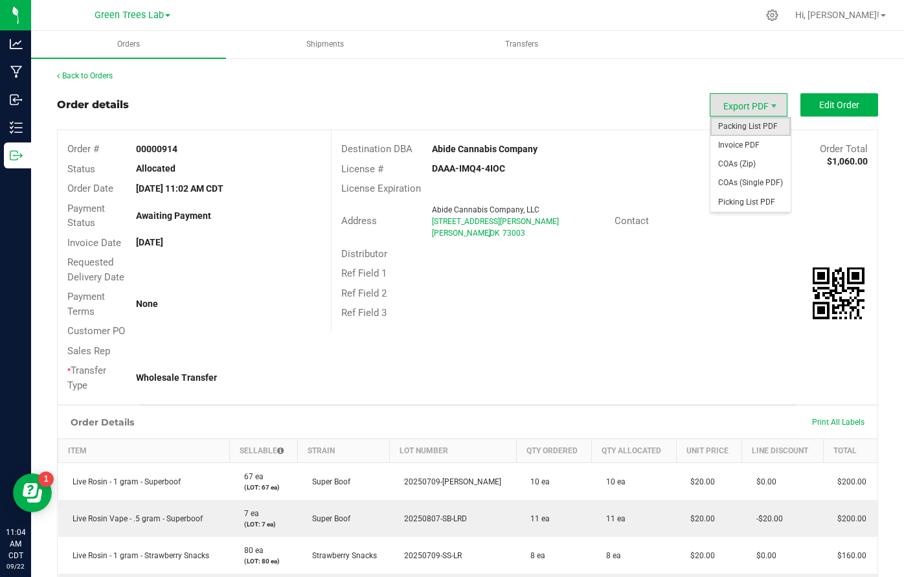
click at [726, 130] on span "Packing List PDF" at bounding box center [750, 126] width 80 height 19
click at [743, 144] on span "Invoice PDF" at bounding box center [750, 145] width 80 height 19
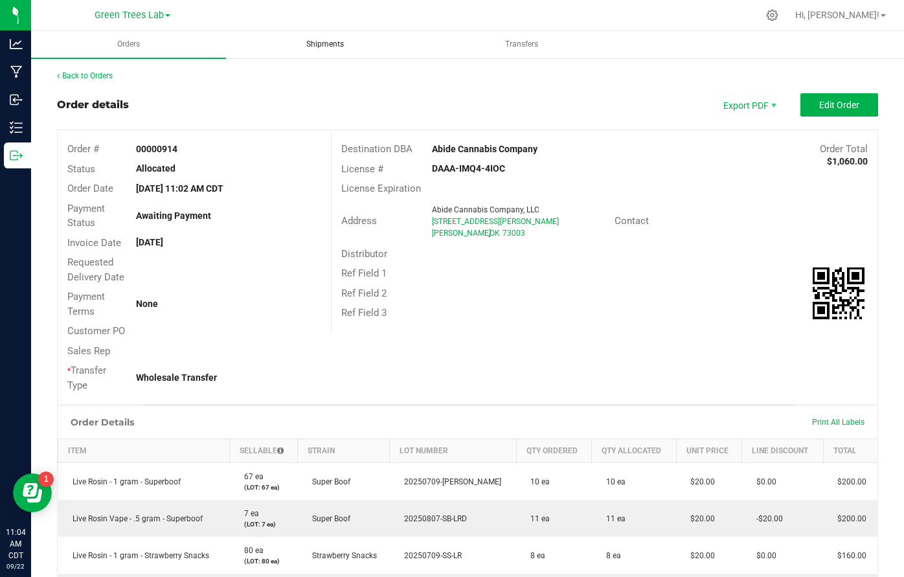
click at [314, 44] on span "Shipments" at bounding box center [325, 44] width 73 height 11
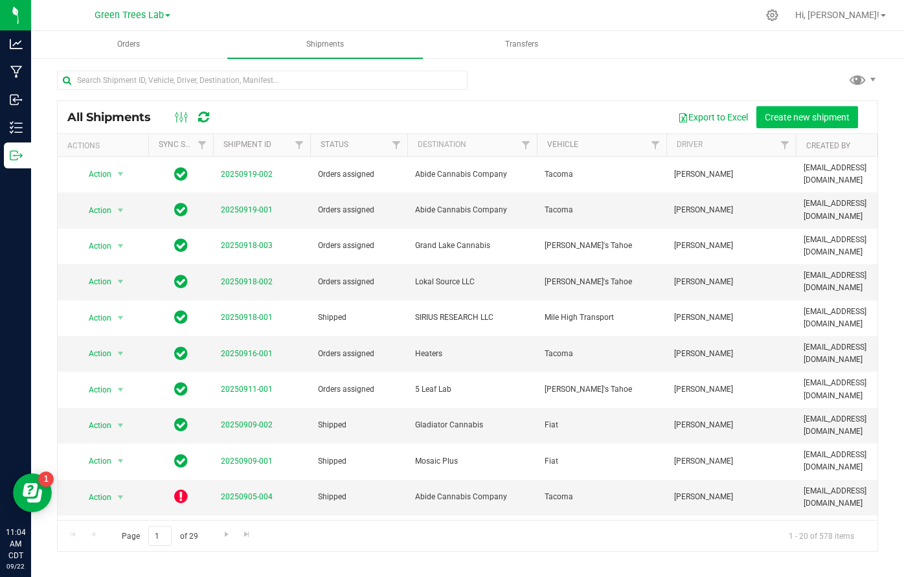
click at [792, 117] on span "Create new shipment" at bounding box center [807, 117] width 85 height 10
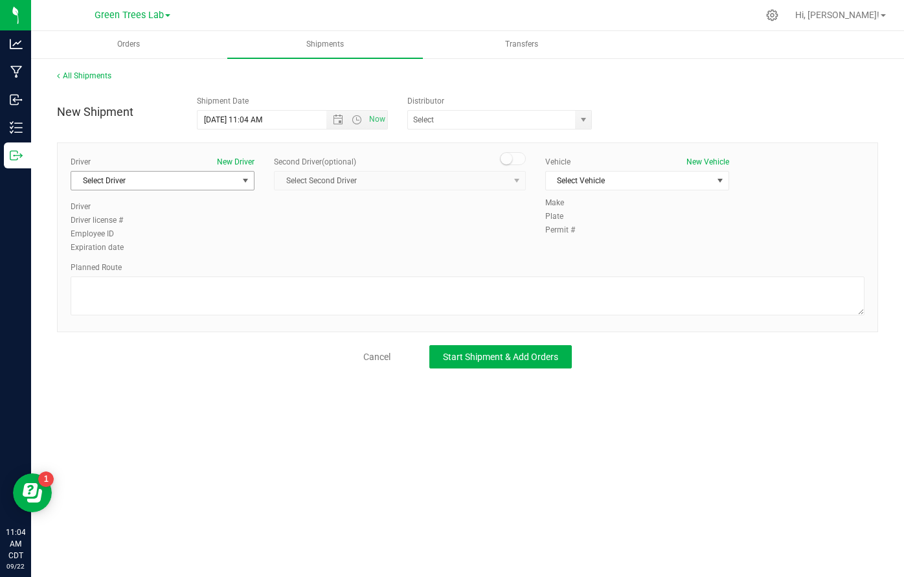
click at [208, 178] on span "Select Driver" at bounding box center [154, 181] width 166 height 18
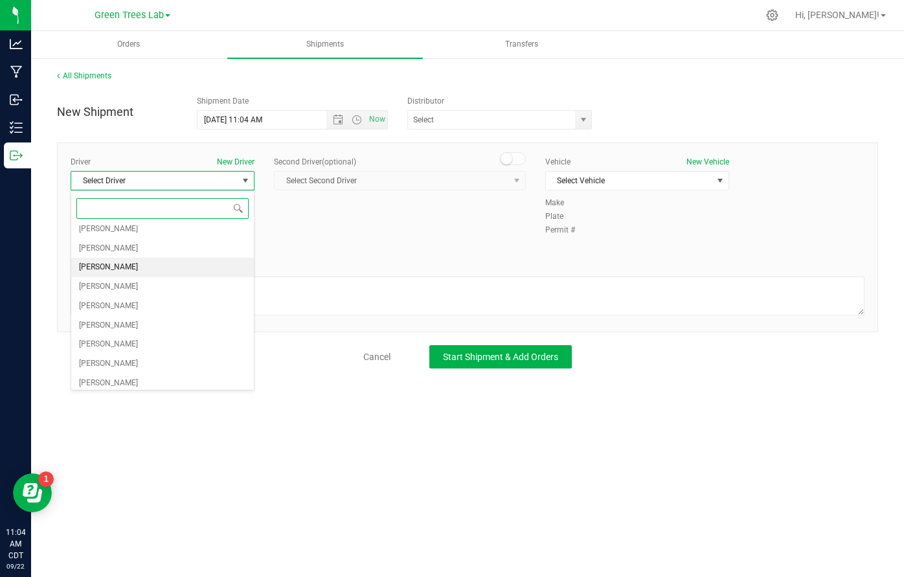
scroll to position [50, 0]
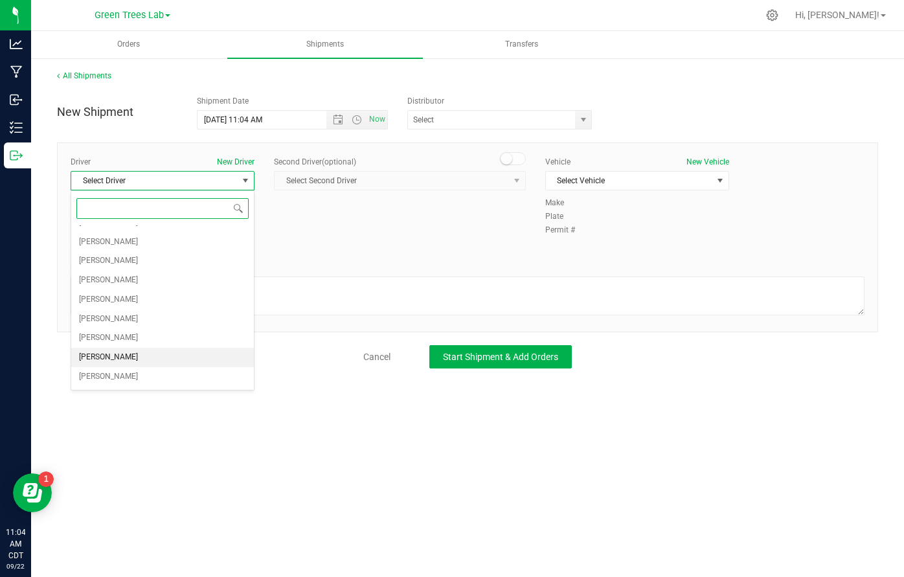
click at [142, 348] on li "[PERSON_NAME]" at bounding box center [162, 357] width 183 height 19
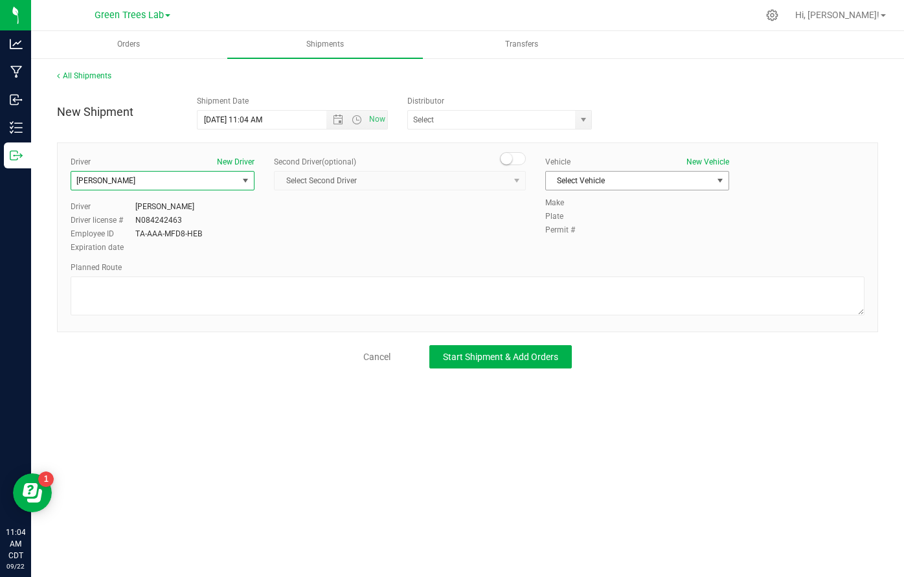
click at [581, 177] on span "Select Vehicle" at bounding box center [629, 181] width 166 height 18
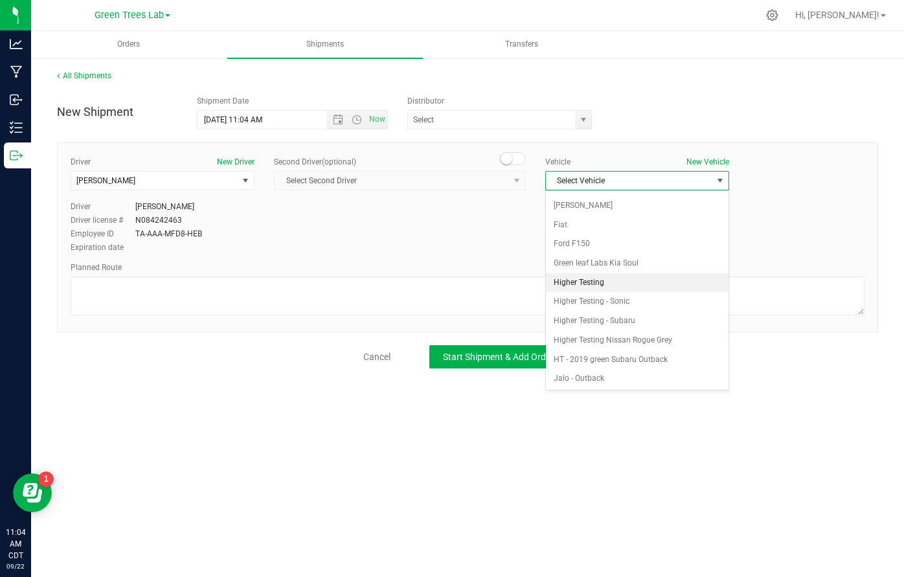
scroll to position [463, 0]
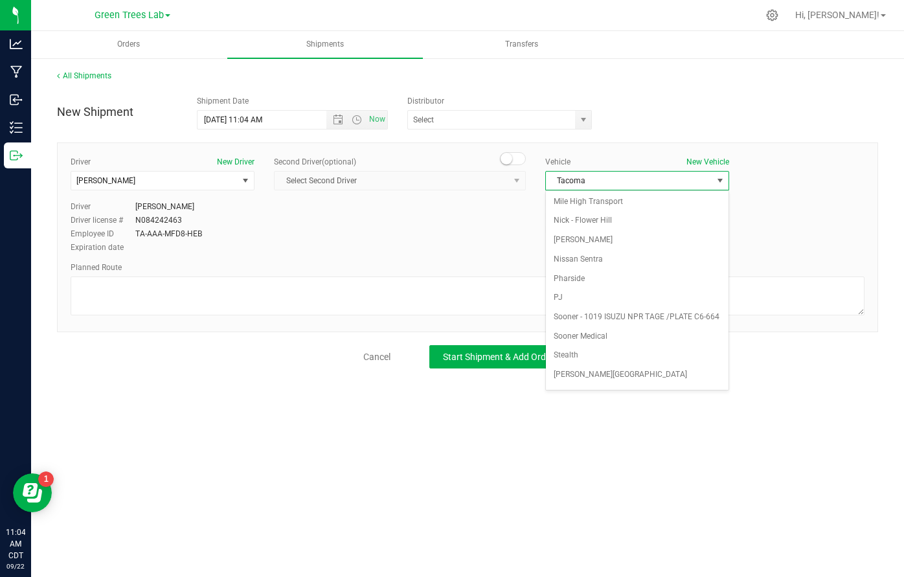
click at [577, 401] on li "Tacoma" at bounding box center [637, 410] width 183 height 19
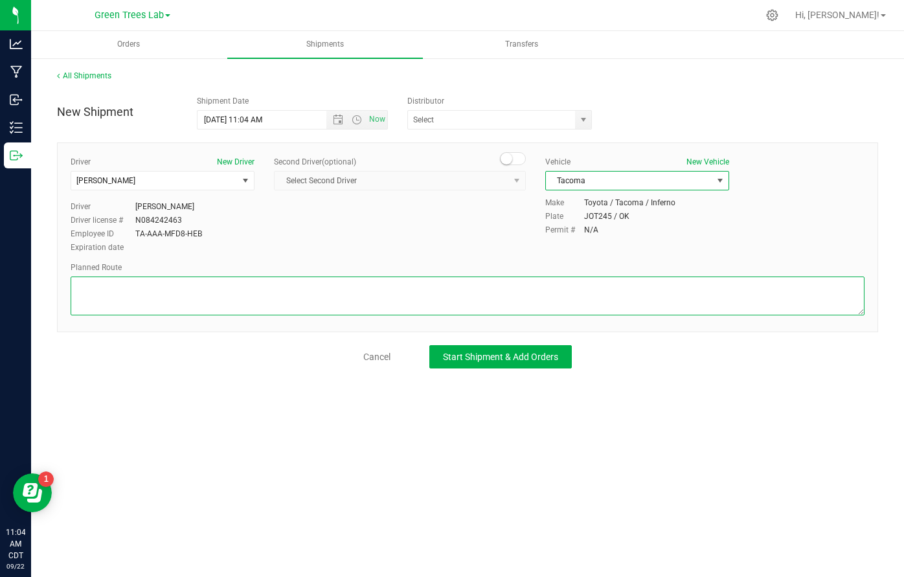
click at [527, 302] on textarea at bounding box center [468, 295] width 794 height 39
type textarea "see GPS"
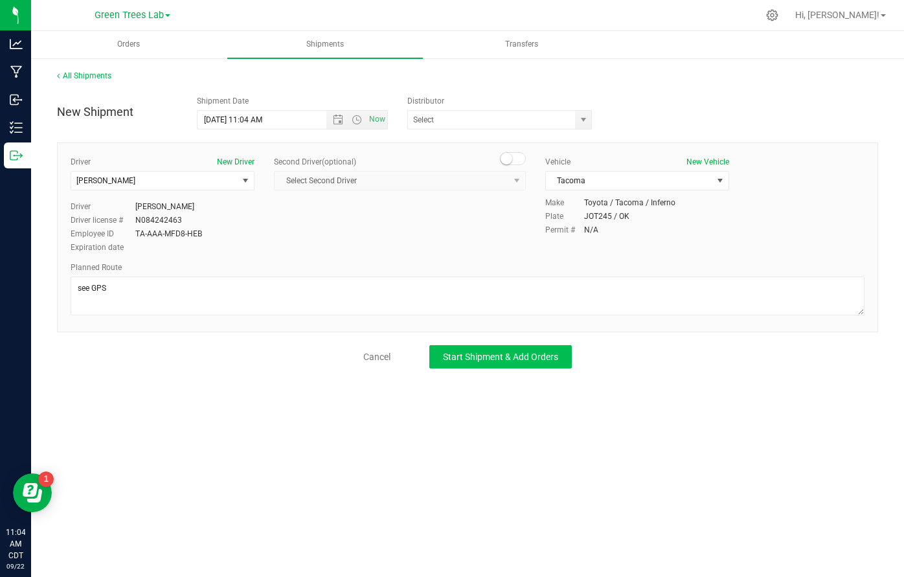
click at [541, 355] on span "Start Shipment & Add Orders" at bounding box center [500, 357] width 115 height 10
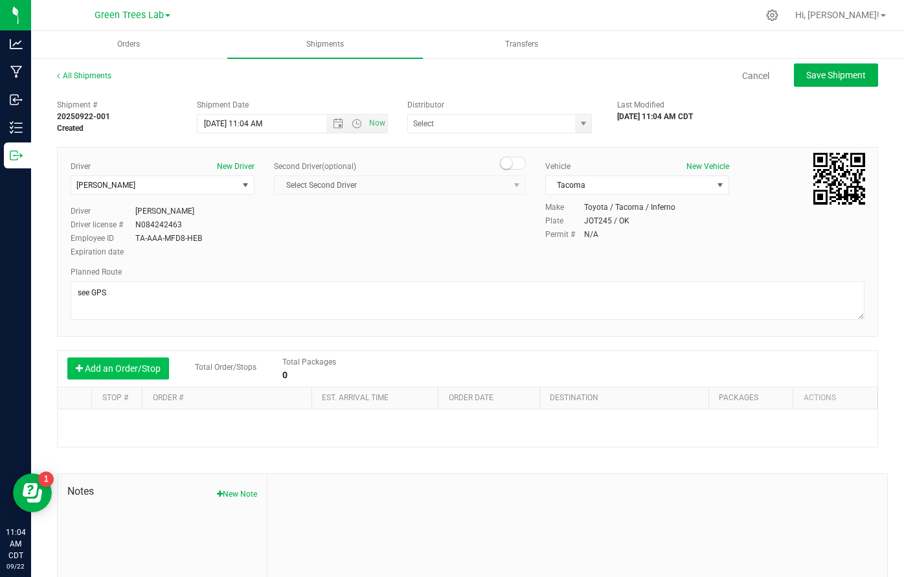
click at [155, 366] on button "Add an Order/Stop" at bounding box center [118, 368] width 102 height 22
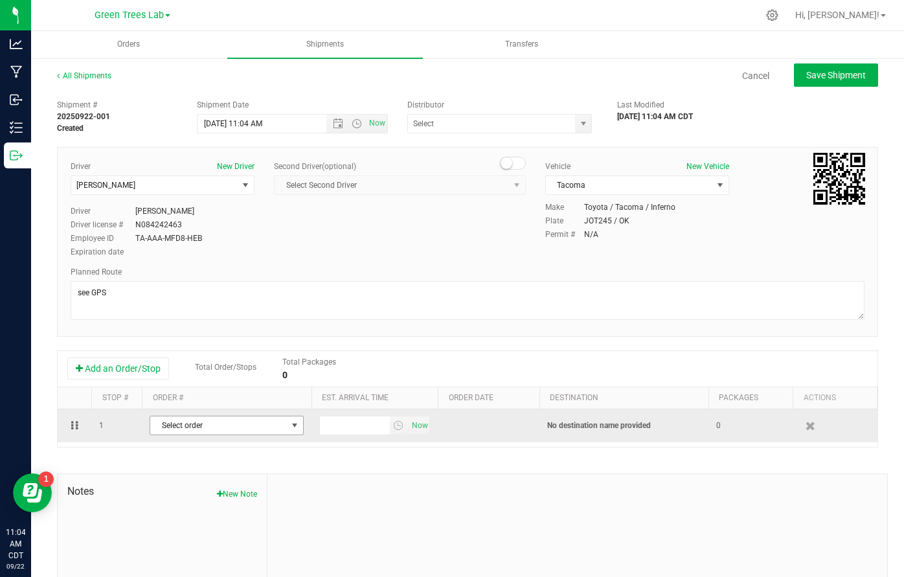
click at [243, 425] on span "Select order" at bounding box center [218, 425] width 136 height 18
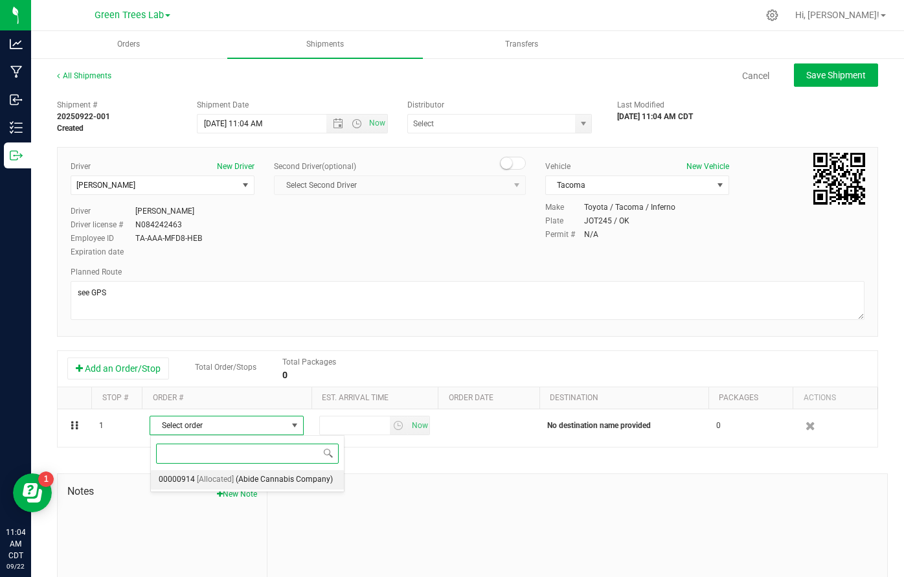
click at [251, 484] on span "(Abide Cannabis Company)" at bounding box center [284, 479] width 97 height 17
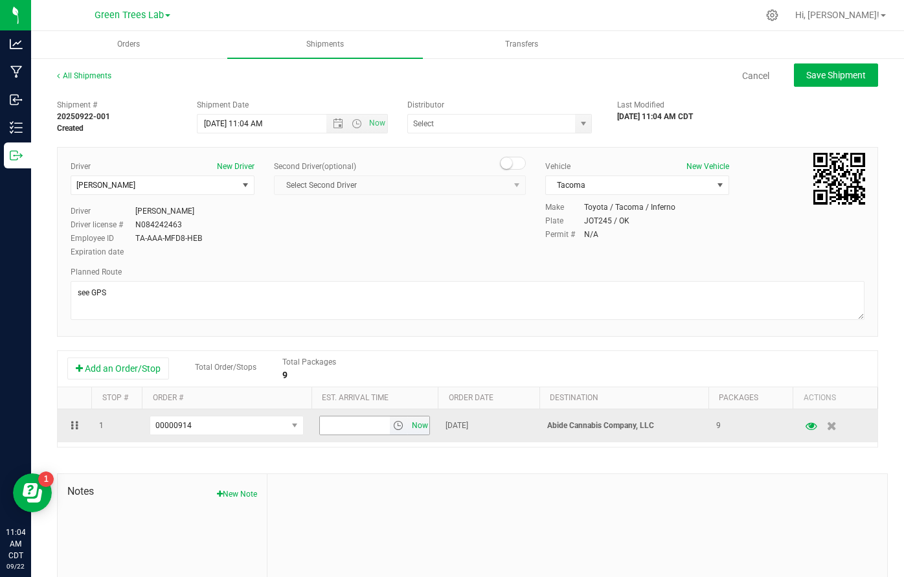
click at [423, 423] on span "Now" at bounding box center [420, 425] width 22 height 19
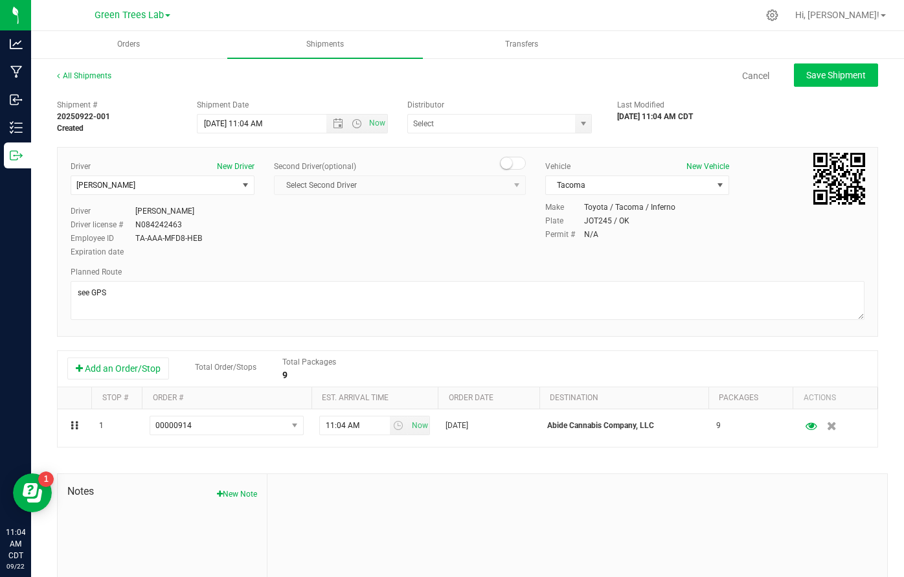
click at [857, 78] on span "Save Shipment" at bounding box center [836, 75] width 60 height 10
type input "[DATE] 4:04 PM"
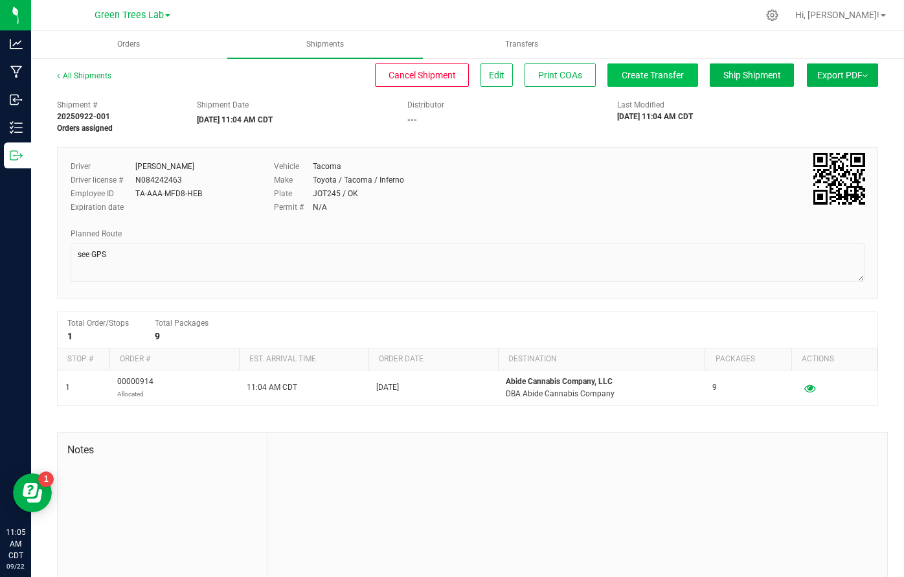
click at [656, 84] on button "Create Transfer" at bounding box center [652, 74] width 91 height 23
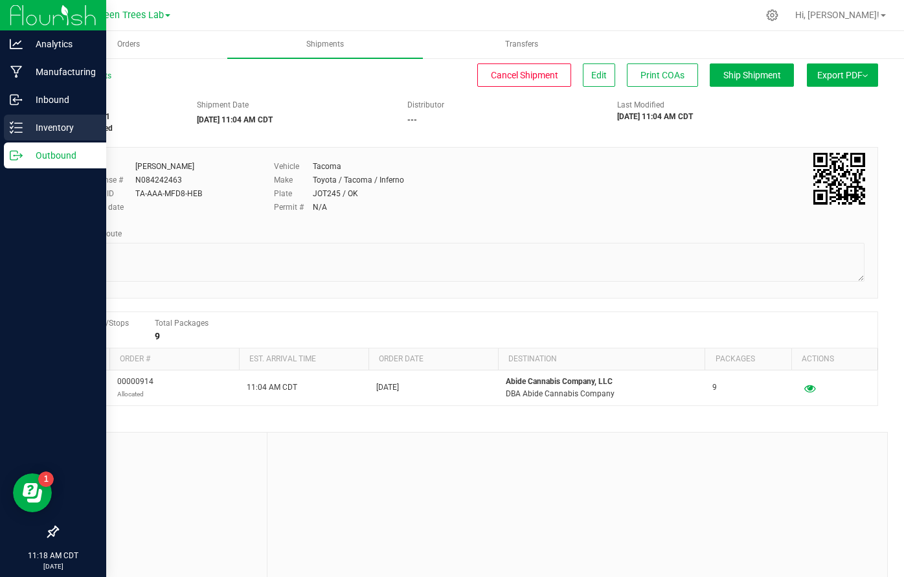
click at [63, 127] on p "Inventory" at bounding box center [62, 128] width 78 height 16
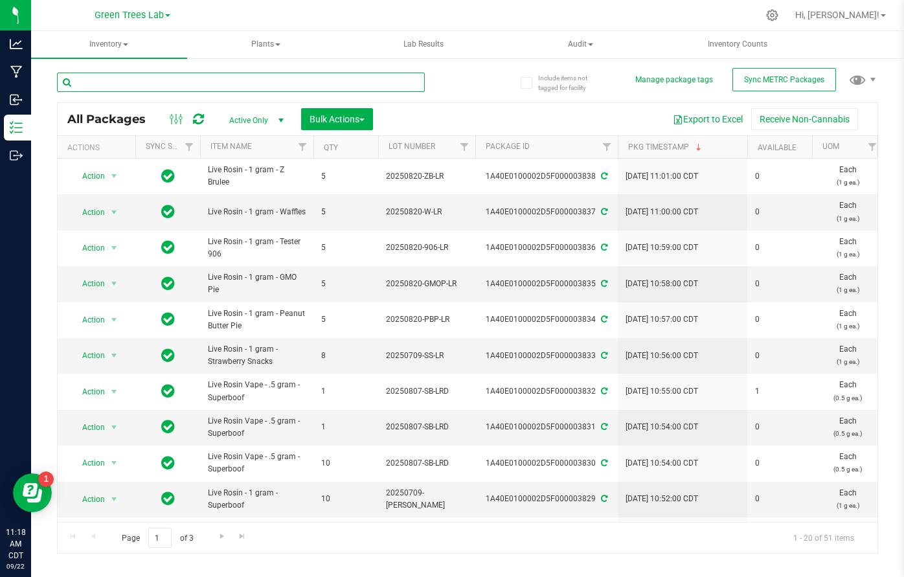
click at [218, 84] on input "text" at bounding box center [241, 82] width 368 height 19
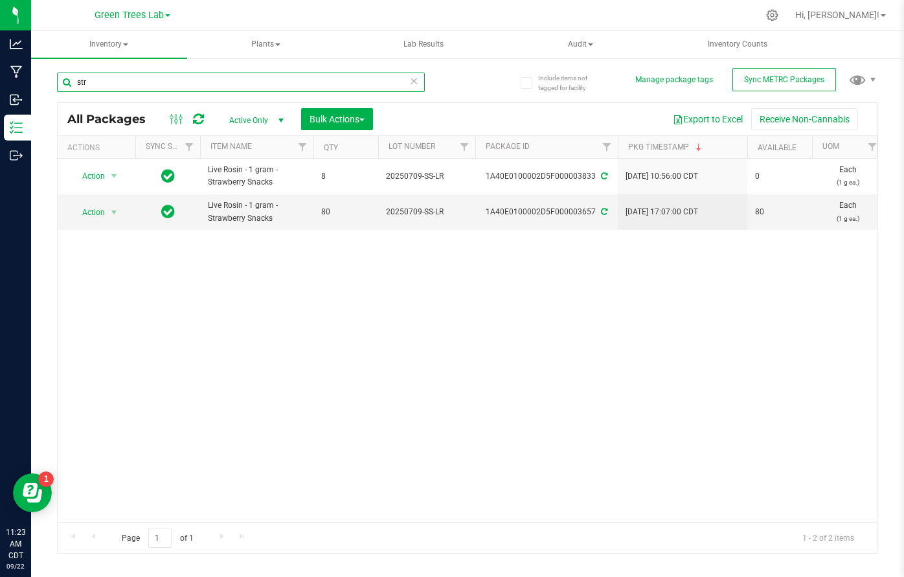
click at [228, 78] on input "str" at bounding box center [241, 82] width 368 height 19
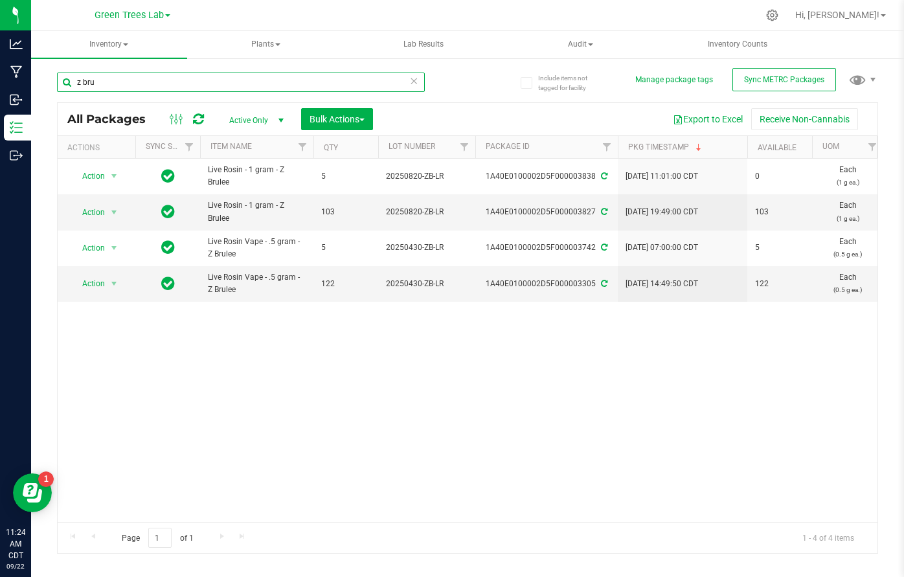
type input "z bru"
click at [667, 332] on div "Action Action Edit attributes Global inventory Locate package Print package lab…" at bounding box center [468, 340] width 820 height 363
click at [292, 2] on nav "Green Trees Lab Green Trees Green Trees Lab Hi, [PERSON_NAME]!" at bounding box center [467, 15] width 873 height 31
